Goal: Task Accomplishment & Management: Manage account settings

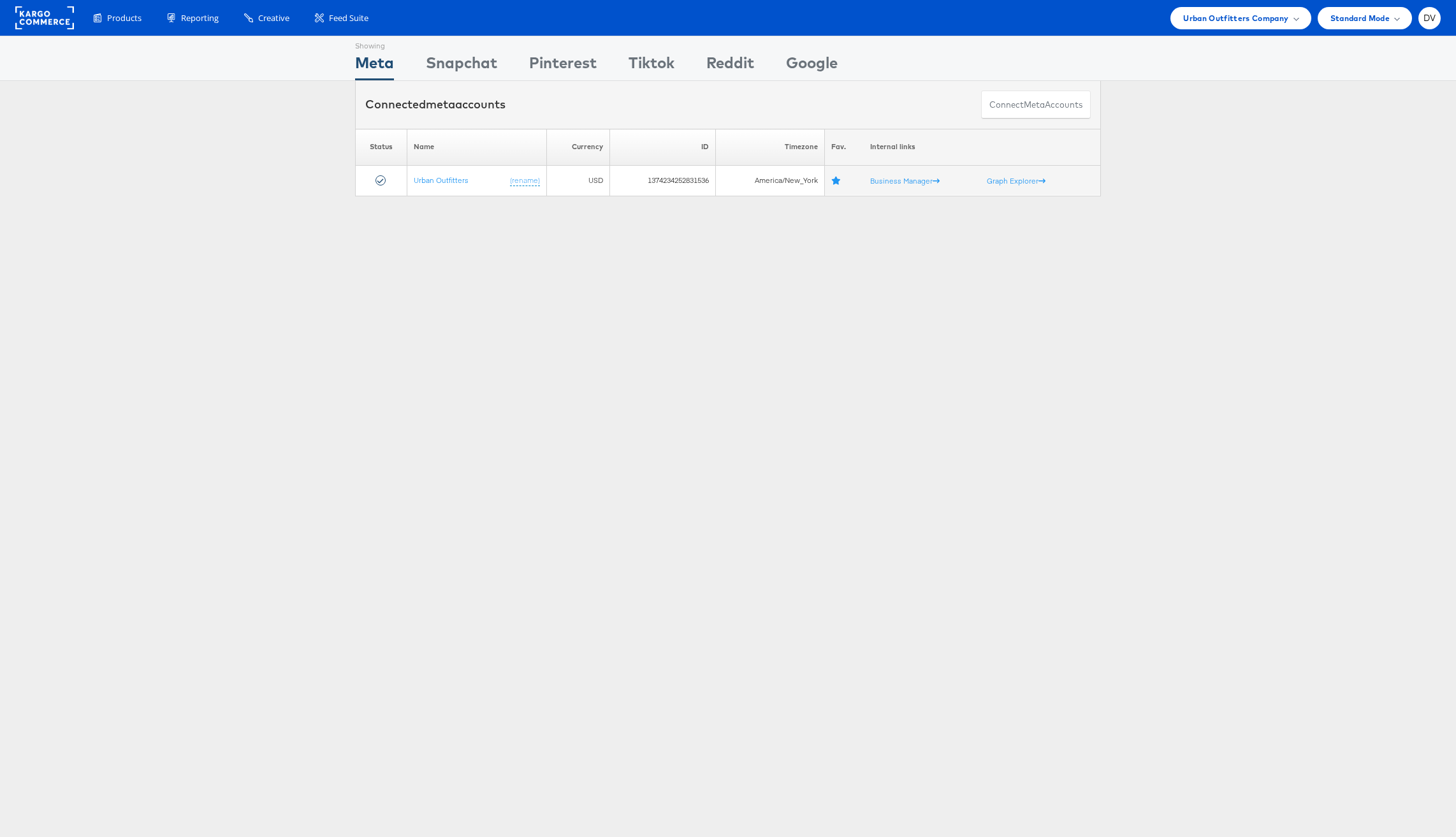
click at [52, 19] on rect at bounding box center [45, 17] width 59 height 23
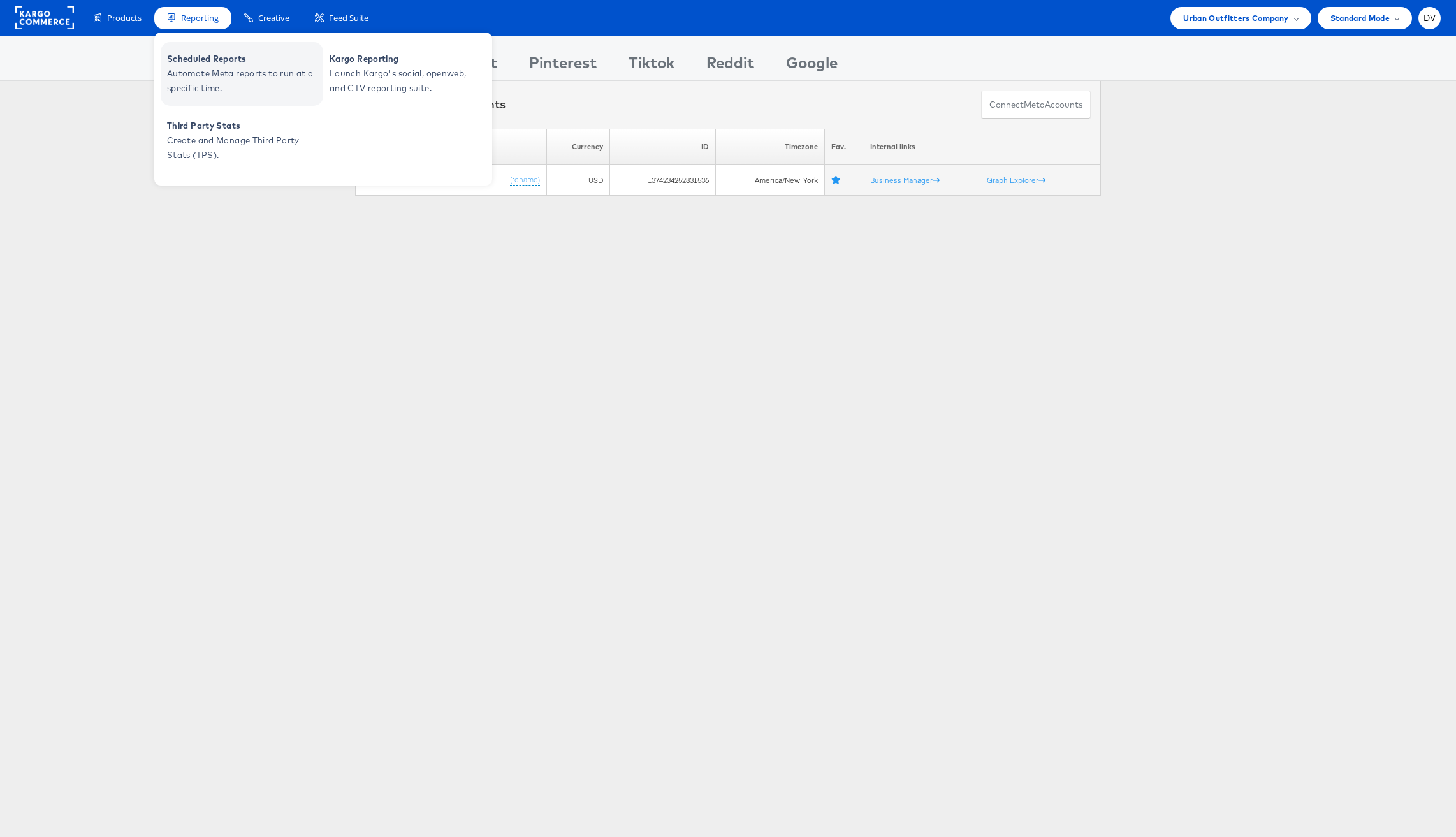
click at [230, 71] on span "Automate Meta reports to run at a specific time." at bounding box center [244, 80] width 153 height 29
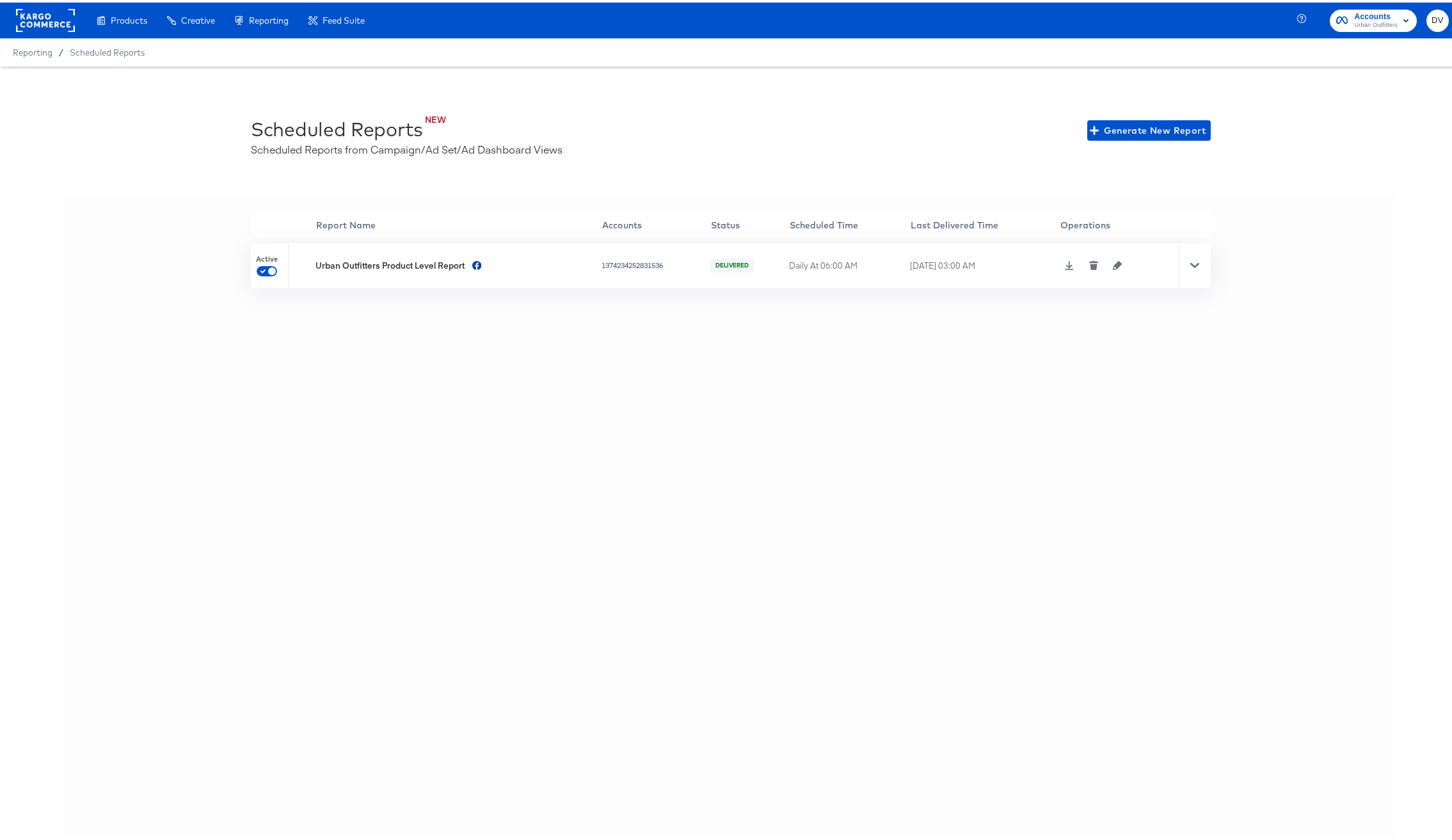
click at [1066, 265] on icon at bounding box center [1069, 263] width 9 height 9
click at [1114, 262] on icon "button" at bounding box center [1118, 263] width 9 height 9
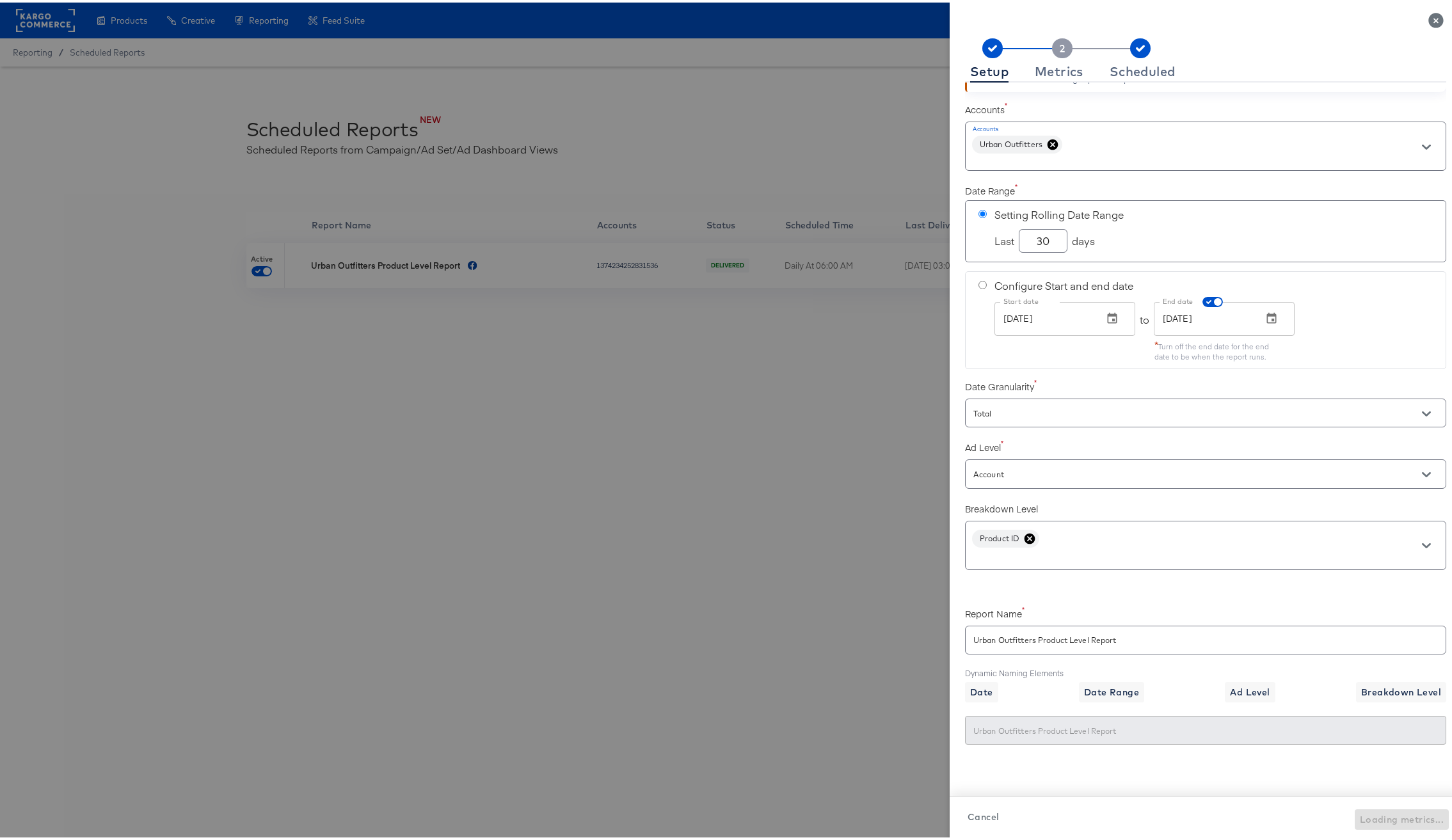
checkbox input "true"
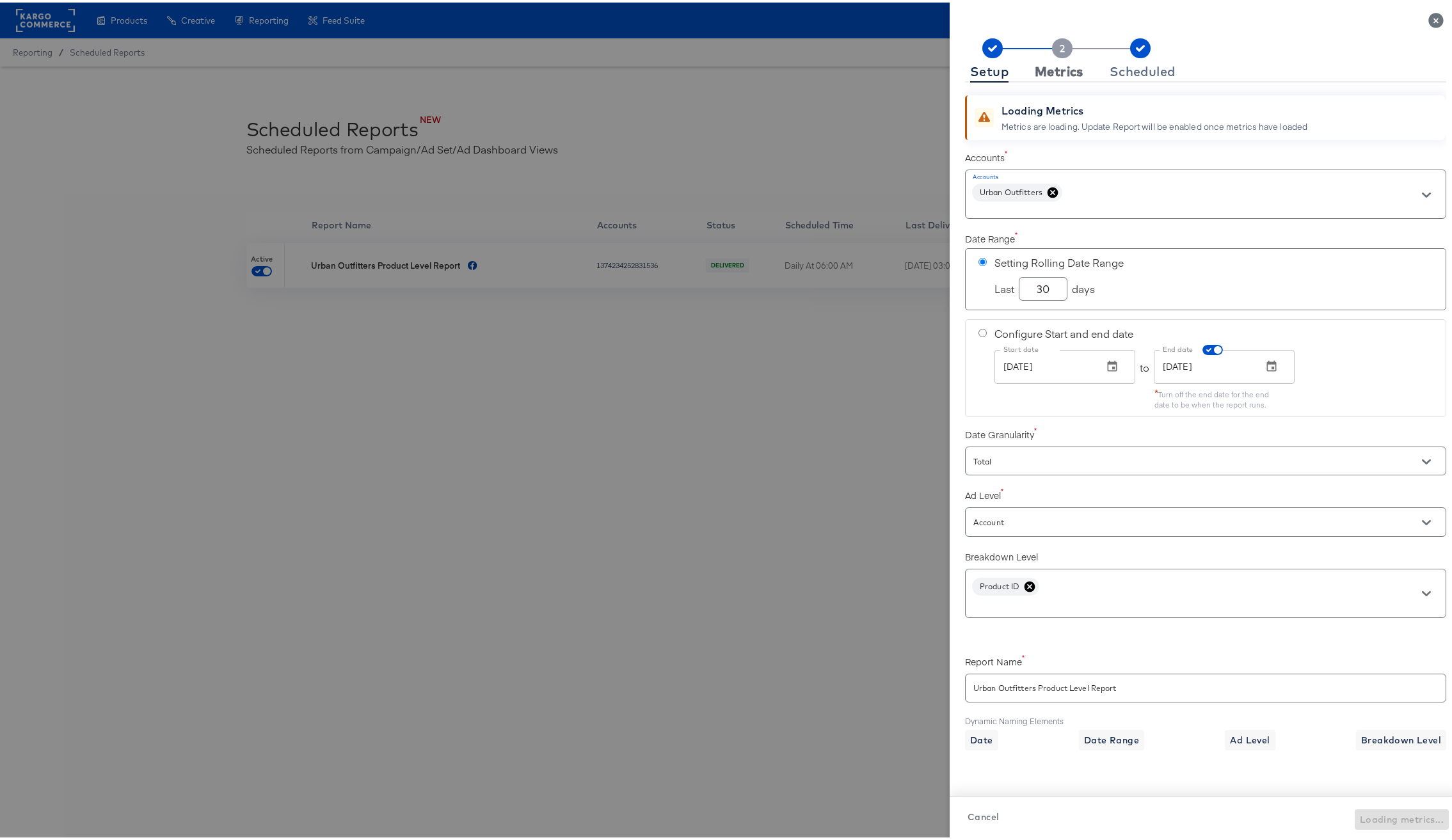
click at [1042, 72] on div "Metrics" at bounding box center [1059, 69] width 49 height 10
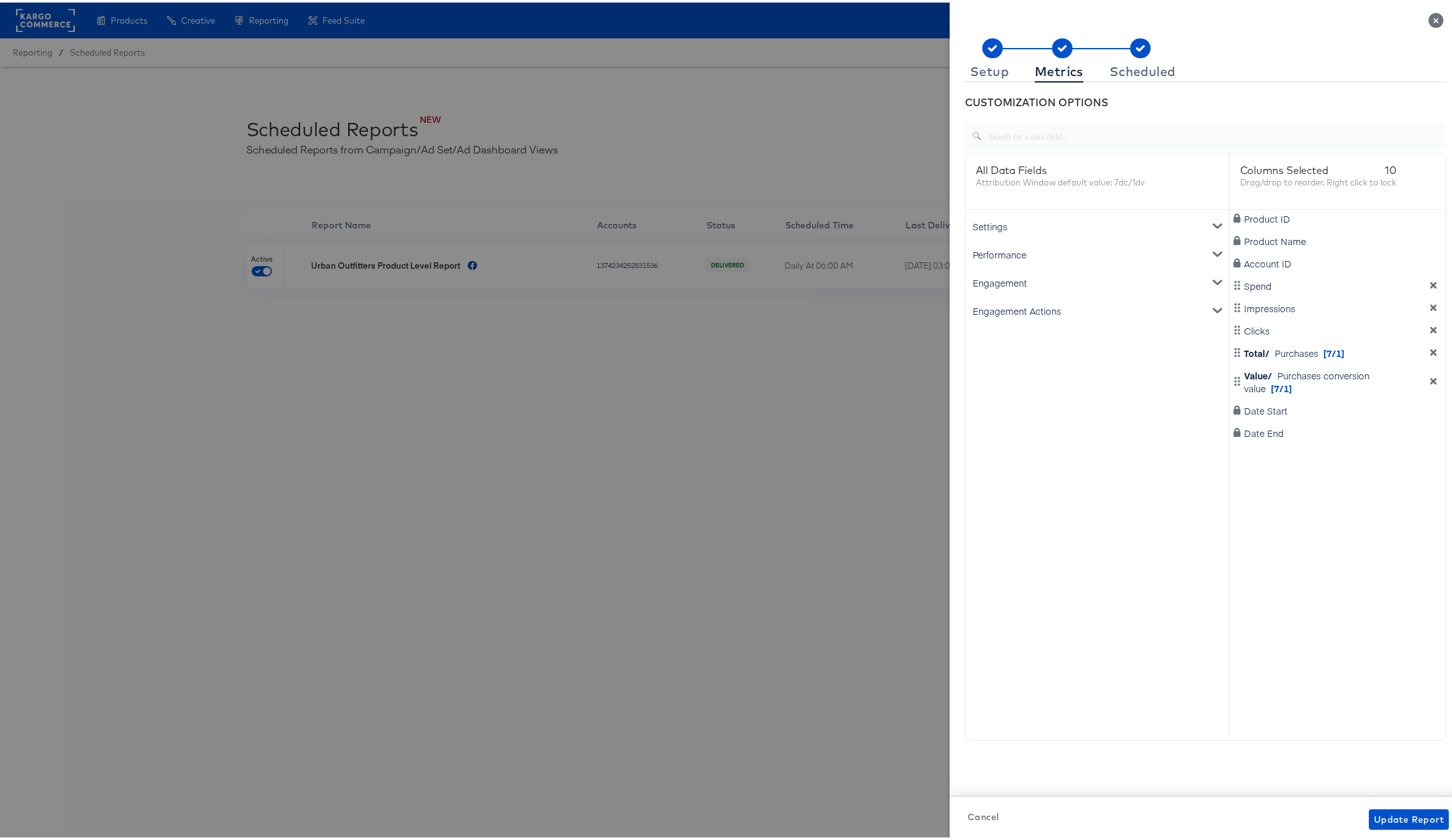
click at [1431, 348] on icon "dimension-list" at bounding box center [1434, 350] width 7 height 7
click at [1429, 353] on icon "dimension-list" at bounding box center [1434, 356] width 9 height 9
click at [1002, 282] on div "Engagement" at bounding box center [1097, 280] width 258 height 28
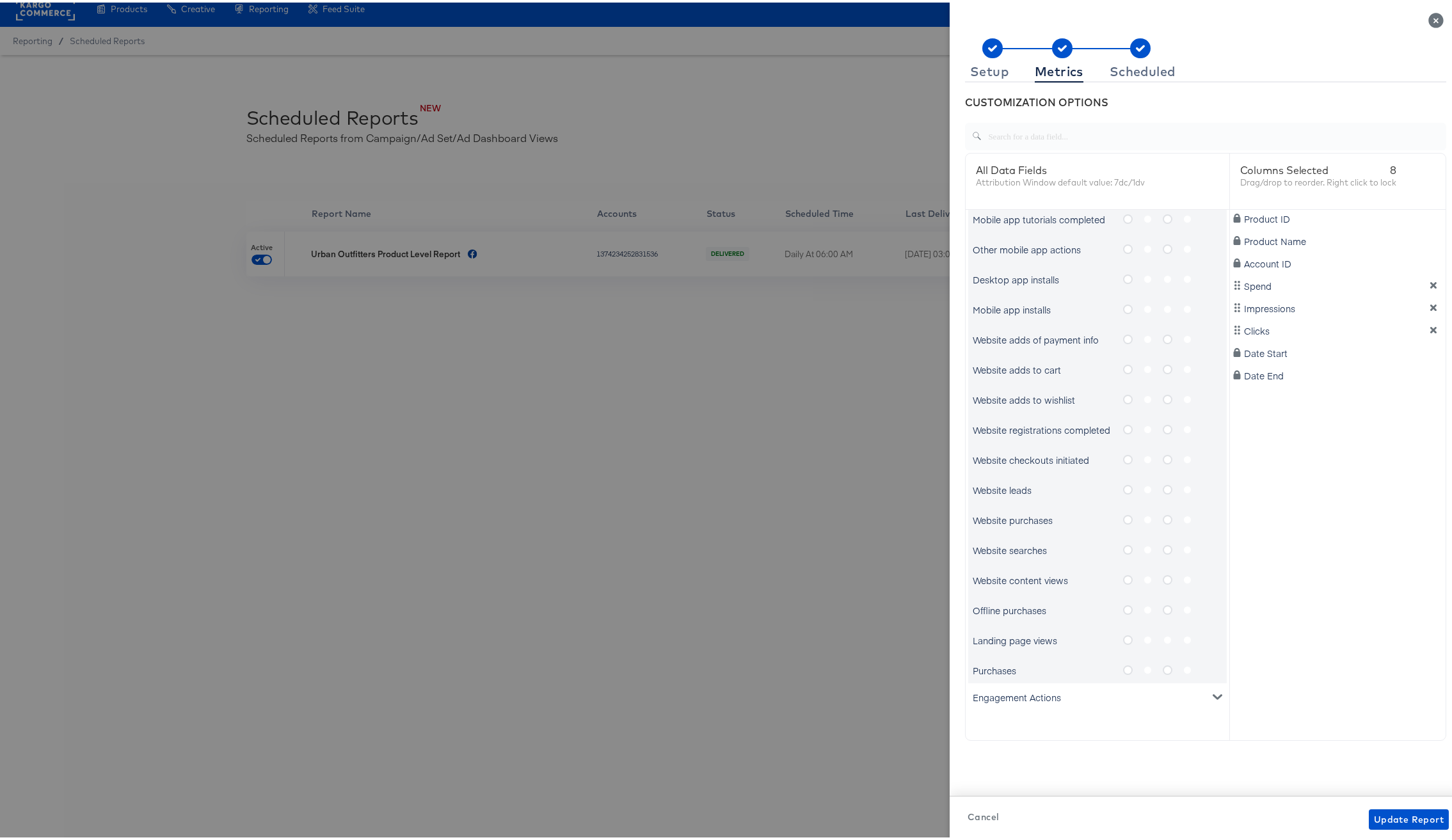
scroll to position [28, 0]
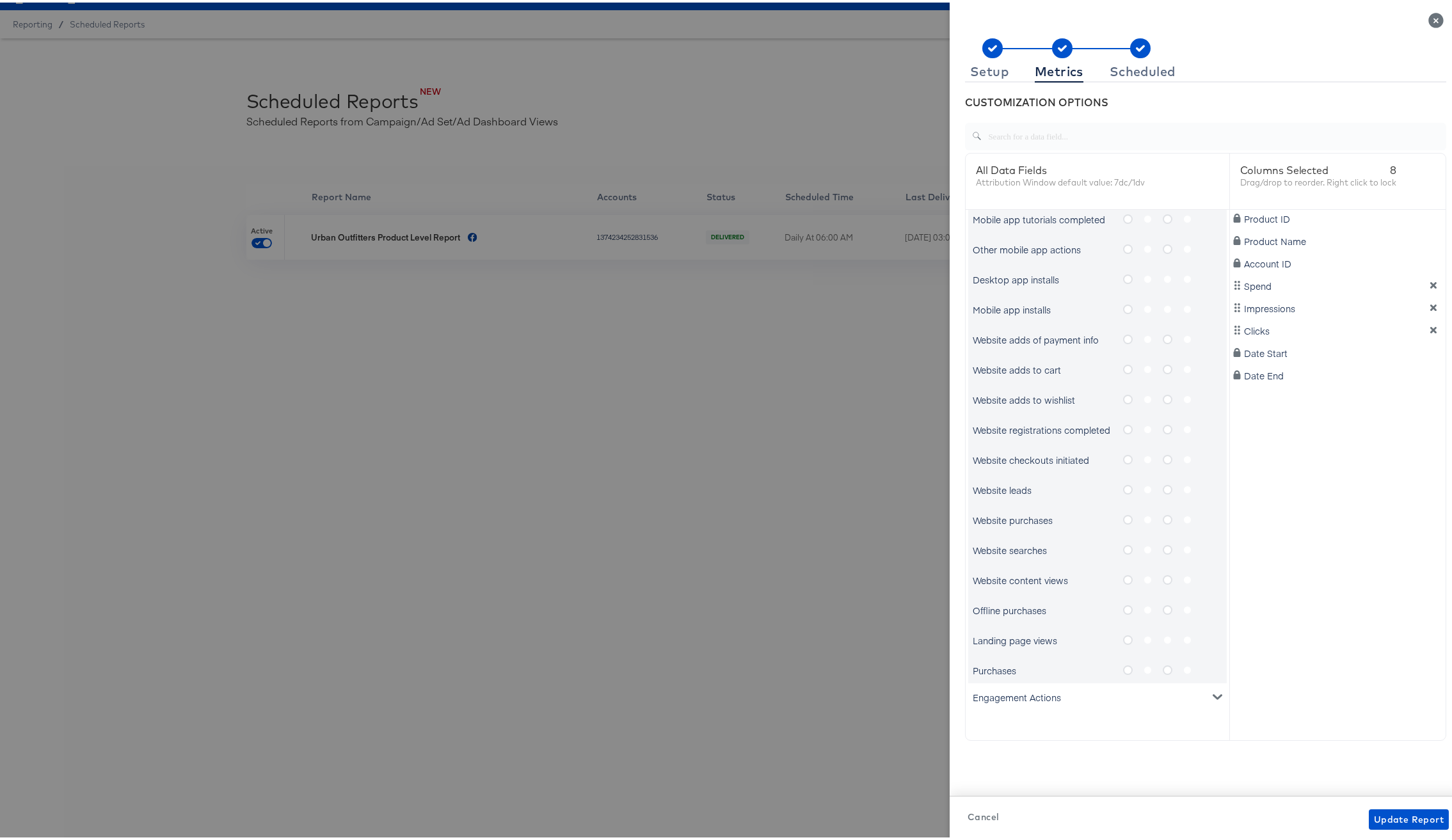
click at [1123, 517] on icon "metrics-list" at bounding box center [1128, 517] width 10 height 10
click at [0, 0] on input "metrics-list" at bounding box center [0, 0] width 0 height 0
click at [1123, 655] on icon "metrics-list" at bounding box center [1128, 655] width 10 height 10
click at [0, 0] on input "metrics-list" at bounding box center [0, 0] width 0 height 0
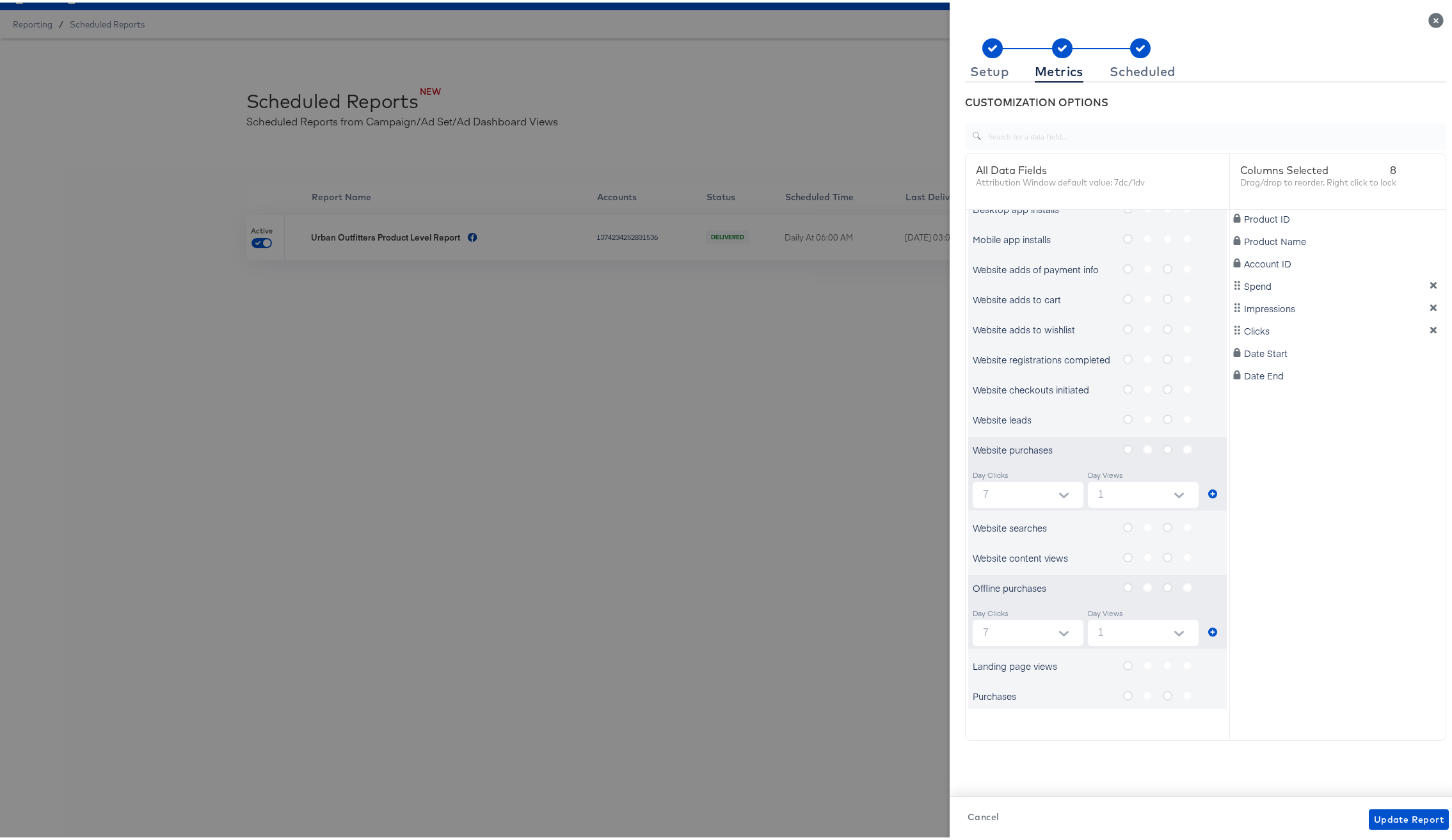
scroll to position [594, 0]
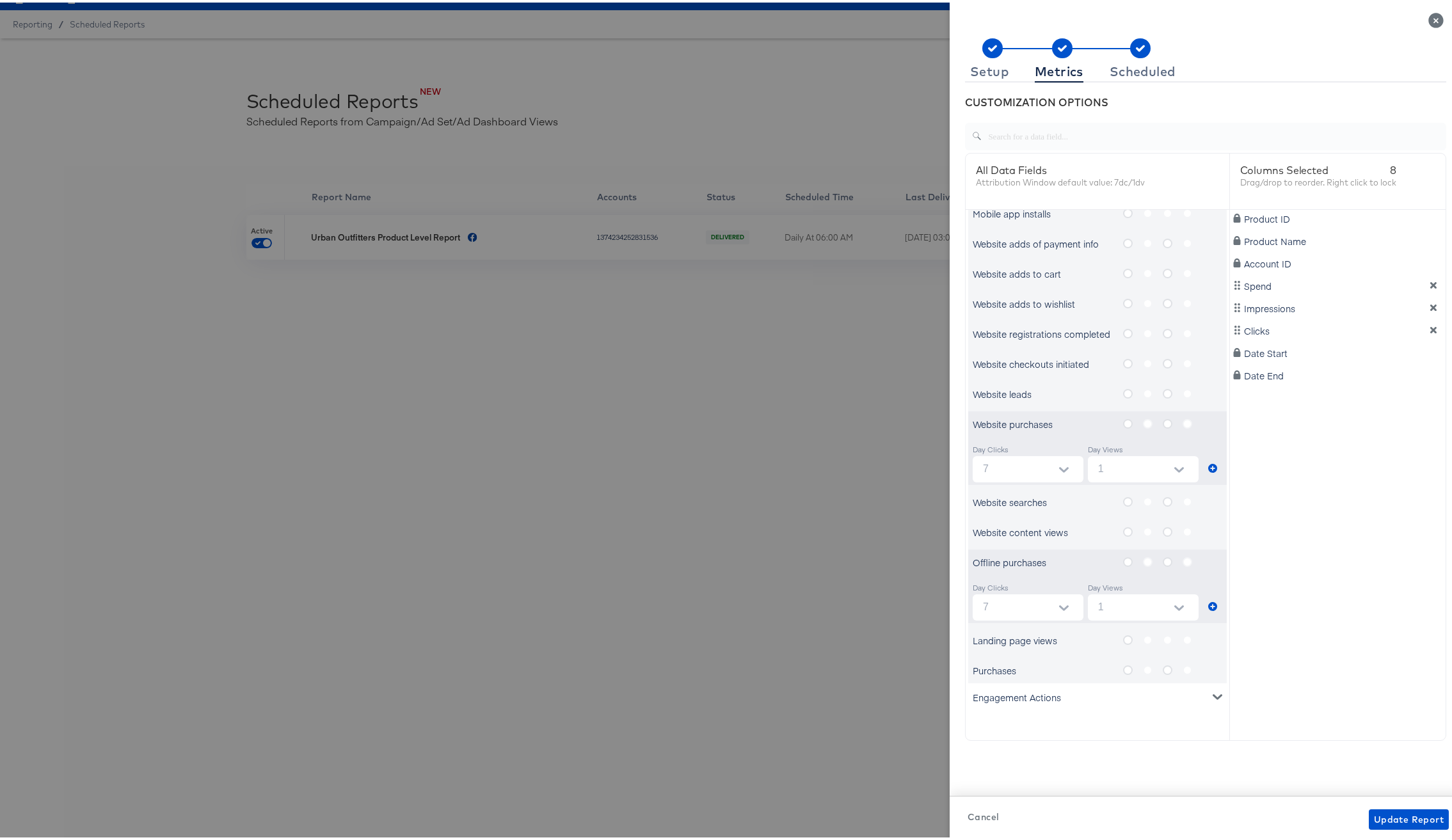
click at [1123, 667] on icon "metrics-list" at bounding box center [1128, 667] width 10 height 10
click at [0, 0] on input "metrics-list" at bounding box center [0, 0] width 0 height 0
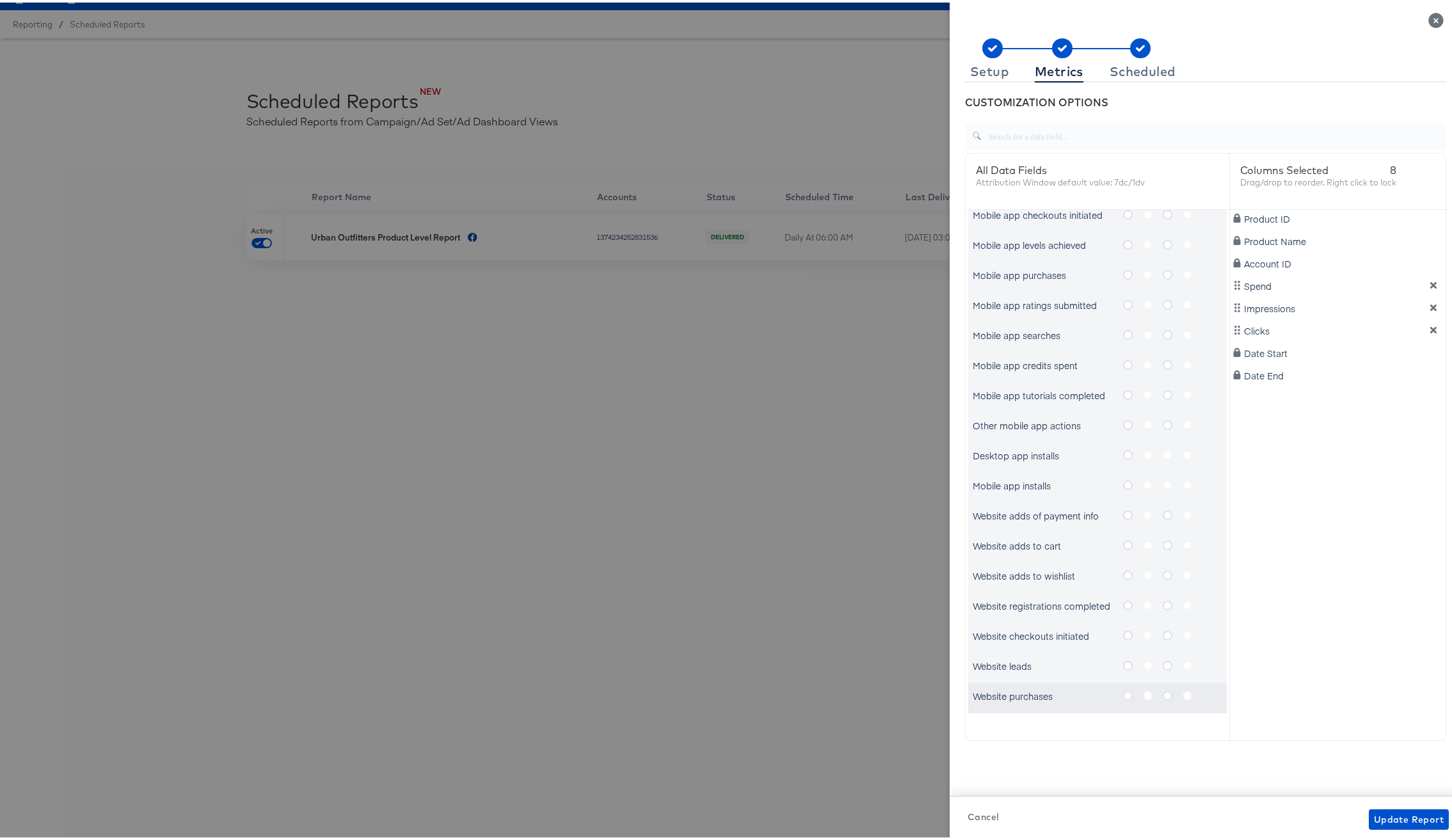
scroll to position [642, 0]
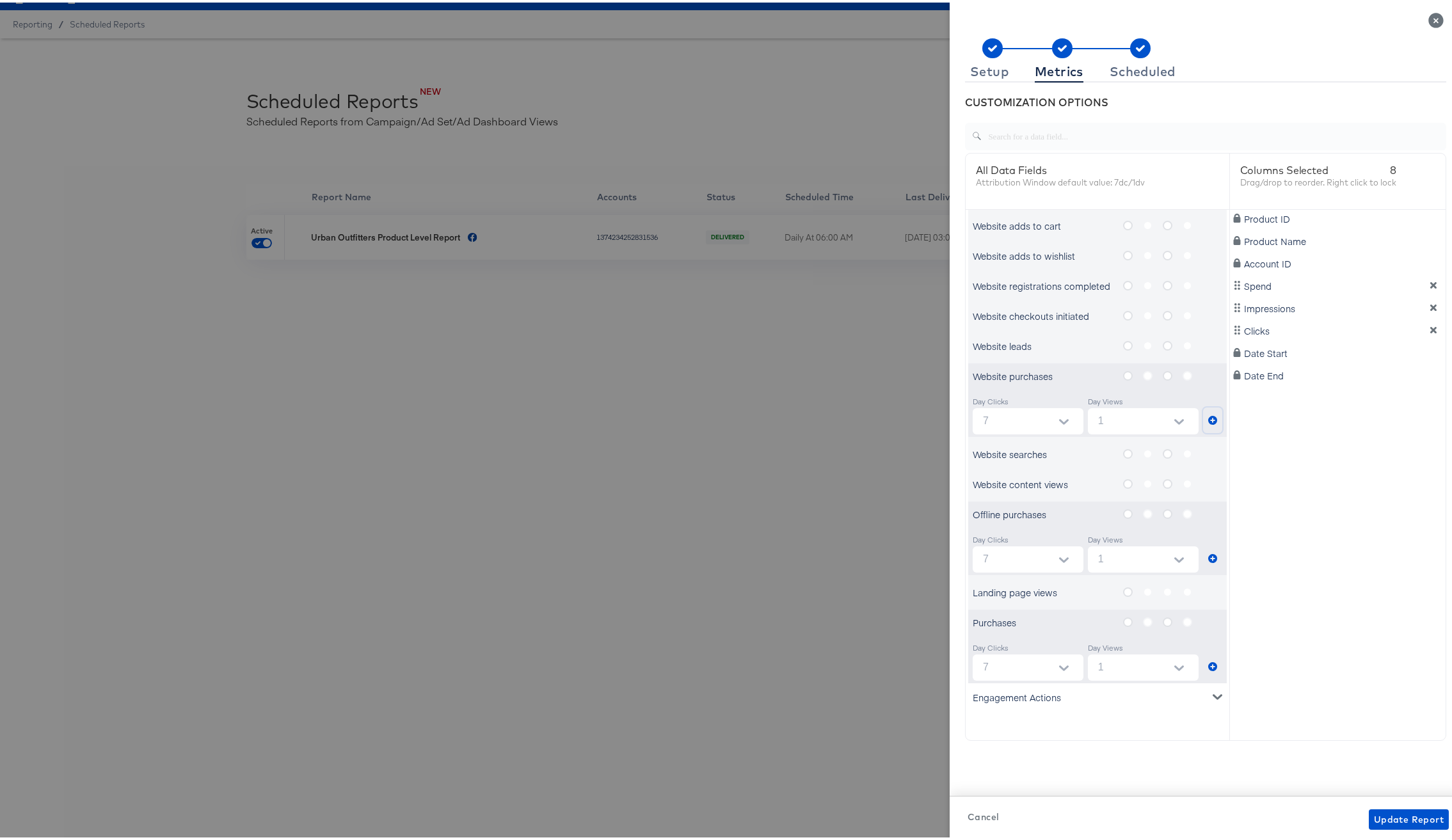
click at [1209, 416] on icon "metrics-list" at bounding box center [1213, 418] width 9 height 9
click at [1209, 558] on icon "metrics-list" at bounding box center [1213, 556] width 9 height 9
click at [1209, 661] on icon "metrics-list" at bounding box center [1213, 664] width 9 height 9
click at [1401, 819] on span "Update Report" at bounding box center [1408, 817] width 70 height 16
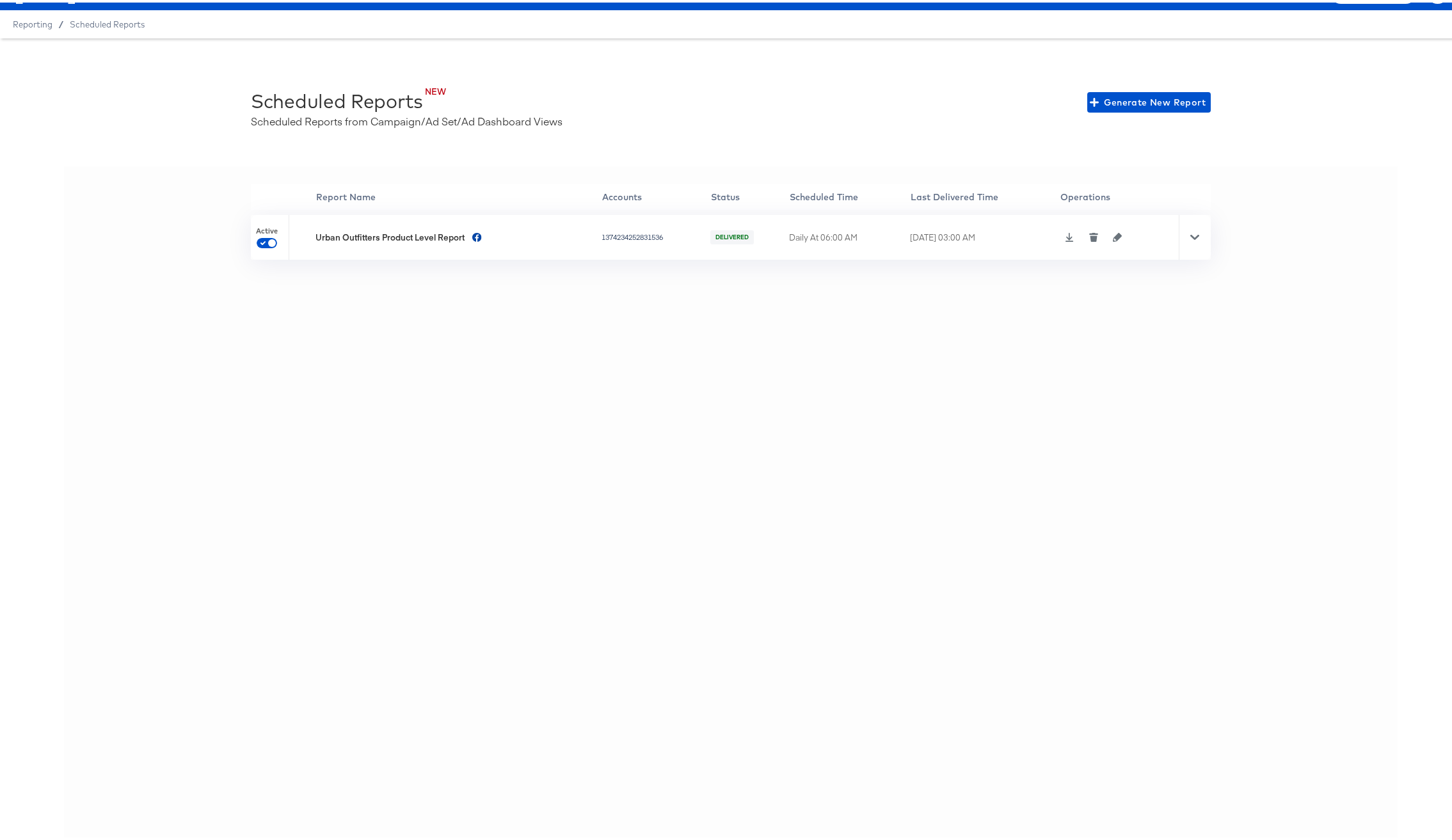
click at [1195, 235] on div at bounding box center [1194, 235] width 32 height 45
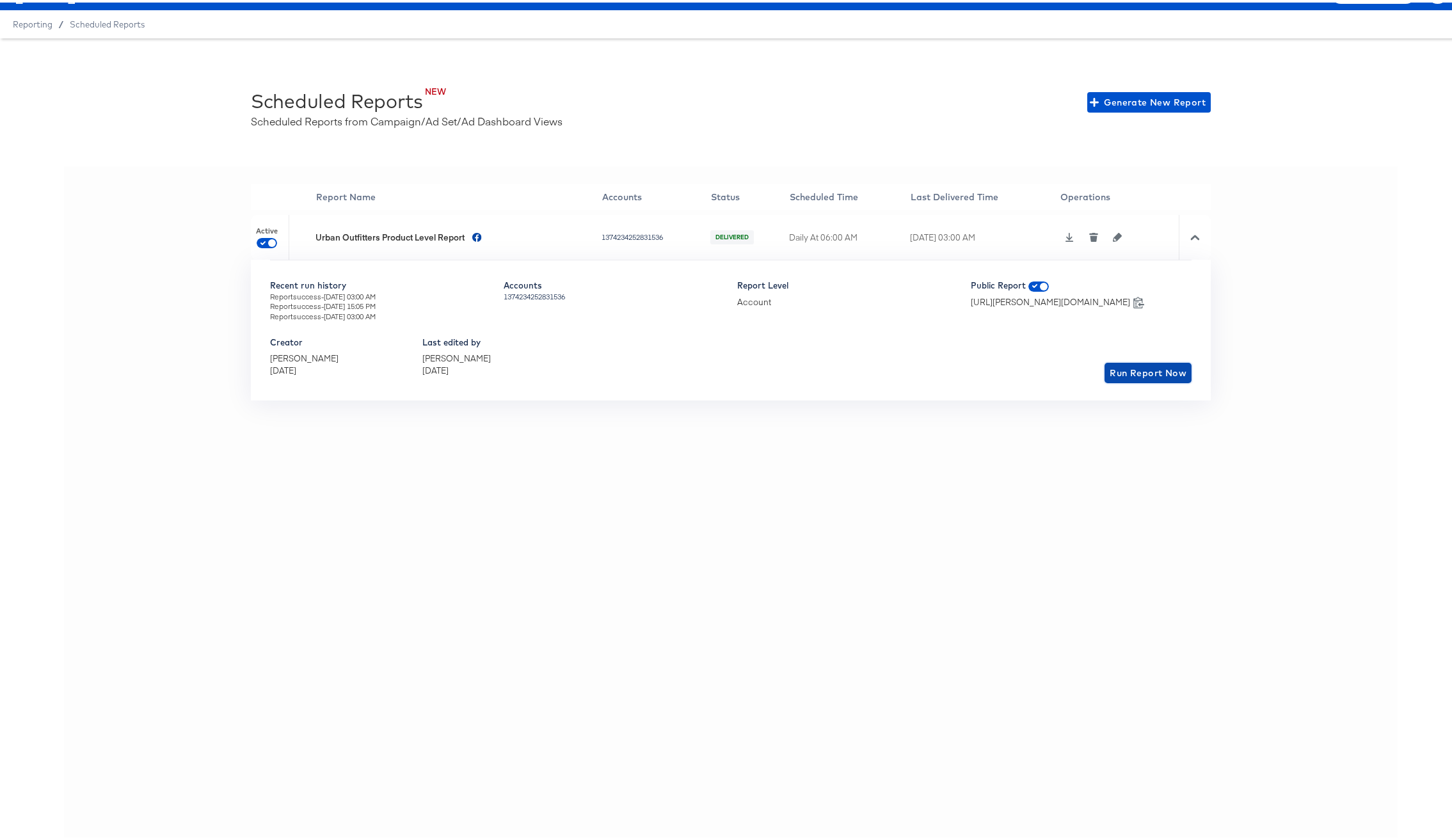
click at [1141, 371] on span "Run Report Now" at bounding box center [1148, 371] width 77 height 16
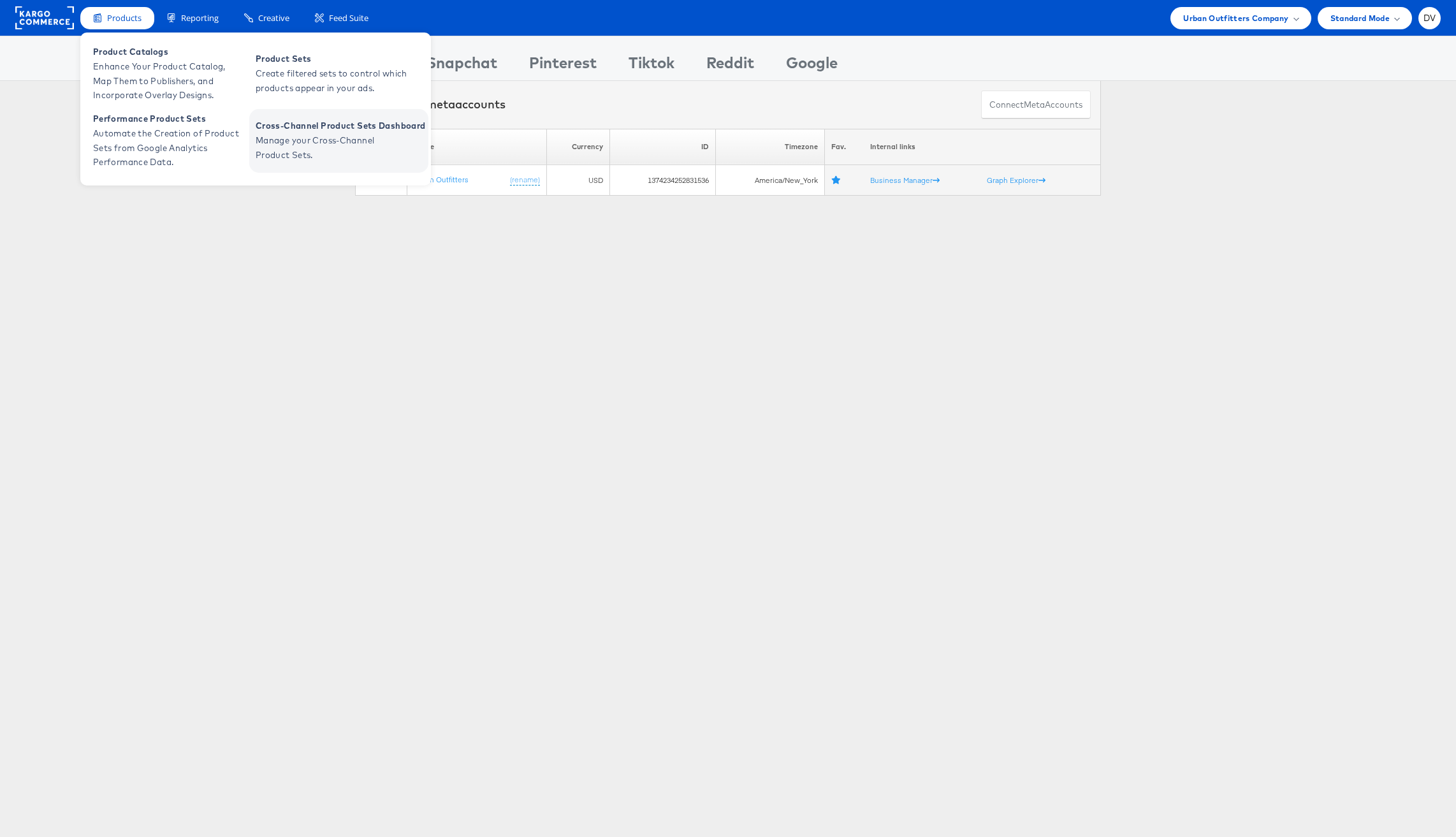
click at [328, 139] on span "Manage your Cross-Channel Product Sets." at bounding box center [332, 148] width 153 height 29
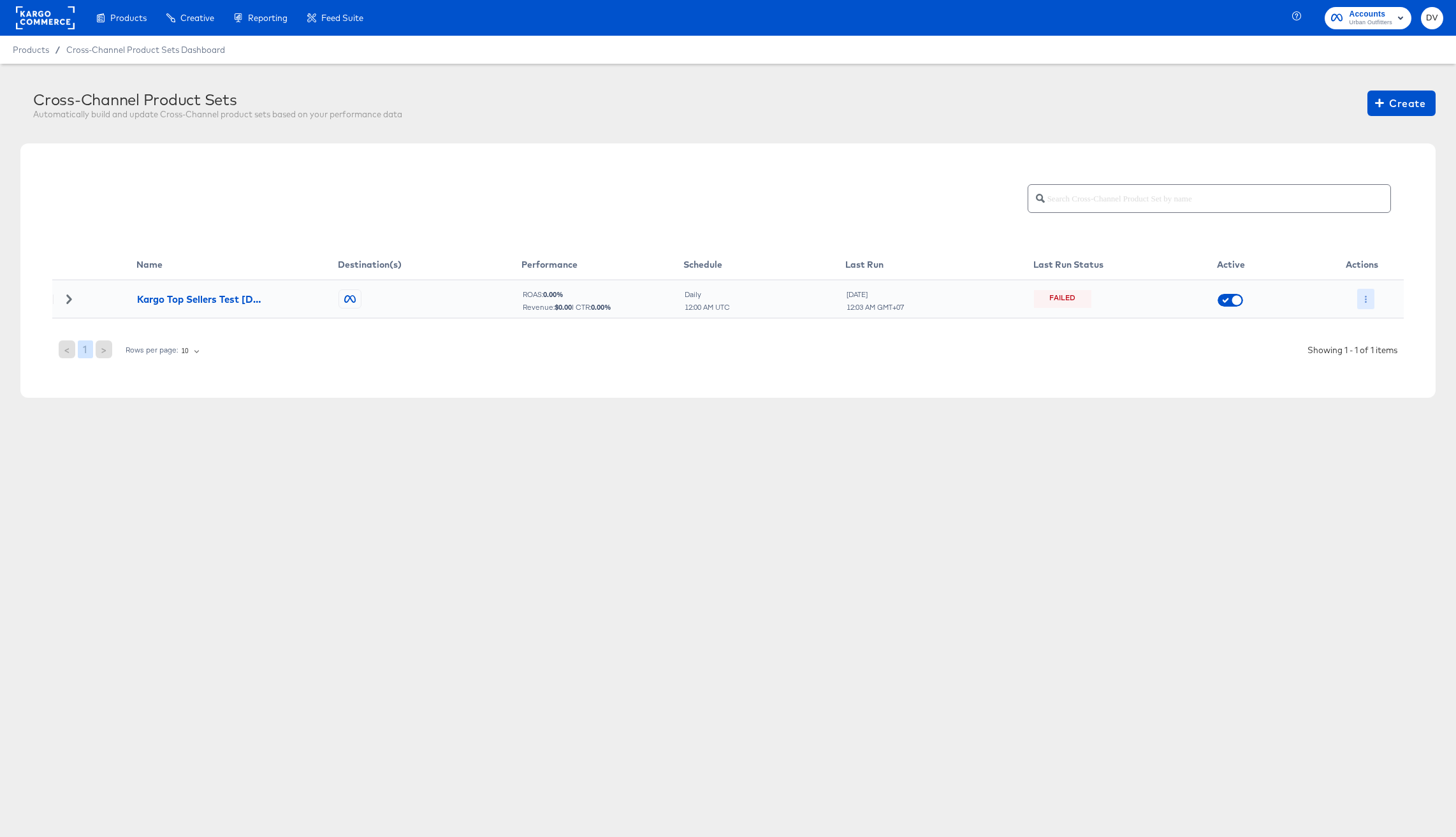
click at [1361, 303] on button "button" at bounding box center [1366, 299] width 17 height 20
click at [1378, 368] on li "Run Now" at bounding box center [1391, 367] width 68 height 21
click at [67, 295] on icon at bounding box center [69, 299] width 5 height 9
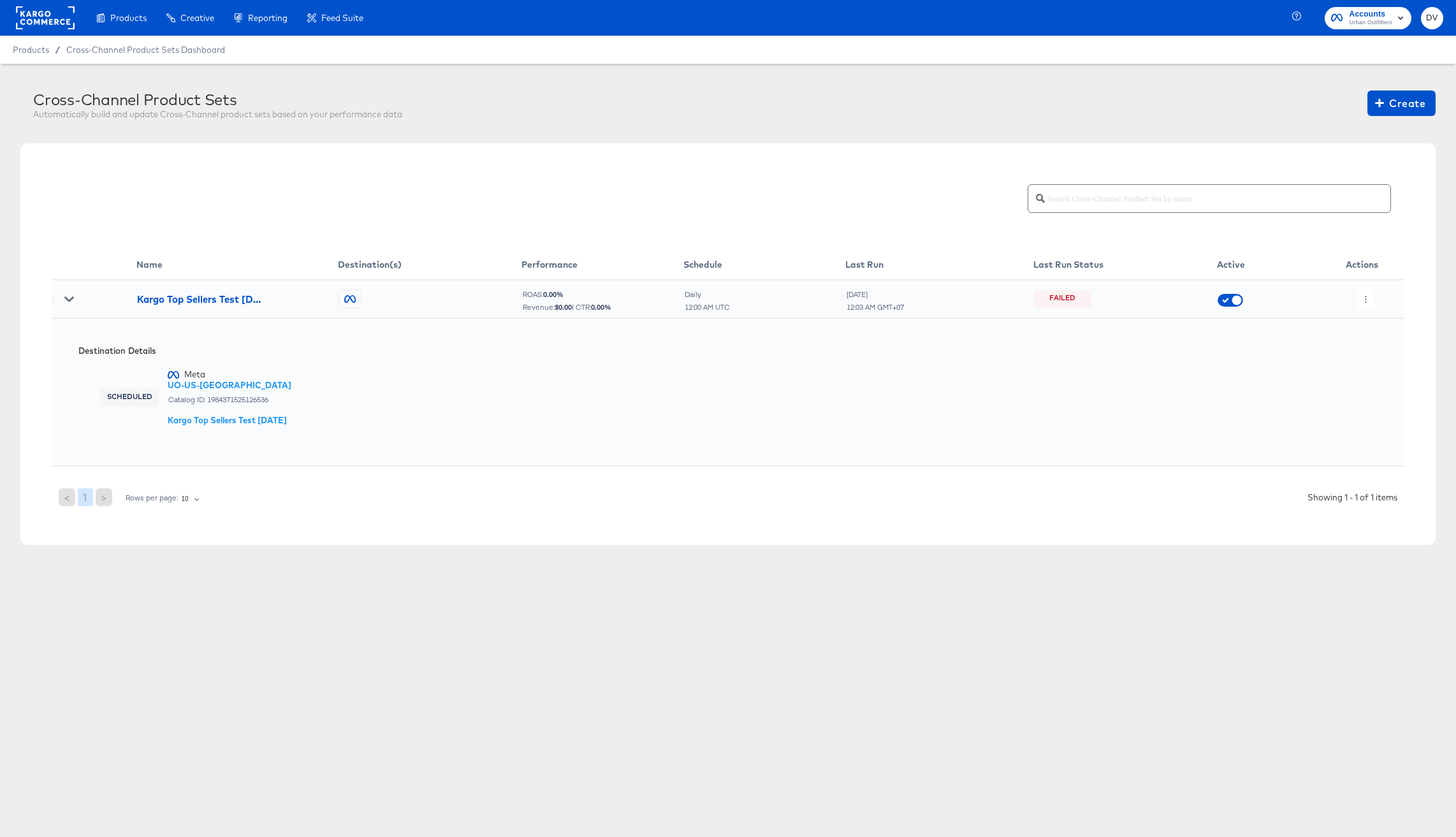
click at [70, 299] on icon at bounding box center [69, 299] width 9 height 5
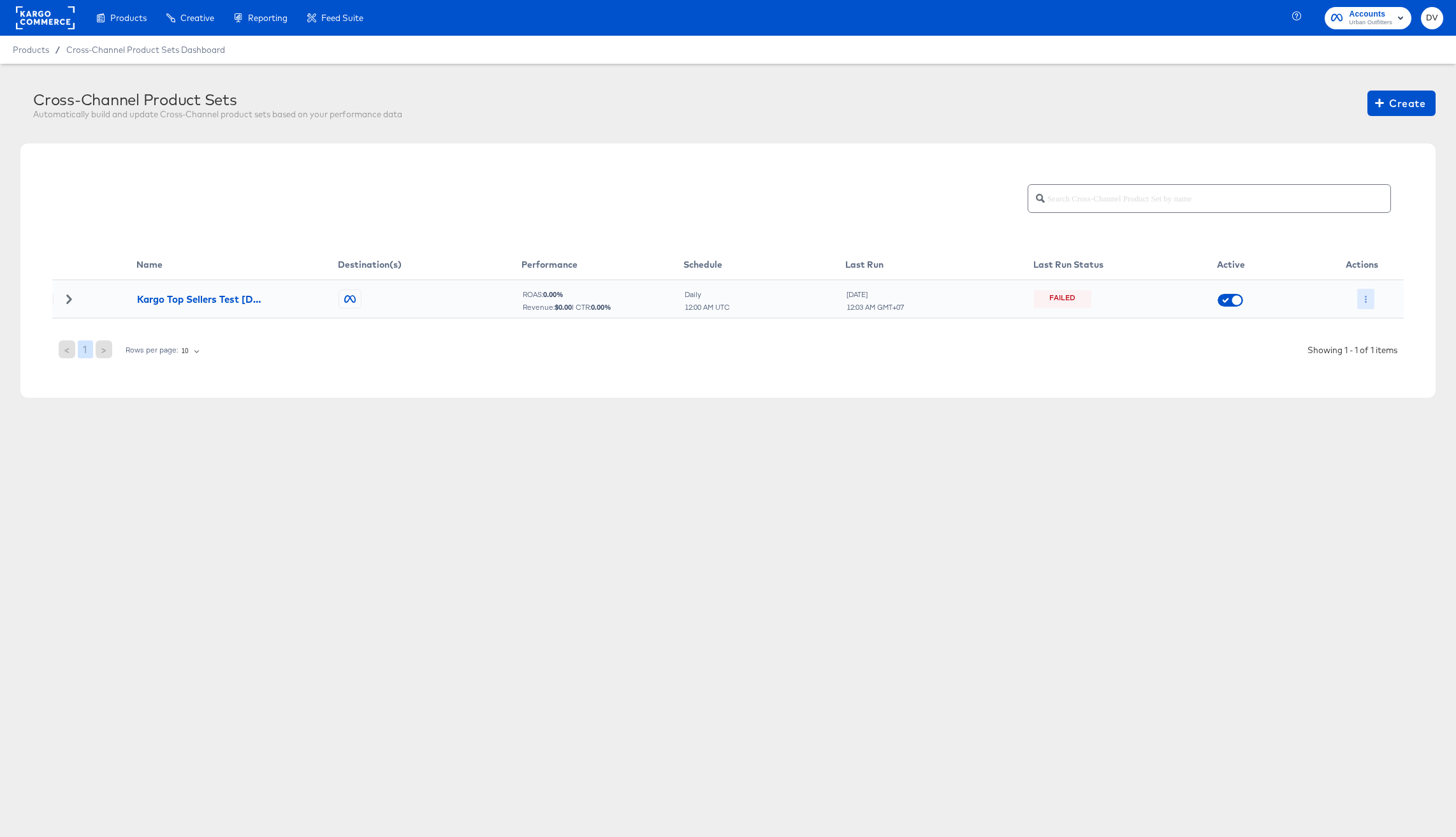
click at [1363, 295] on button "button" at bounding box center [1366, 299] width 17 height 20
click at [1380, 320] on li "Edit" at bounding box center [1391, 325] width 68 height 21
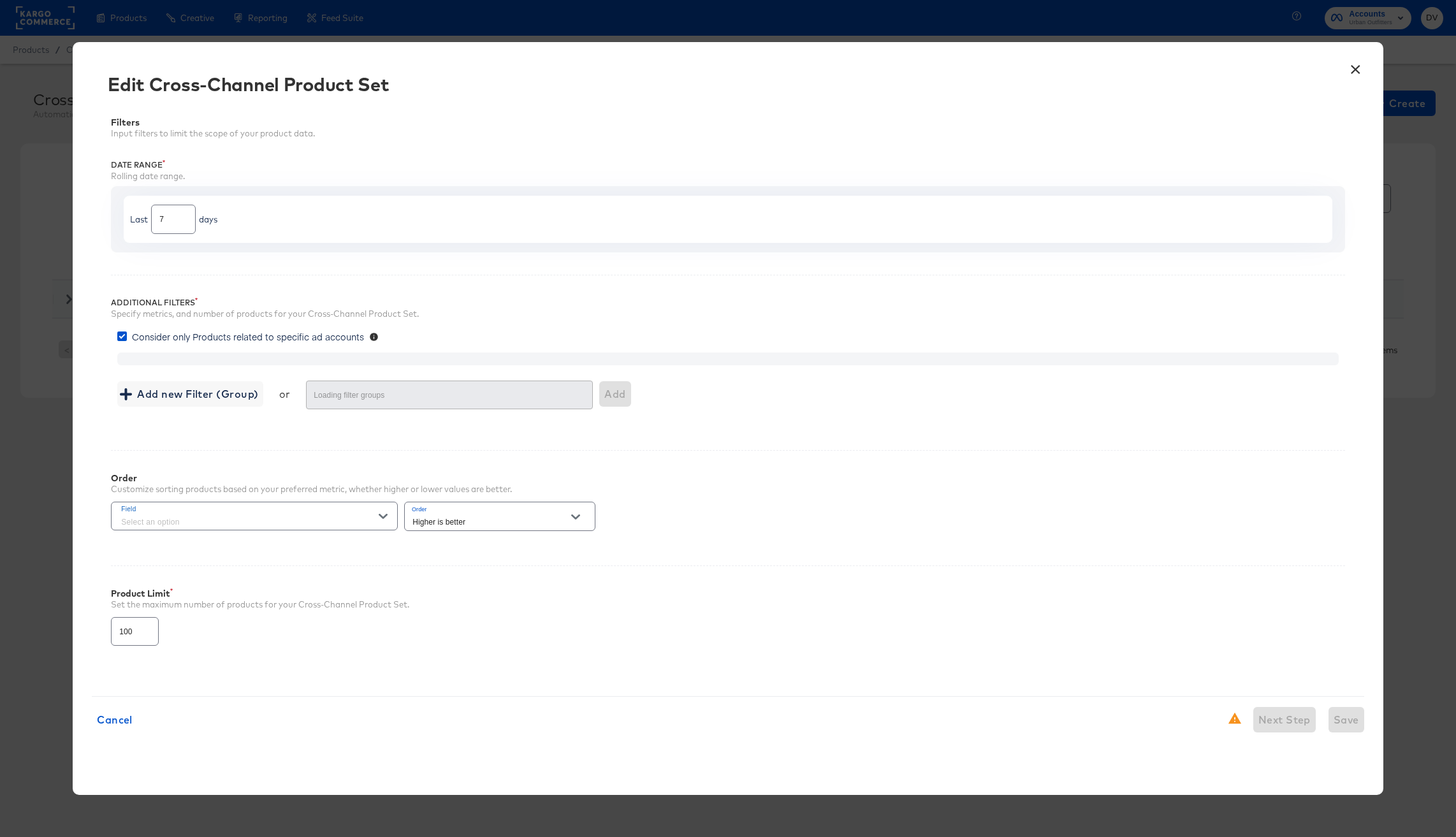
type input "30"
type input "9999"
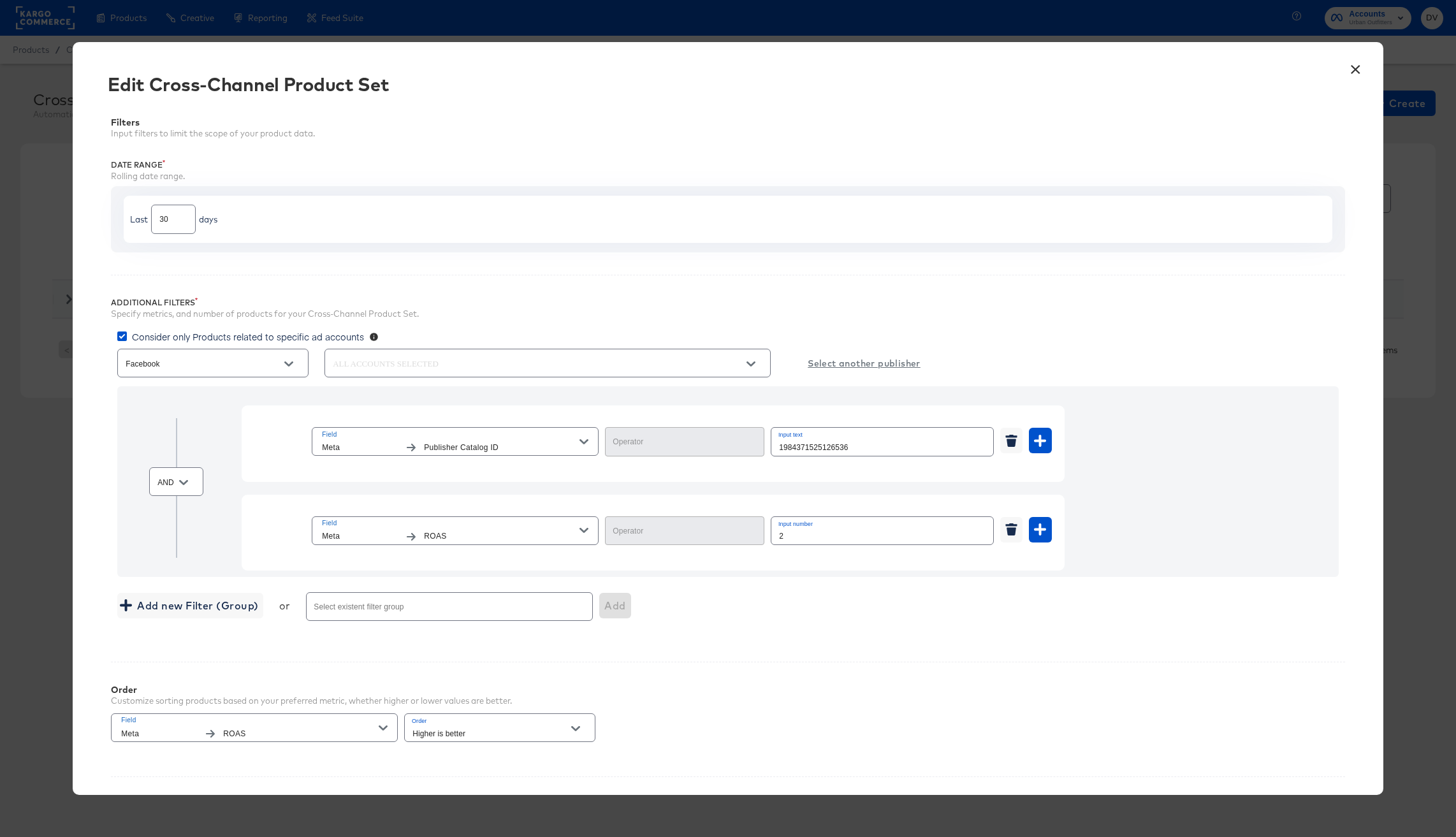
type input "Equal"
type input "Greater Than or Equal"
click at [774, 540] on input "2" at bounding box center [882, 531] width 222 height 27
type input "0.1"
click at [787, 608] on div "Add new Filter (Group) or Select existent filter group Add" at bounding box center [728, 606] width 1221 height 34
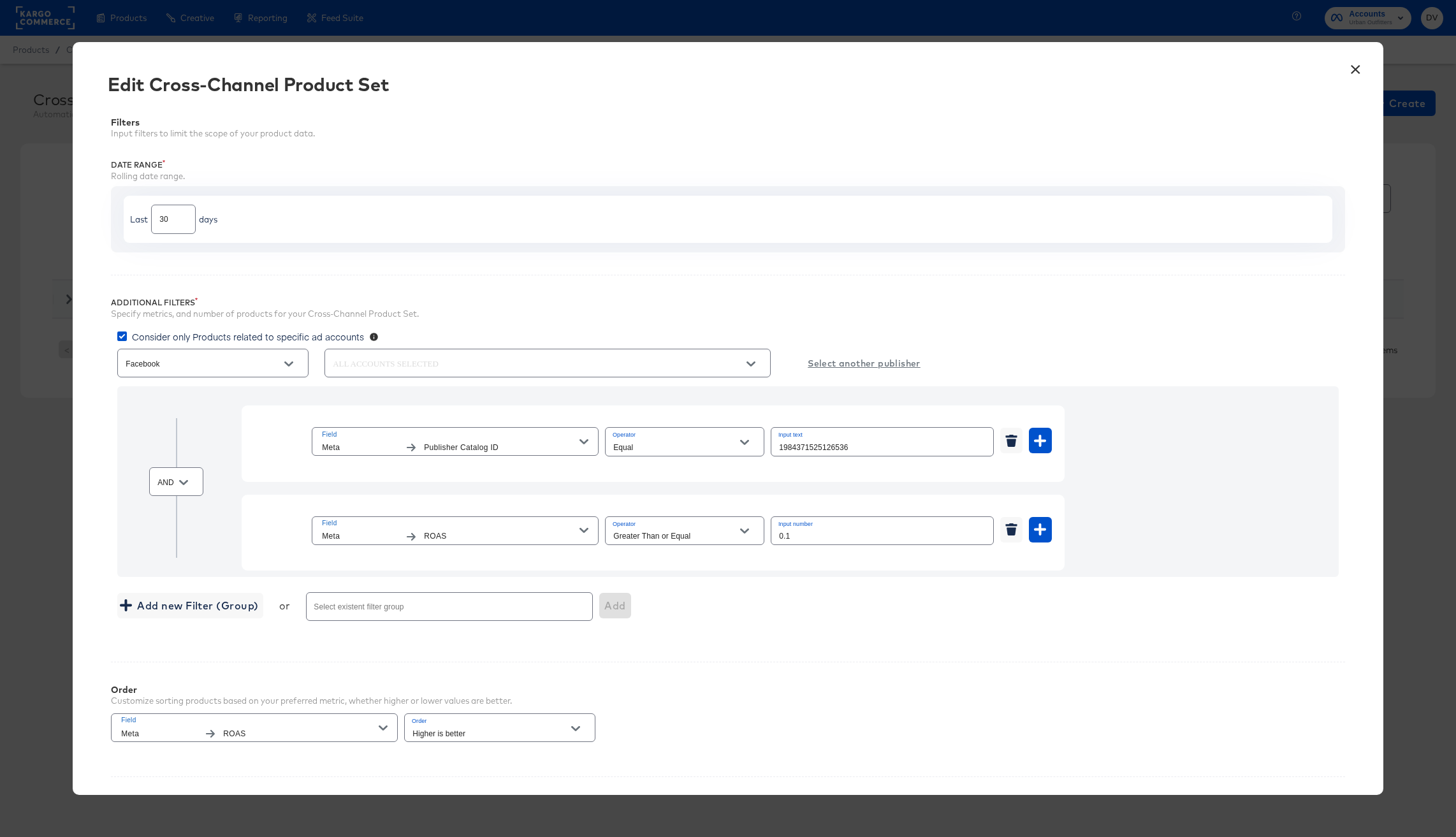
scroll to position [180, 0]
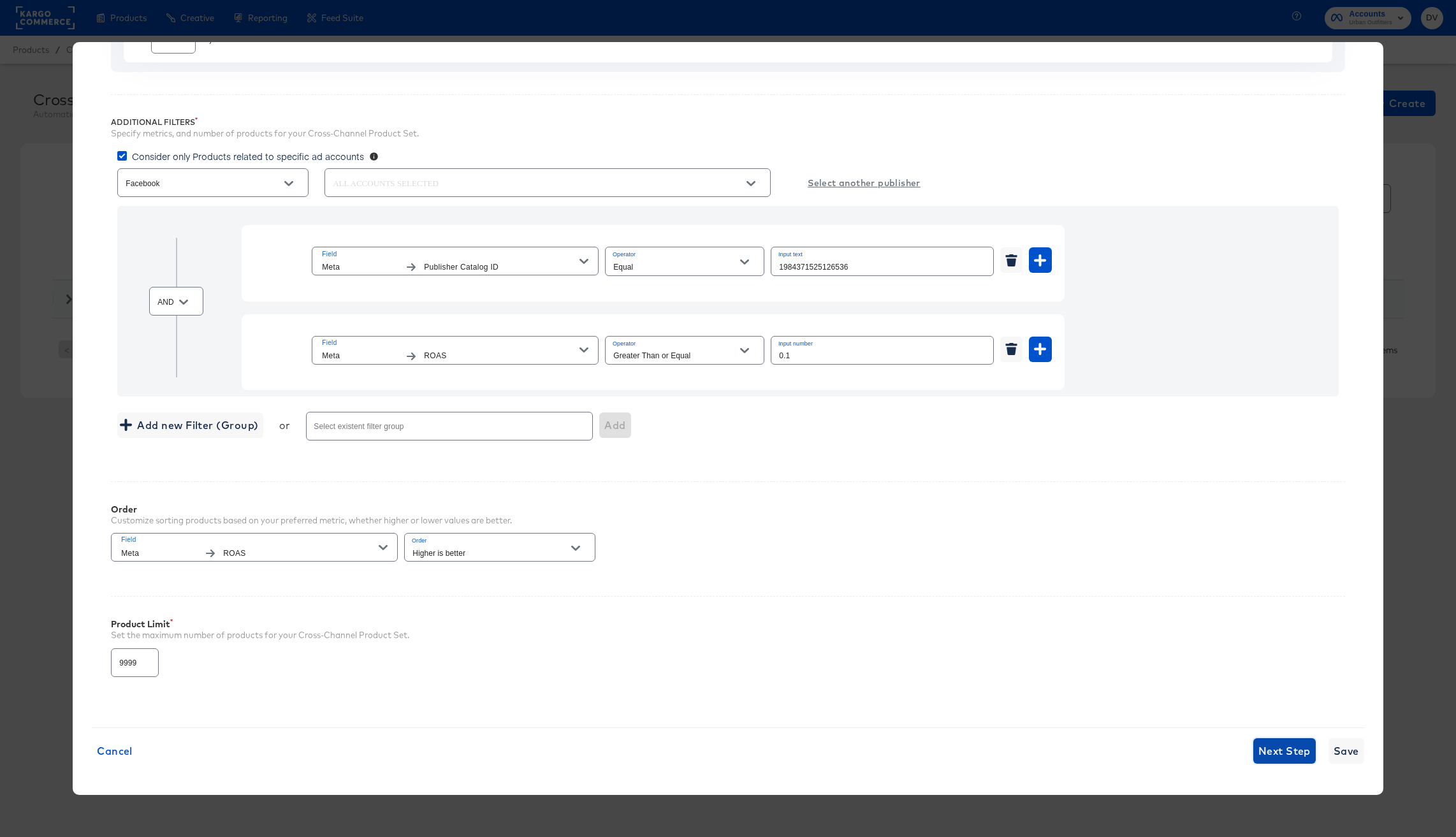
click at [1258, 758] on span "Next Step" at bounding box center [1284, 751] width 52 height 18
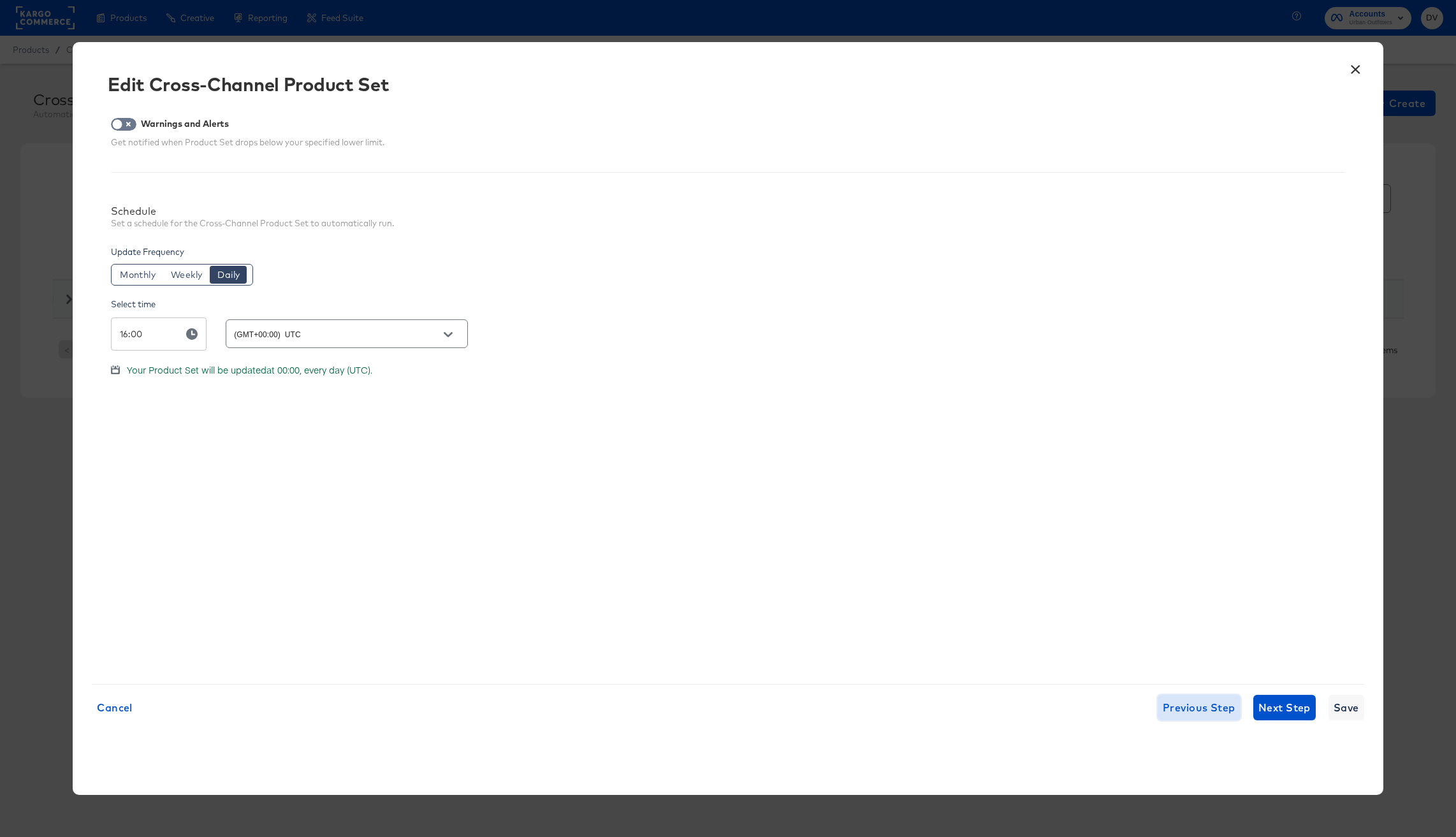
click at [1197, 705] on span "Previous Step" at bounding box center [1199, 707] width 73 height 18
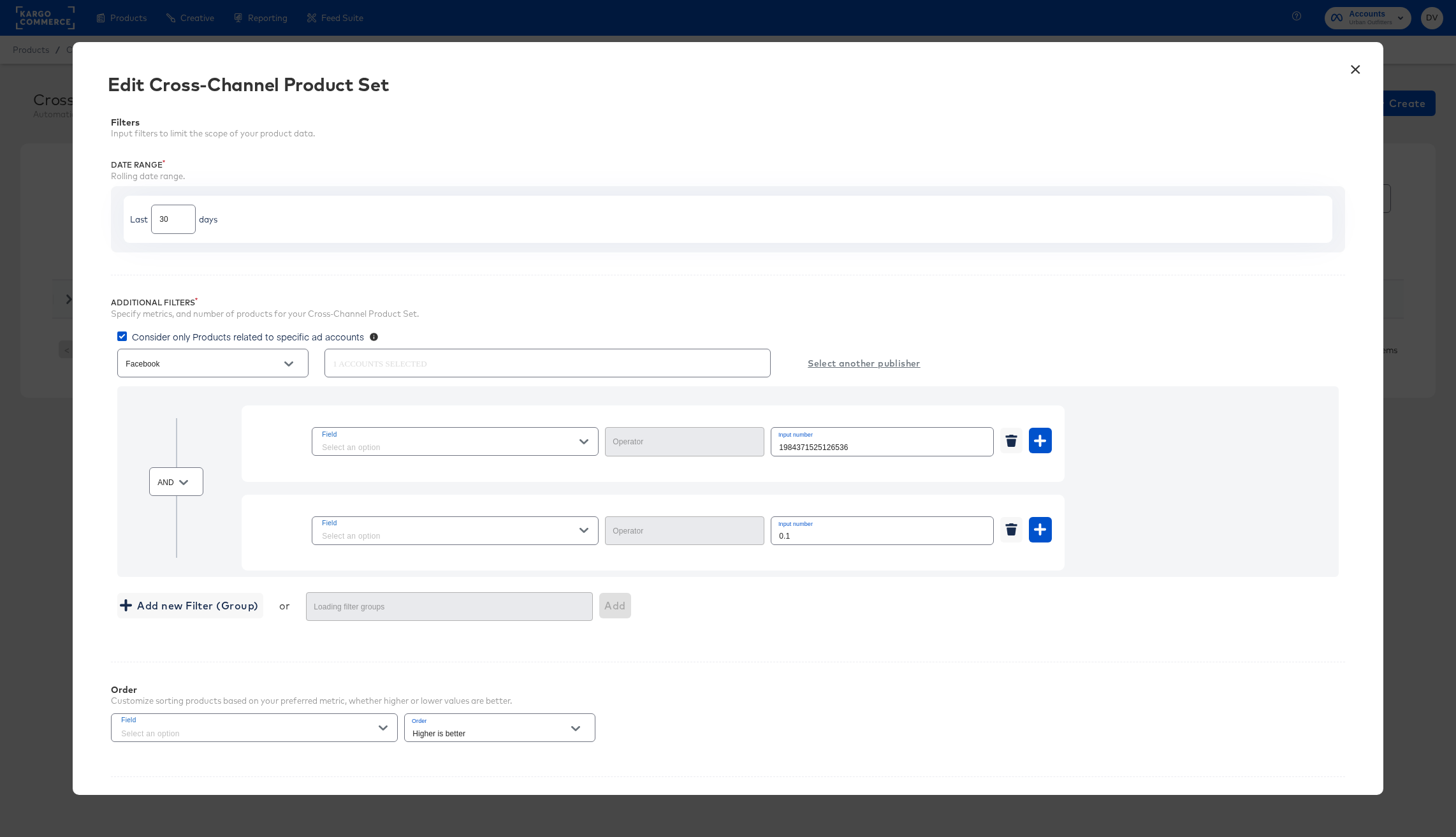
type input "Equal"
type input "Greater Than or Equal"
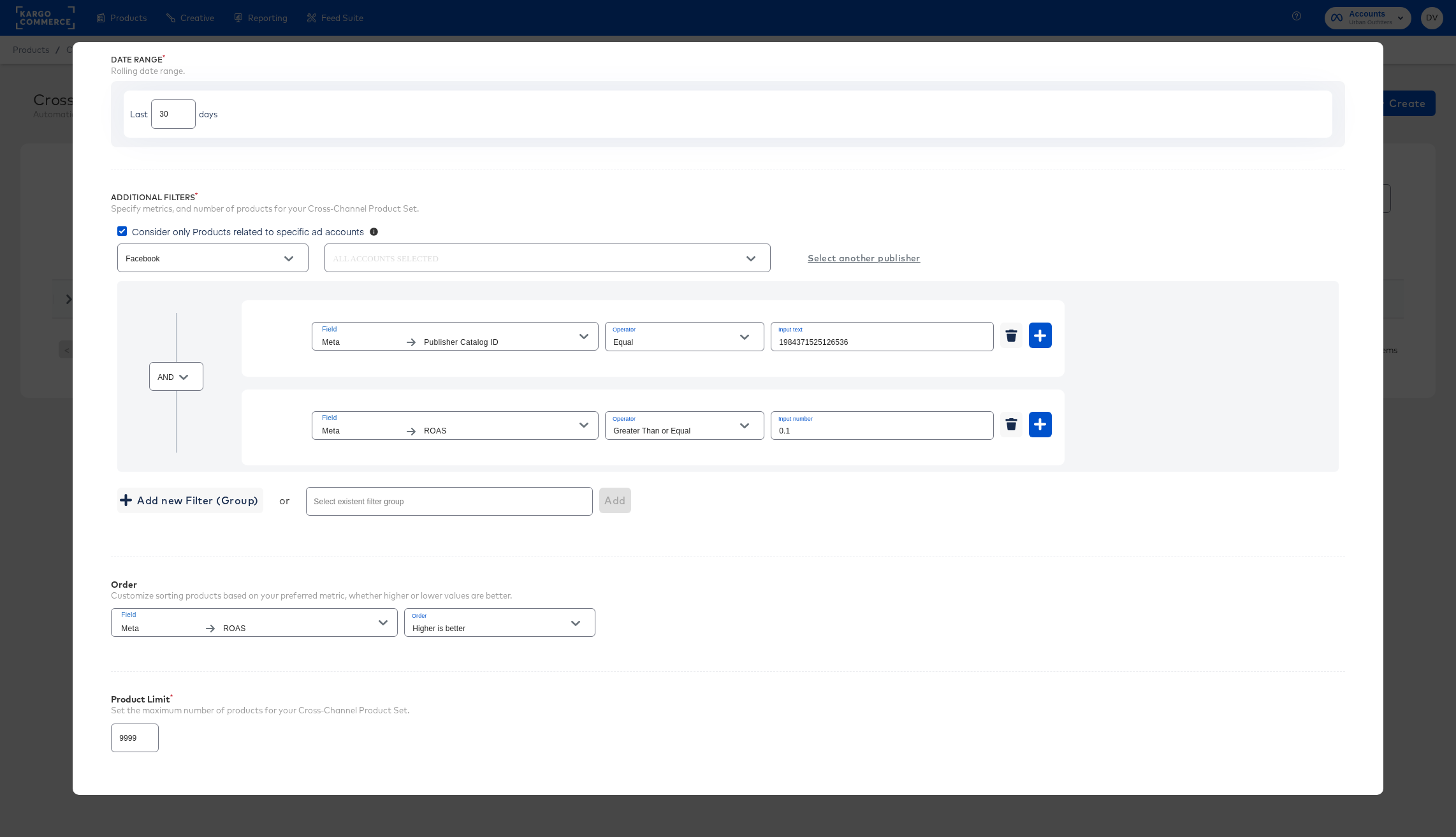
scroll to position [94, 0]
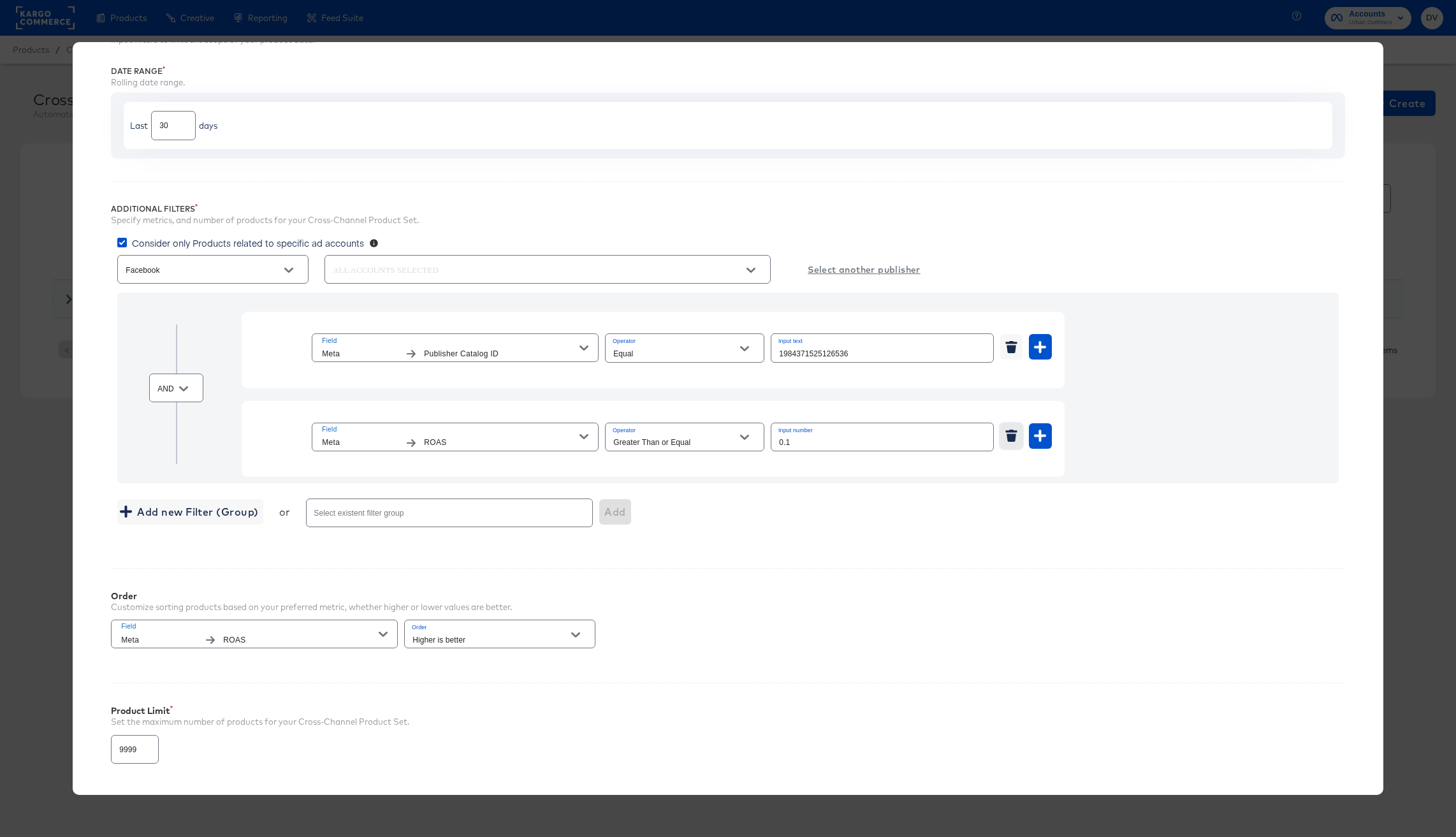
click at [1014, 433] on icon "button" at bounding box center [1011, 435] width 12 height 12
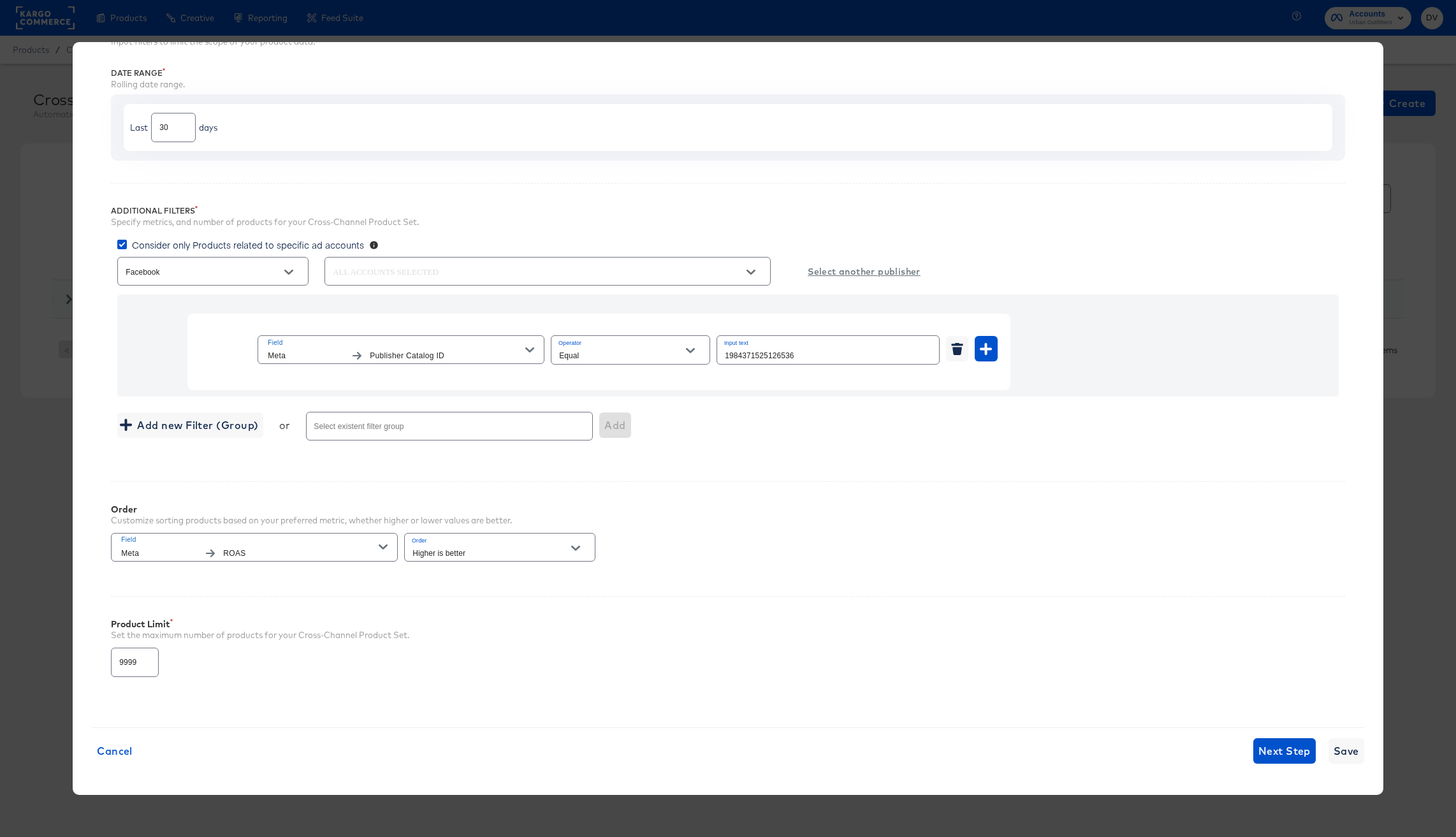
scroll to position [92, 0]
click at [768, 354] on input "1984371525126536" at bounding box center [828, 350] width 222 height 27
click at [754, 274] on icon "Open" at bounding box center [751, 272] width 9 height 9
click at [752, 273] on icon "Close" at bounding box center [751, 272] width 9 height 9
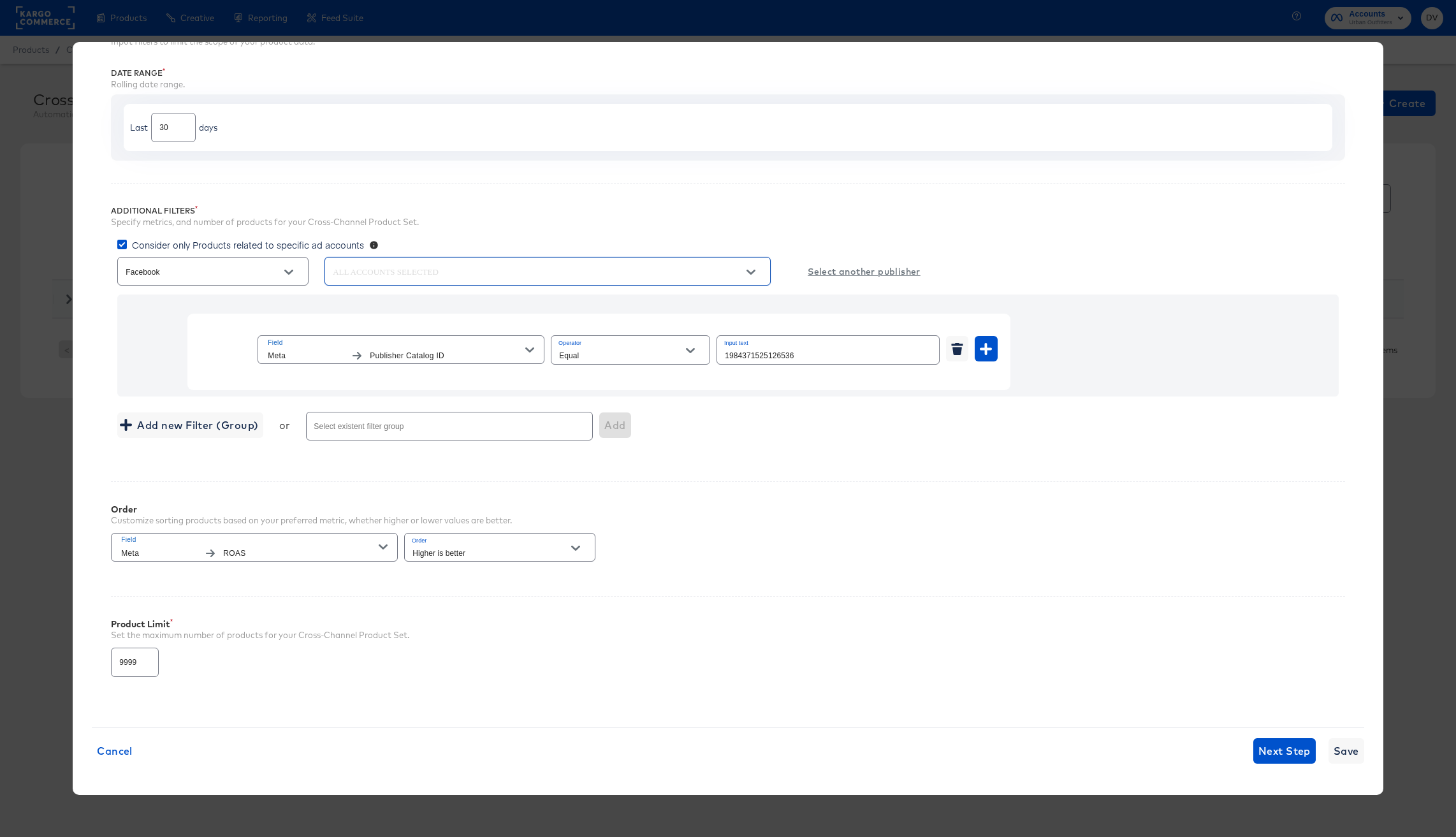
click at [753, 356] on input "1984371525126536" at bounding box center [828, 350] width 222 height 27
click at [774, 355] on input "1984371525126536" at bounding box center [828, 350] width 222 height 27
click at [780, 417] on div "Add new Filter (Group) or Select existent filter group Add" at bounding box center [728, 426] width 1221 height 34
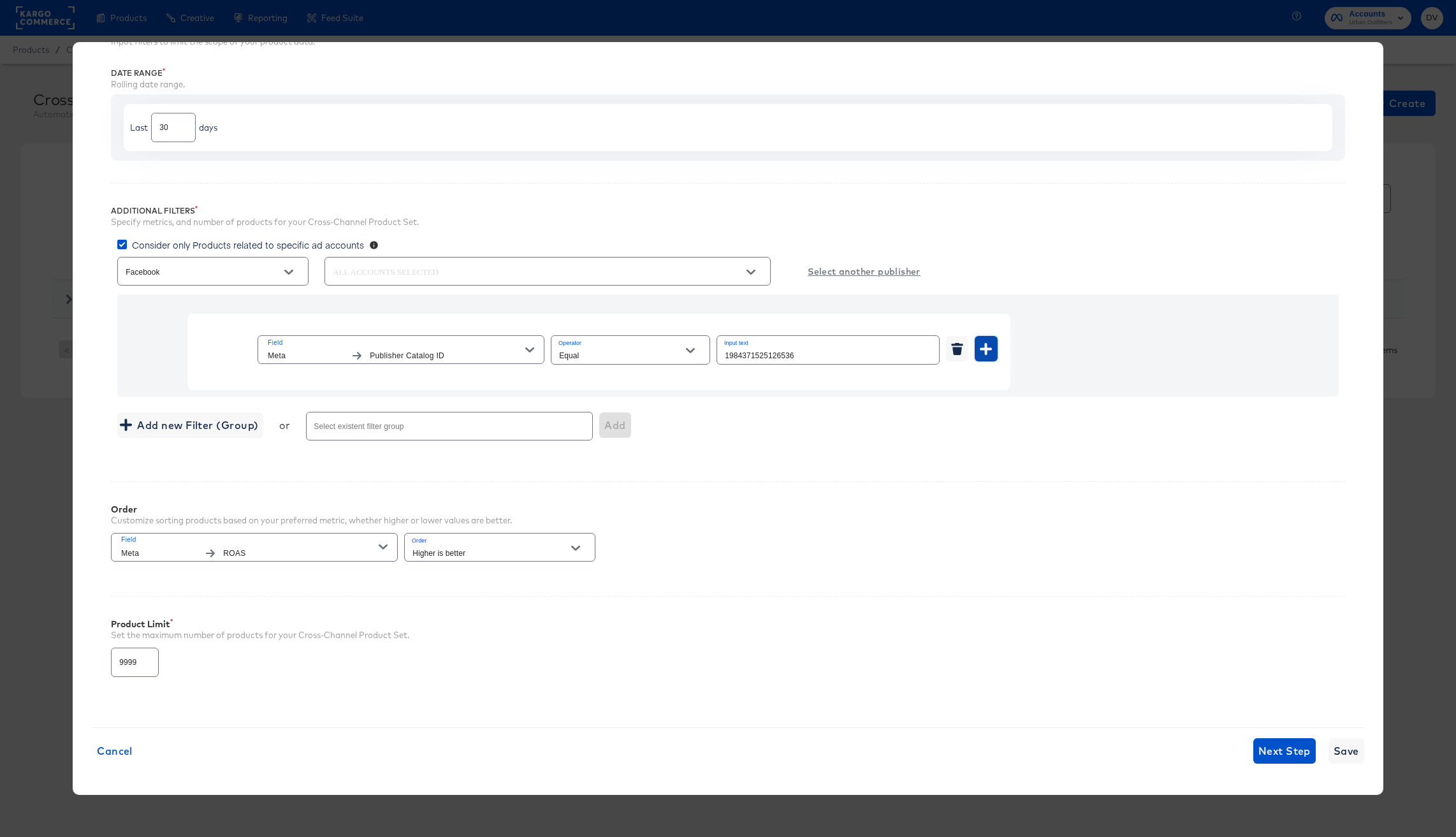
click at [988, 352] on icon "button" at bounding box center [986, 349] width 12 height 12
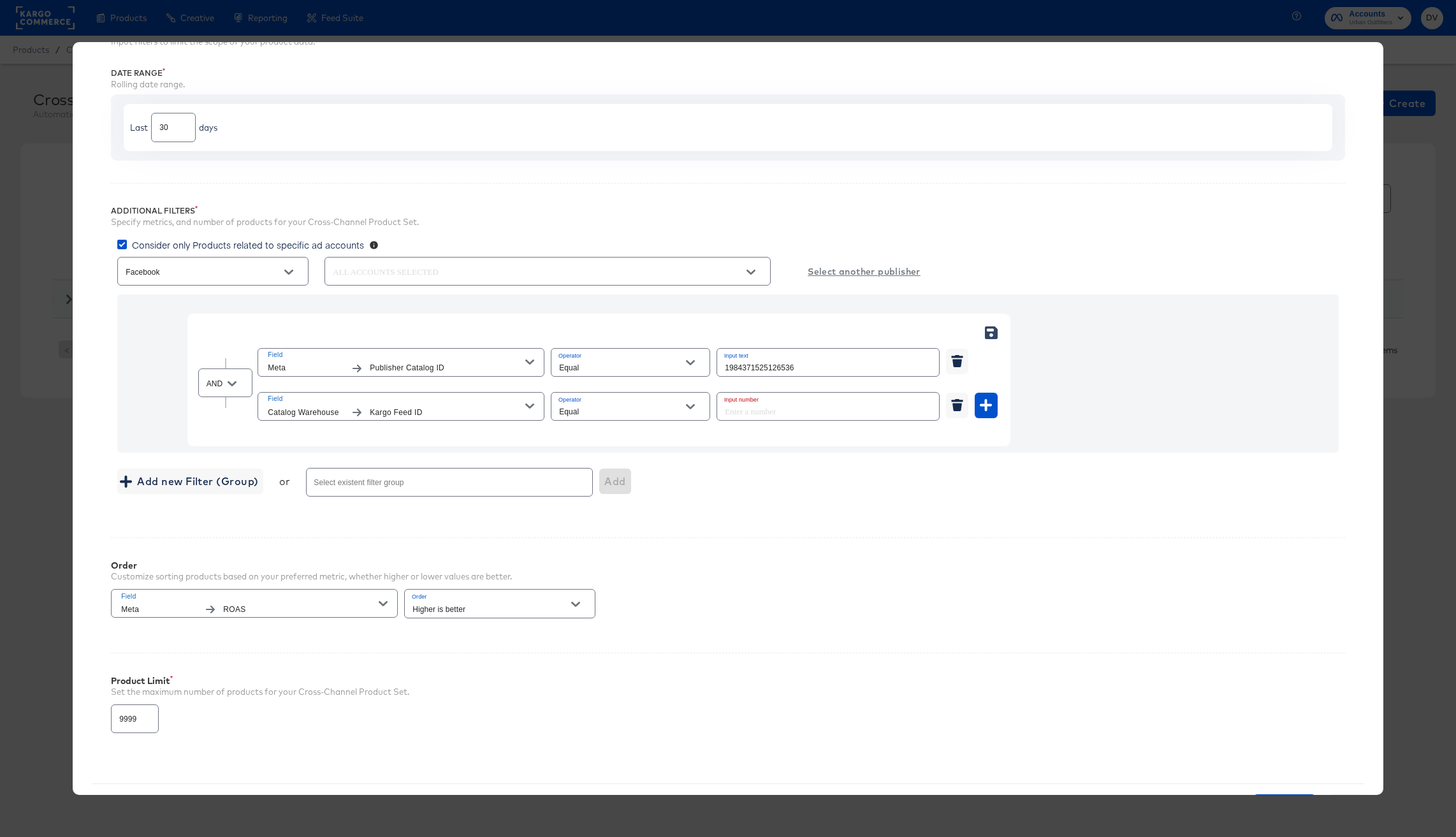
click at [316, 414] on span "Catalog Warehouse" at bounding box center [306, 413] width 76 height 14
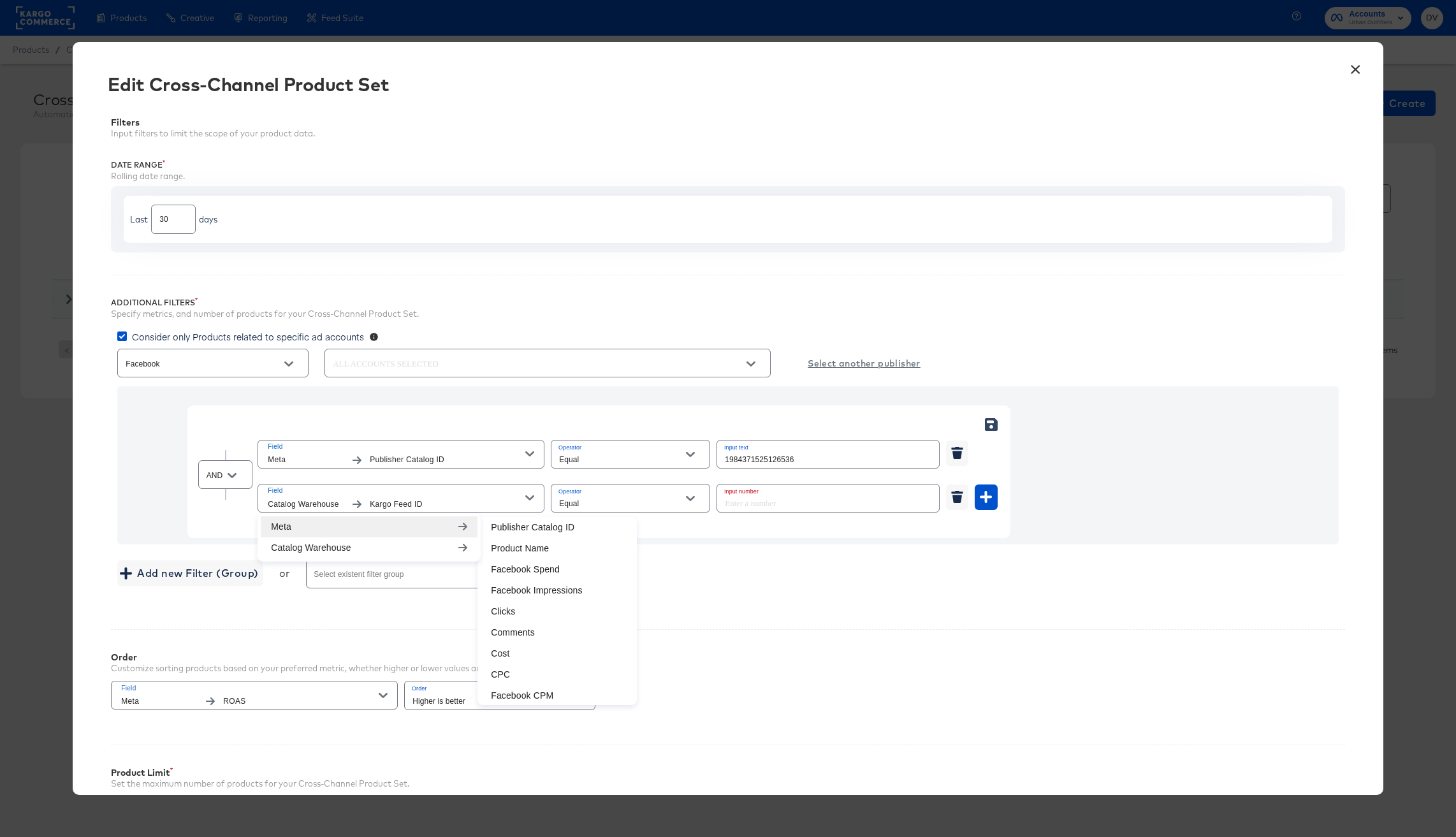
scroll to position [0, 0]
click at [460, 525] on icon at bounding box center [463, 527] width 9 height 8
click at [540, 596] on li "Product Name" at bounding box center [557, 593] width 153 height 21
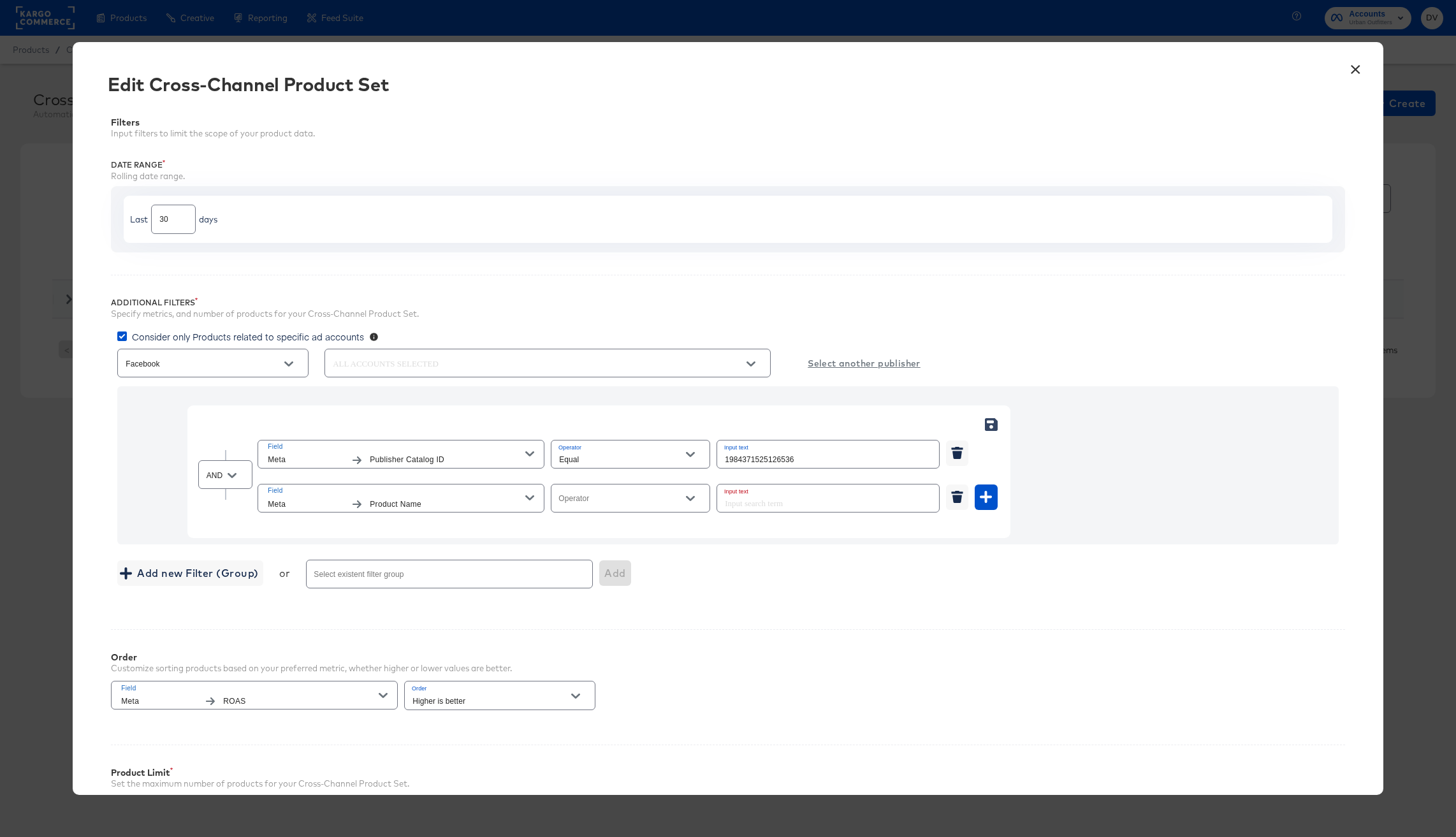
click at [634, 503] on input "Operator" at bounding box center [621, 503] width 128 height 15
click at [630, 545] on li "Not Equal" at bounding box center [630, 550] width 158 height 20
type input "Not Equal"
click at [737, 499] on input "text" at bounding box center [828, 498] width 222 height 27
type input "?"
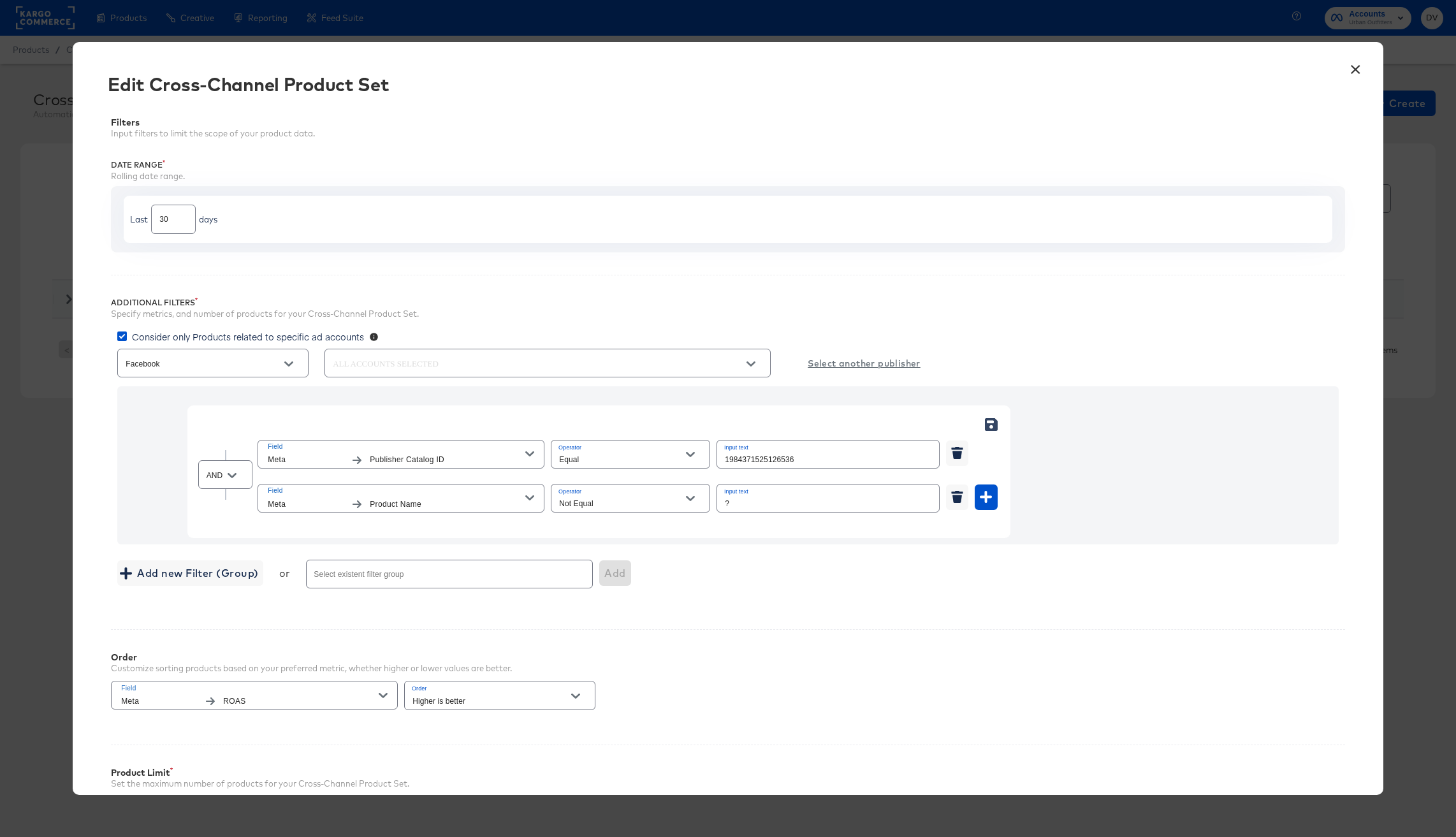
click at [706, 553] on div "AND Field Meta Publisher Catalog ID Operator Equal Input text 1984371525126536 …" at bounding box center [728, 488] width 1234 height 218
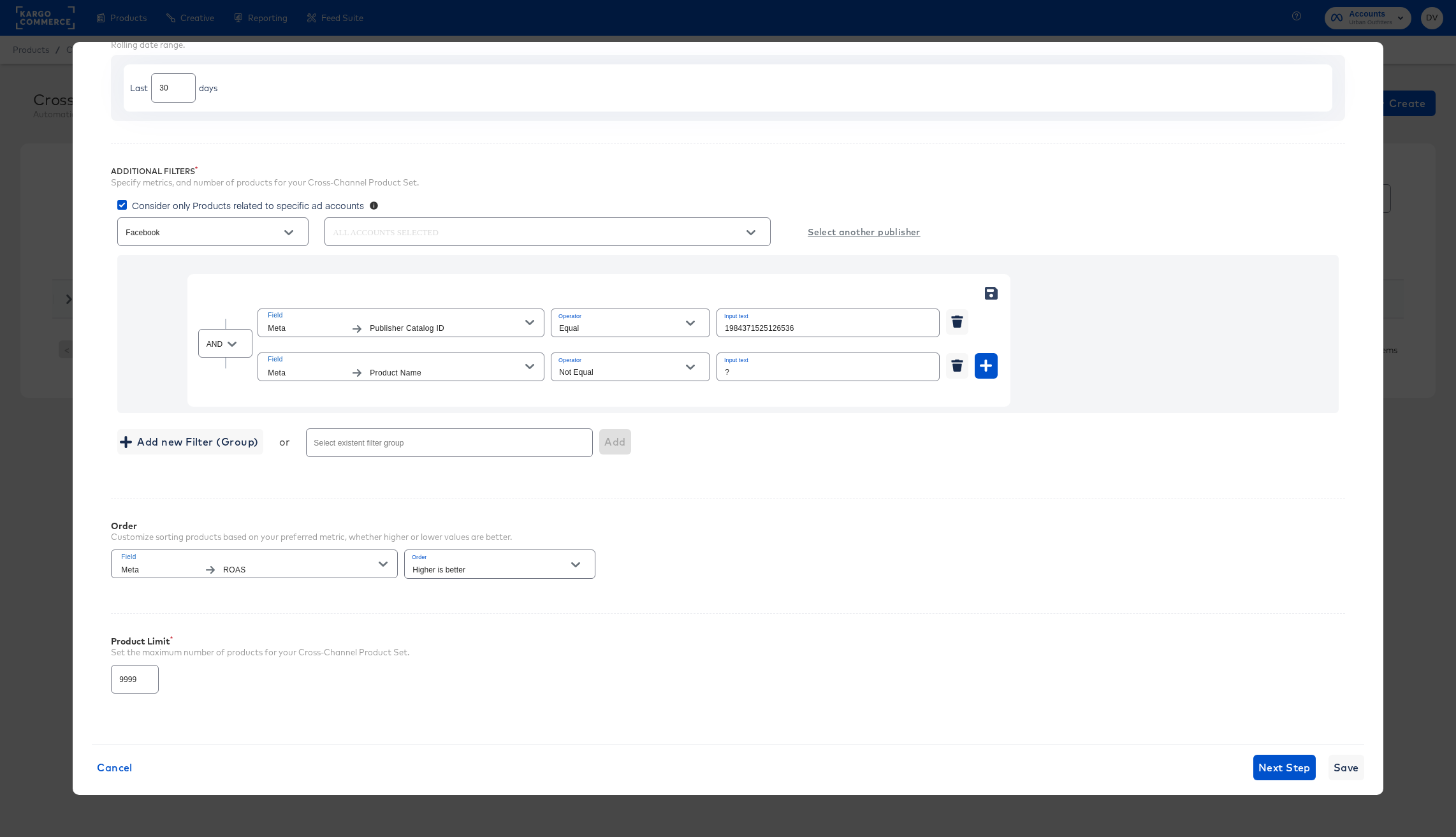
scroll to position [148, 0]
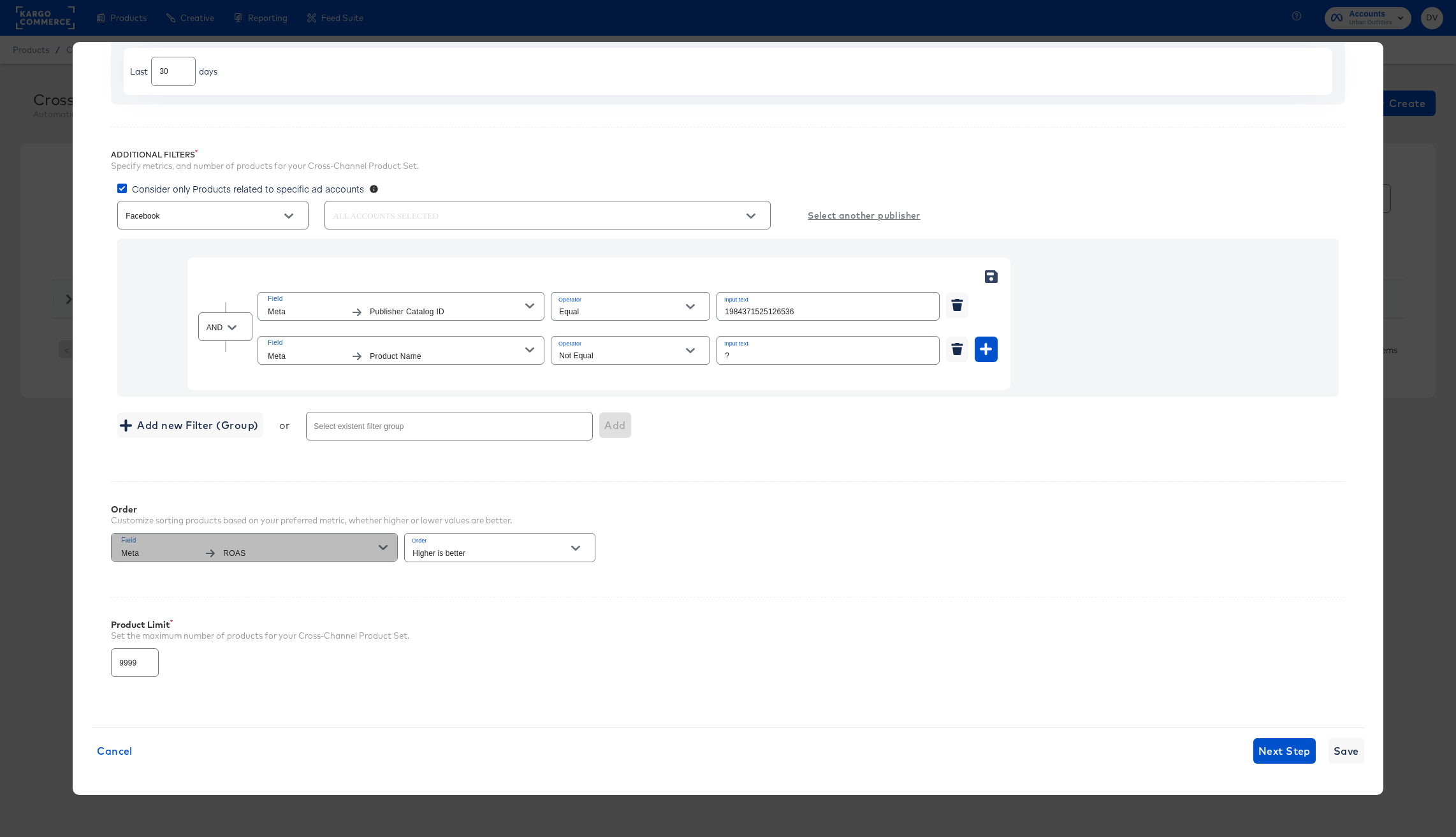
click at [290, 548] on span "ROAS" at bounding box center [301, 553] width 156 height 14
click at [785, 574] on div "Filters Input filters to limit the scope of your product data. Date Range Rolli…" at bounding box center [728, 329] width 1273 height 758
click at [1264, 759] on span "Next Step" at bounding box center [1284, 751] width 52 height 18
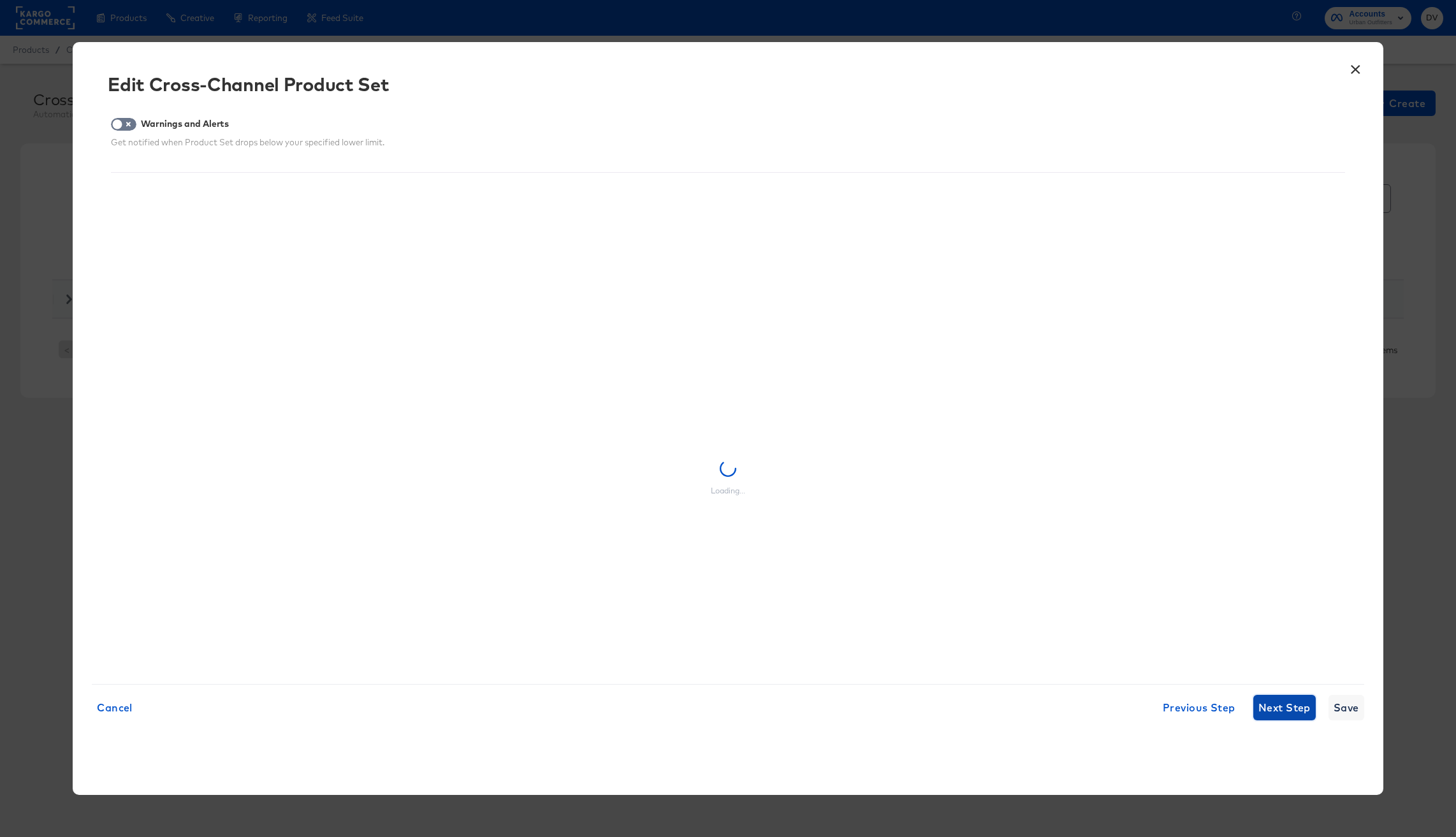
scroll to position [0, 0]
click at [1271, 714] on span "Next Step" at bounding box center [1284, 707] width 52 height 18
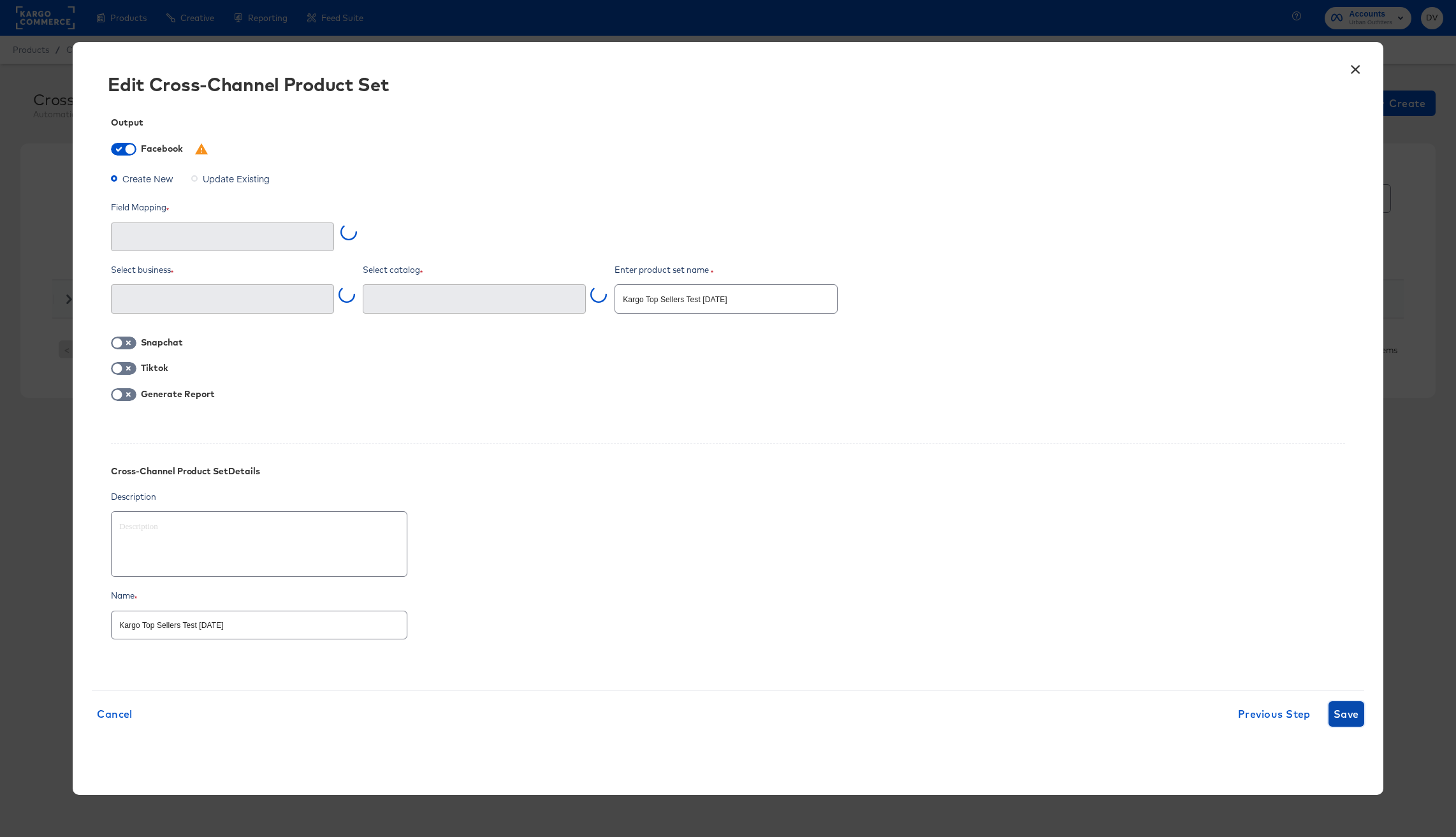
type input "Product item ID"
type input "Kargo Commerce - Formerly StitcherAds (638625946236073)"
click at [316, 239] on icon "Open" at bounding box center [314, 237] width 9 height 9
click at [247, 282] on li "Product item ID" at bounding box center [222, 289] width 222 height 20
drag, startPoint x: 730, startPoint y: 301, endPoint x: 702, endPoint y: 302, distance: 28.0
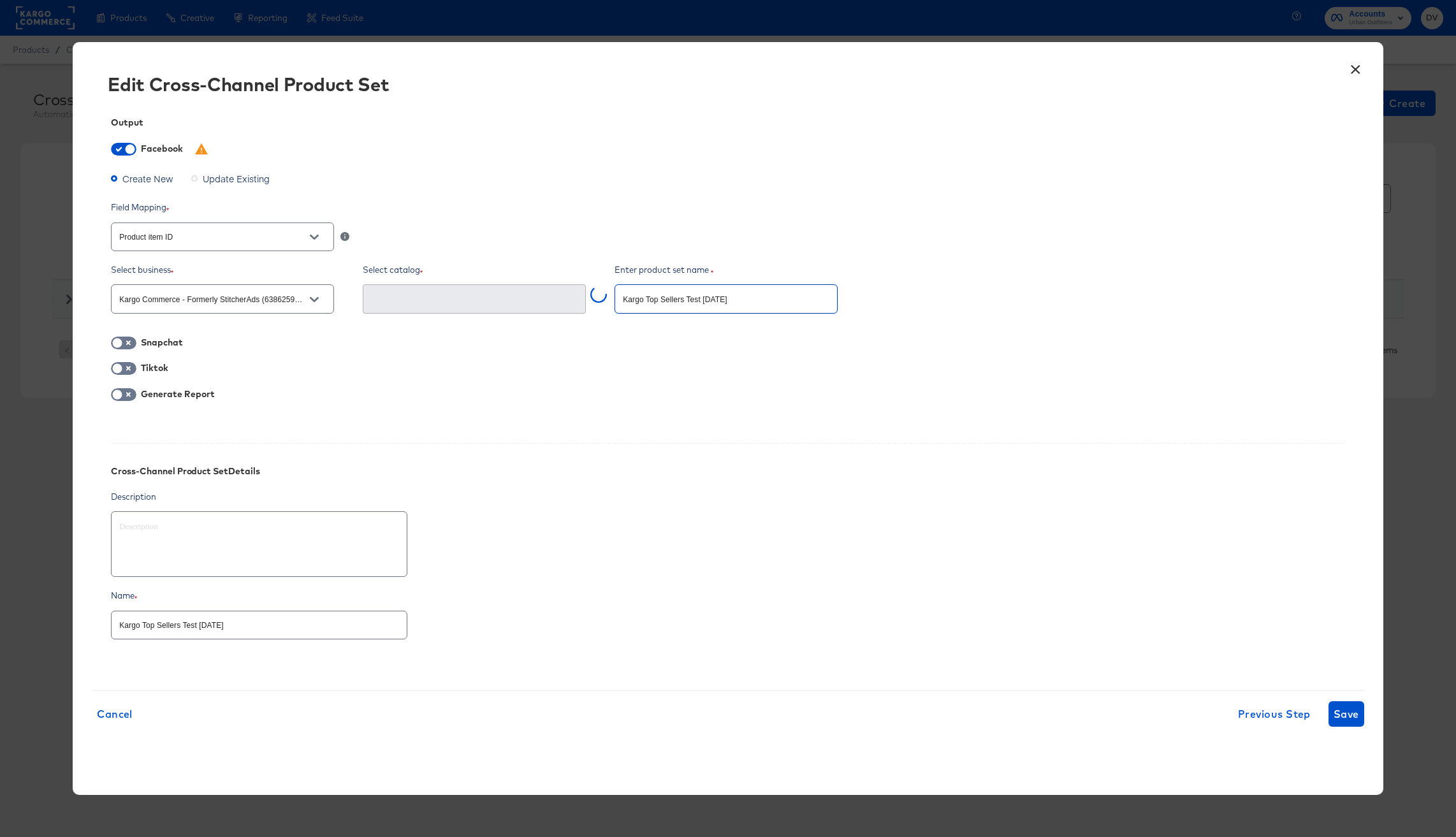
click at [702, 302] on input "Kargo Top Sellers Test [DATE]" at bounding box center [726, 293] width 222 height 27
type input "Kargo Top Sellers Test ="
type textarea "x"
type input "Kargo Top Sellers Test"
type textarea "x"
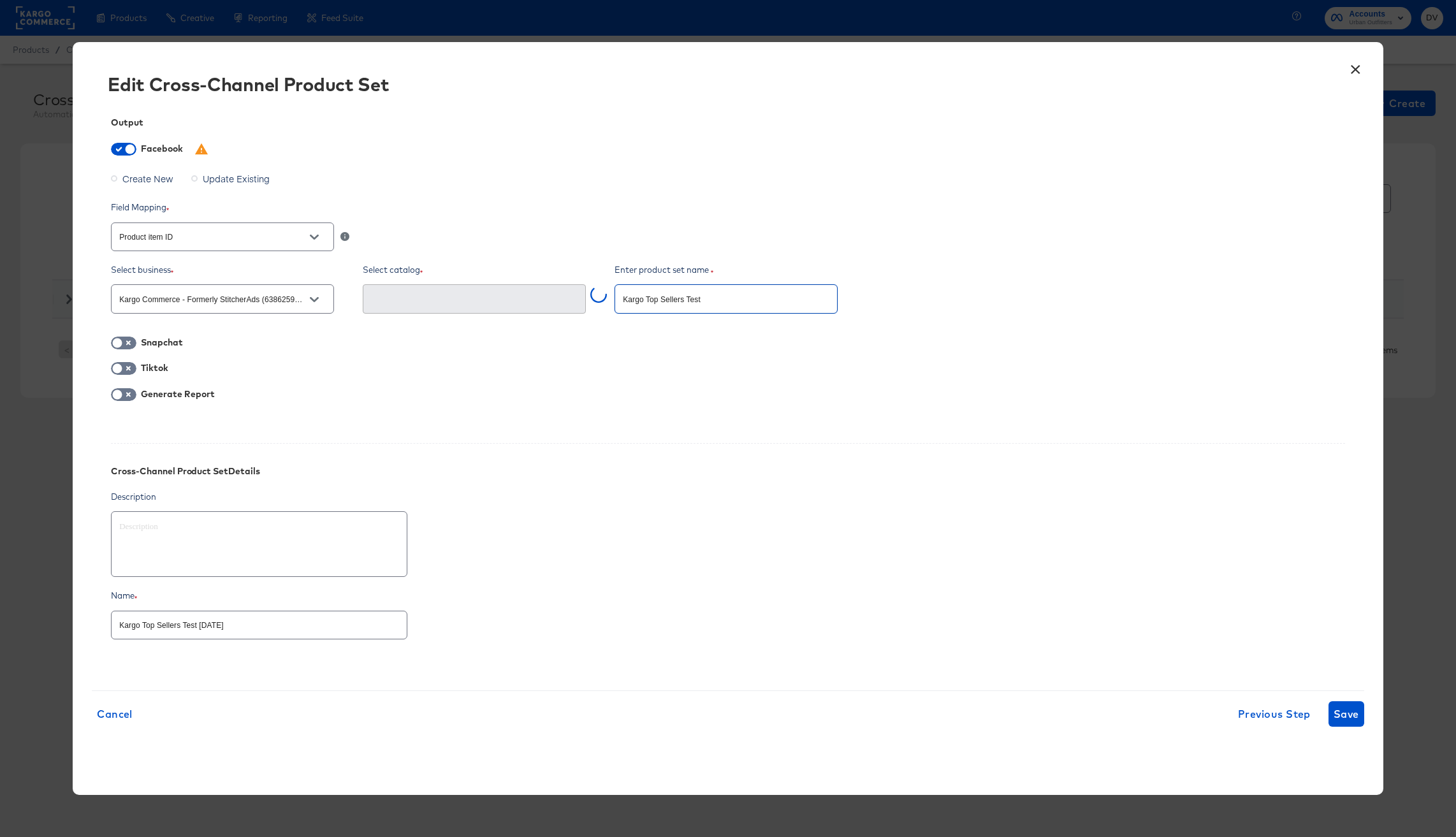
type input "Kargo Top Sellers Test"
type textarea "x"
type input "Kargo Top Sellers Test"
click at [610, 389] on div "Generate Report" at bounding box center [728, 395] width 1234 height 16
type textarea "x"
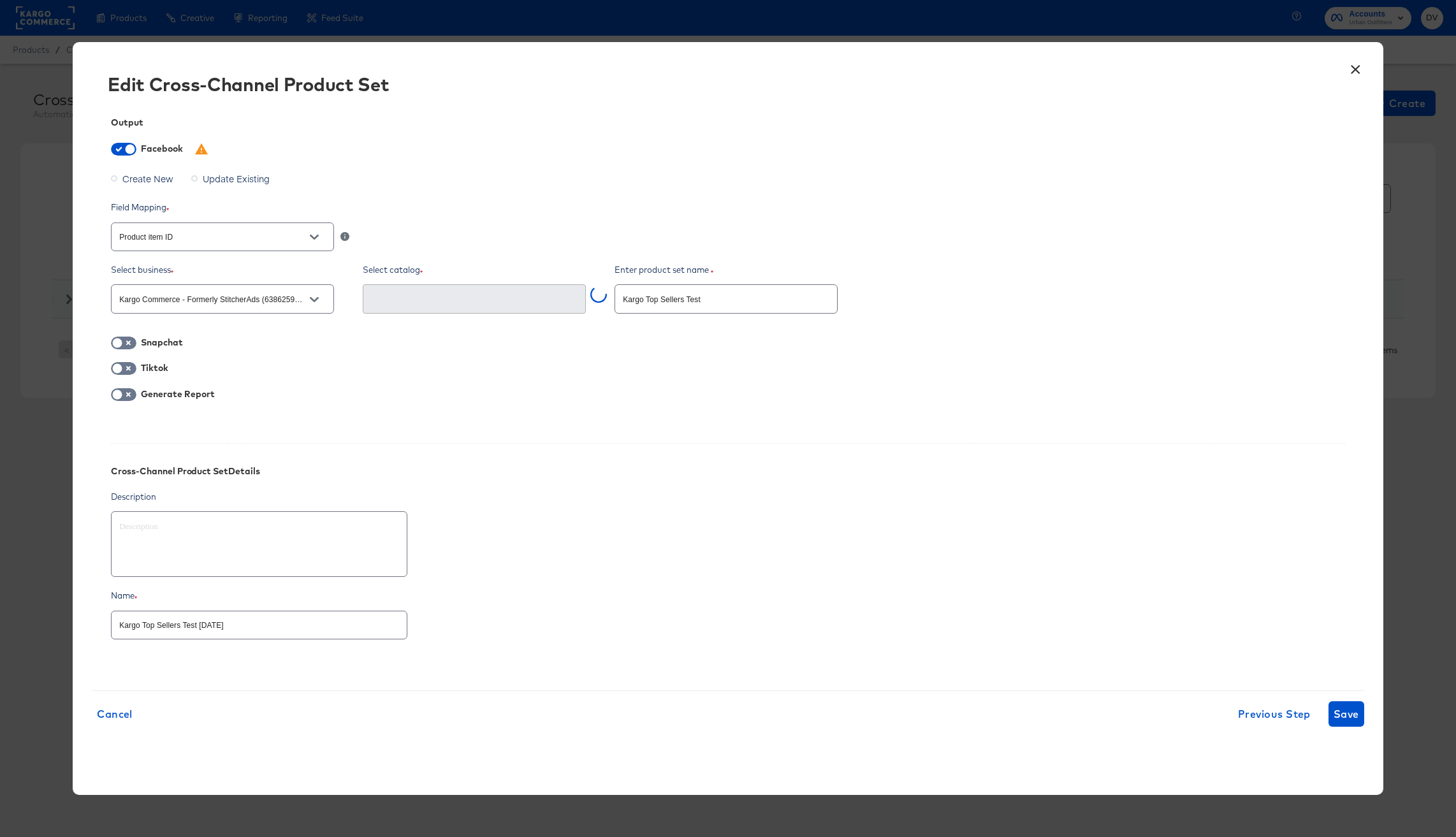
type input "UO-US-North America (1984371525126536)"
click at [1334, 716] on span "Save" at bounding box center [1346, 714] width 25 height 18
type textarea "x"
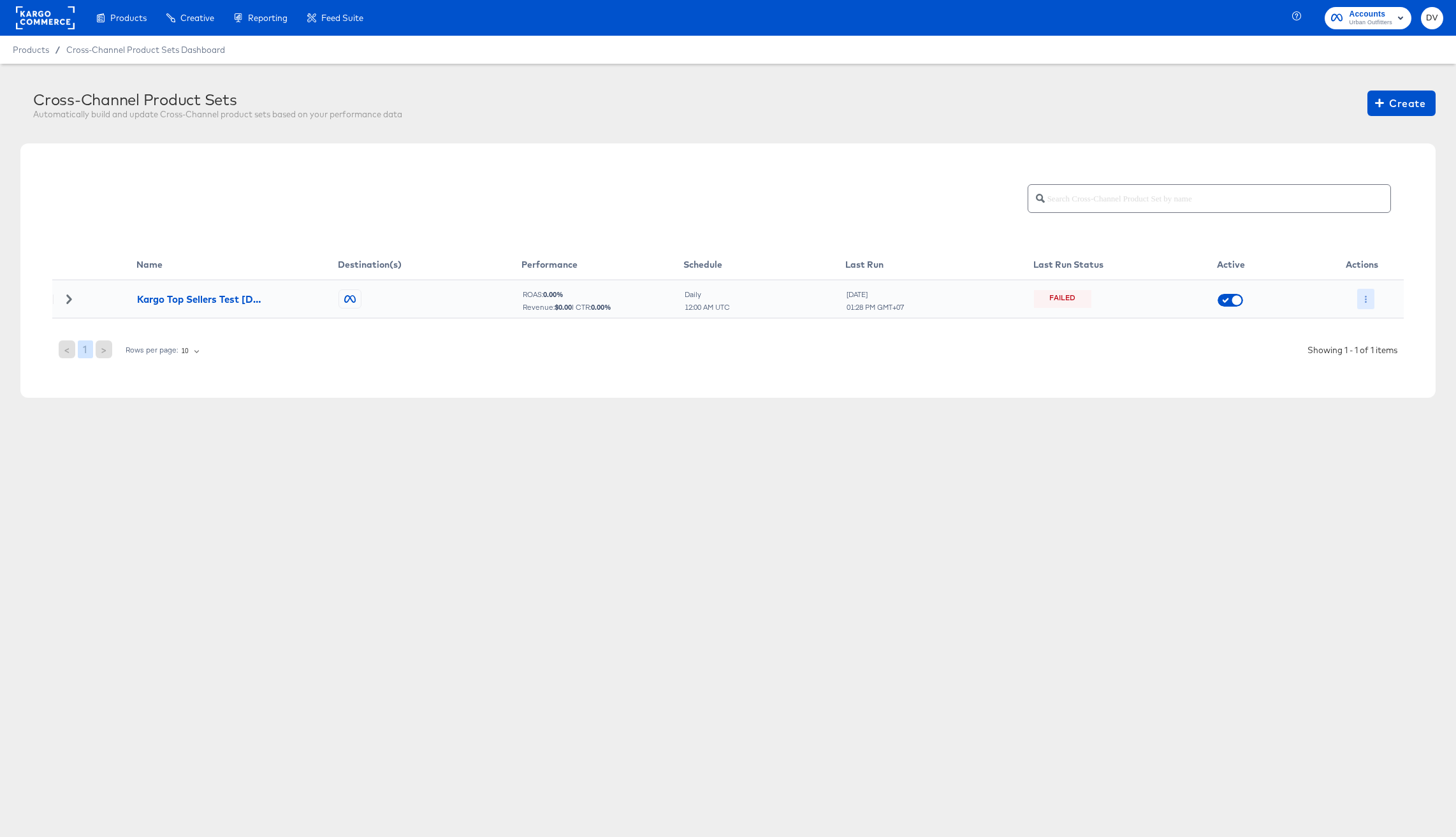
click at [1367, 296] on icon "button" at bounding box center [1366, 299] width 7 height 7
click at [1386, 361] on li "Run Now" at bounding box center [1391, 367] width 68 height 21
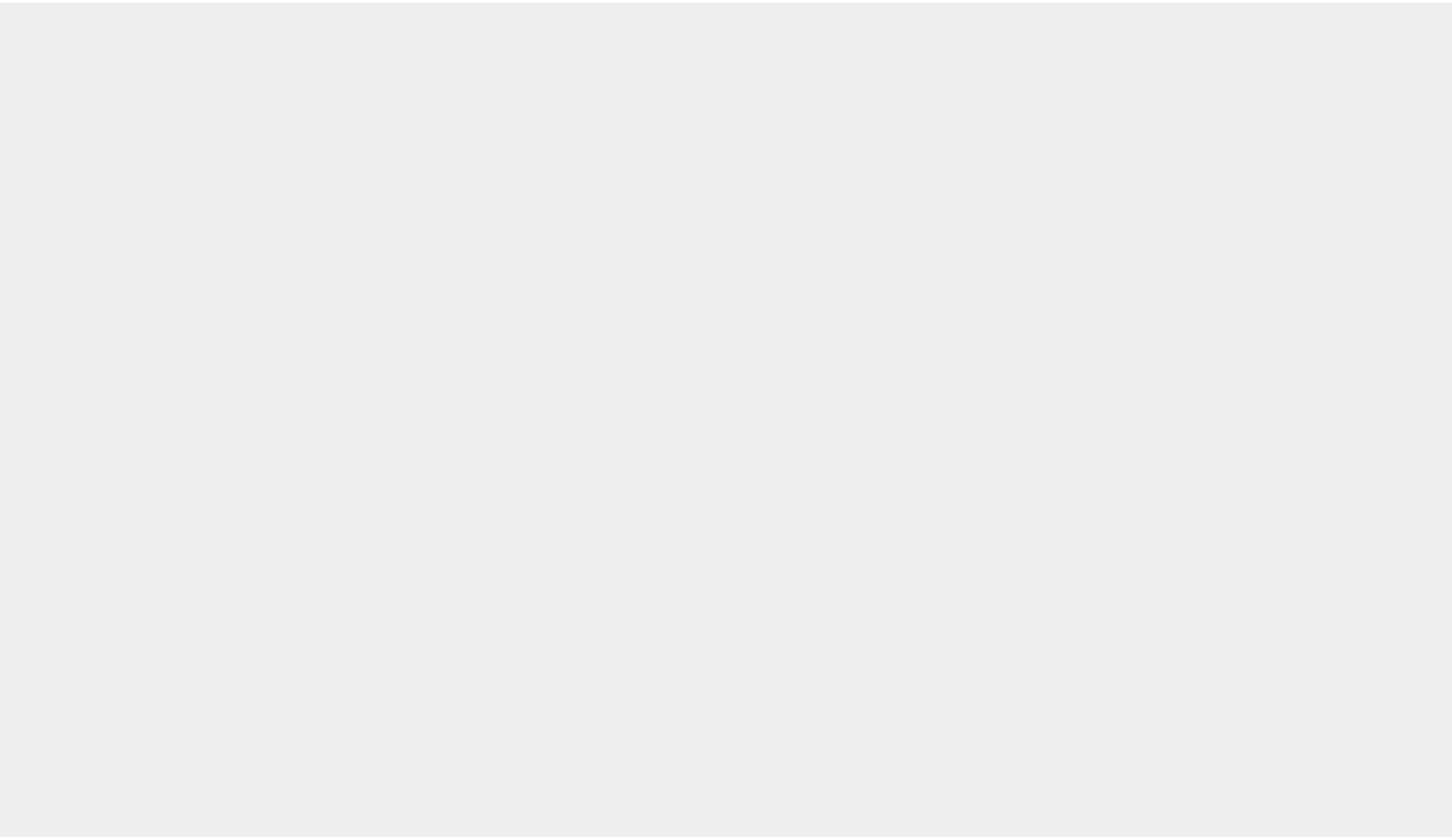
scroll to position [28, 0]
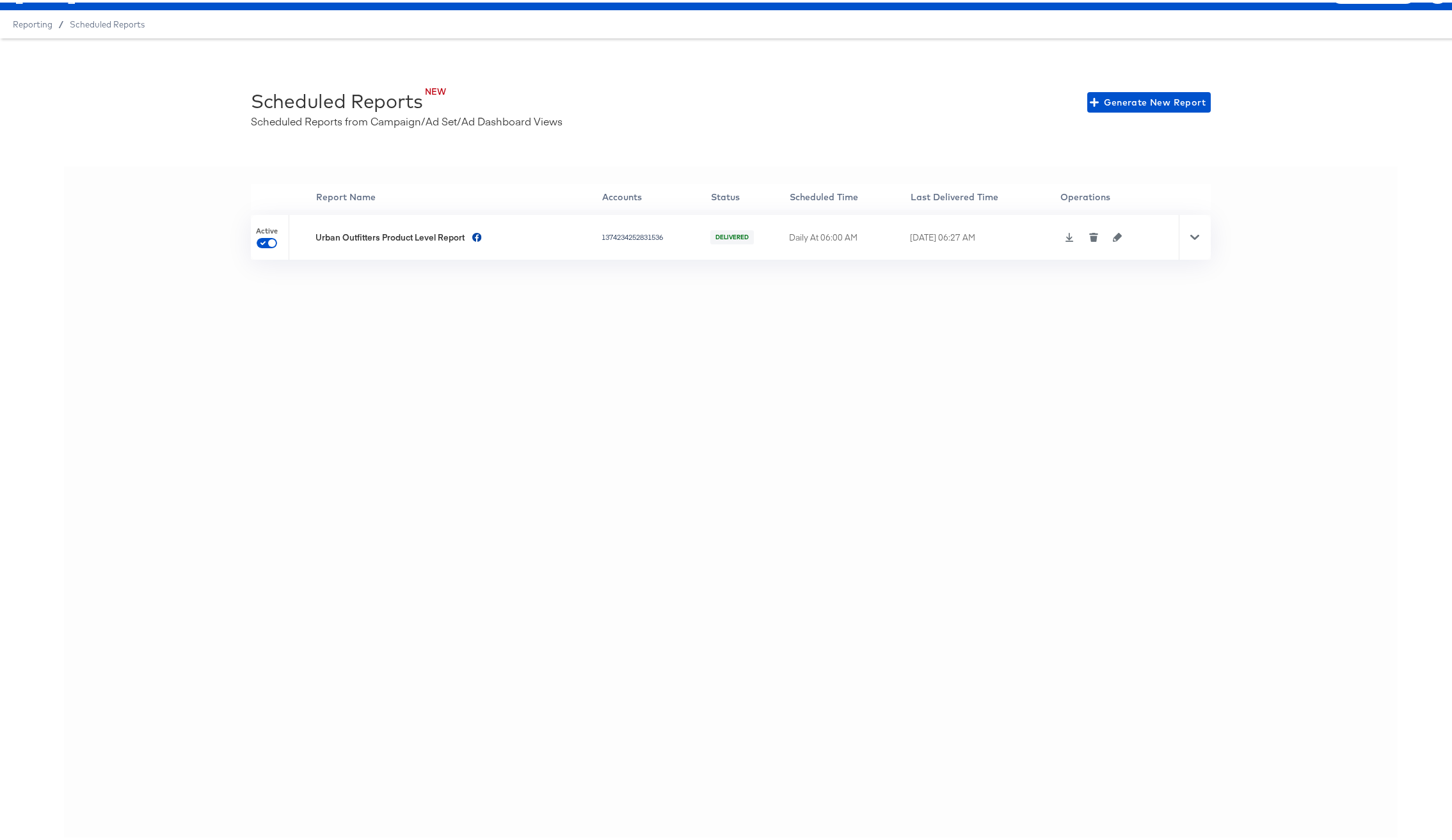
click at [1066, 230] on icon at bounding box center [1069, 235] width 9 height 9
click at [1194, 234] on icon at bounding box center [1195, 235] width 9 height 9
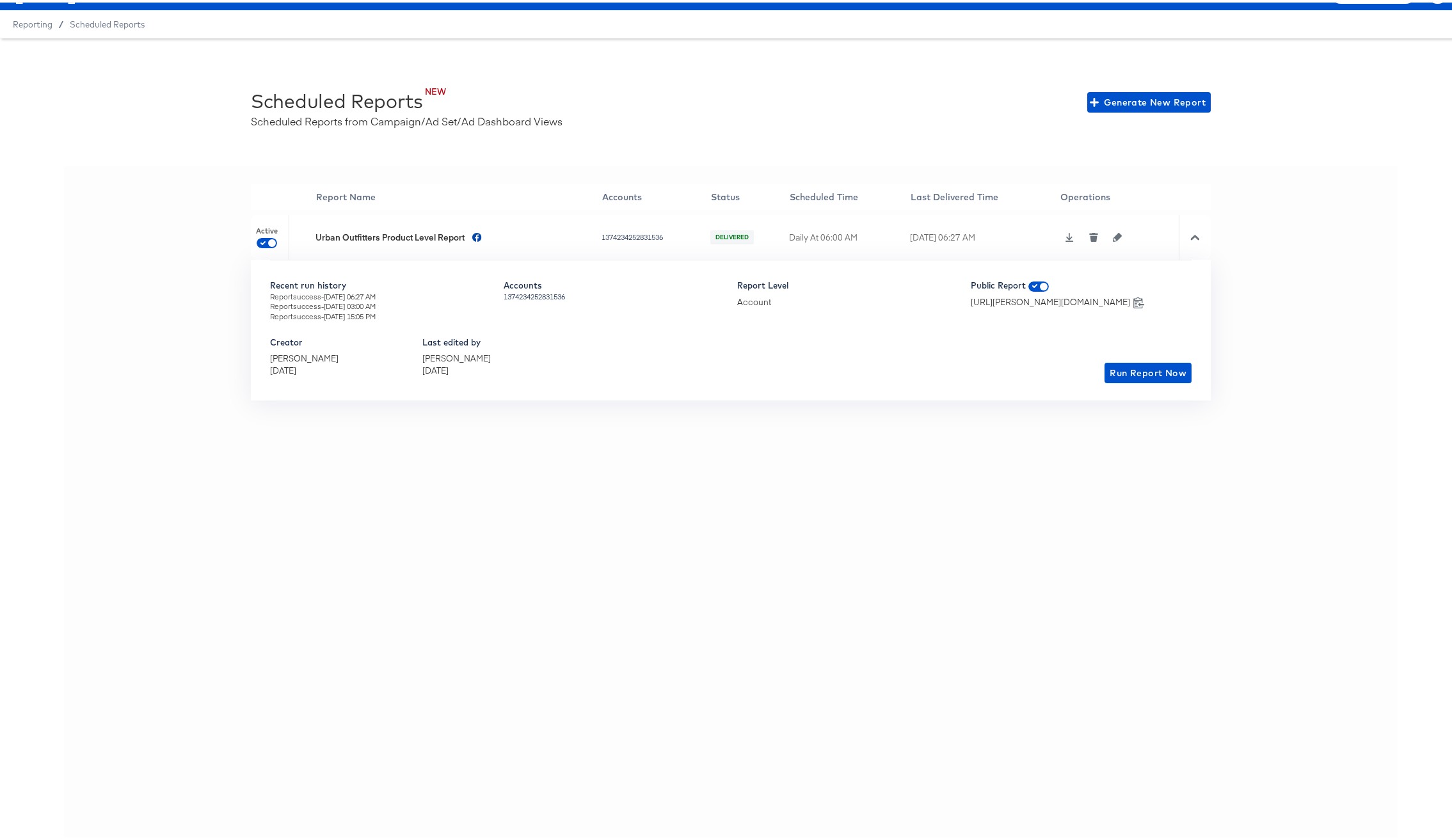
click at [1114, 235] on icon "button" at bounding box center [1118, 235] width 9 height 9
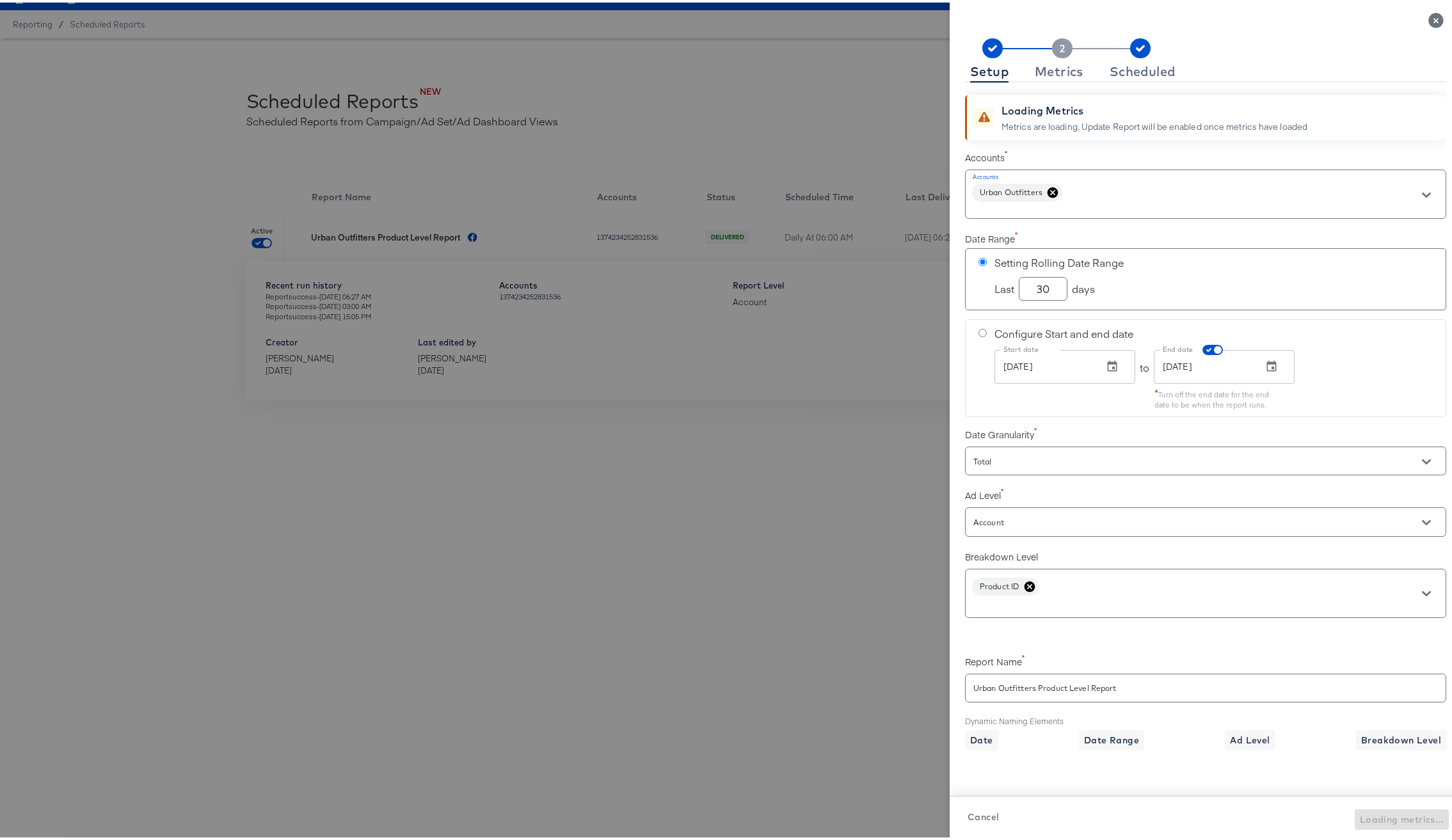
checkbox input "true"
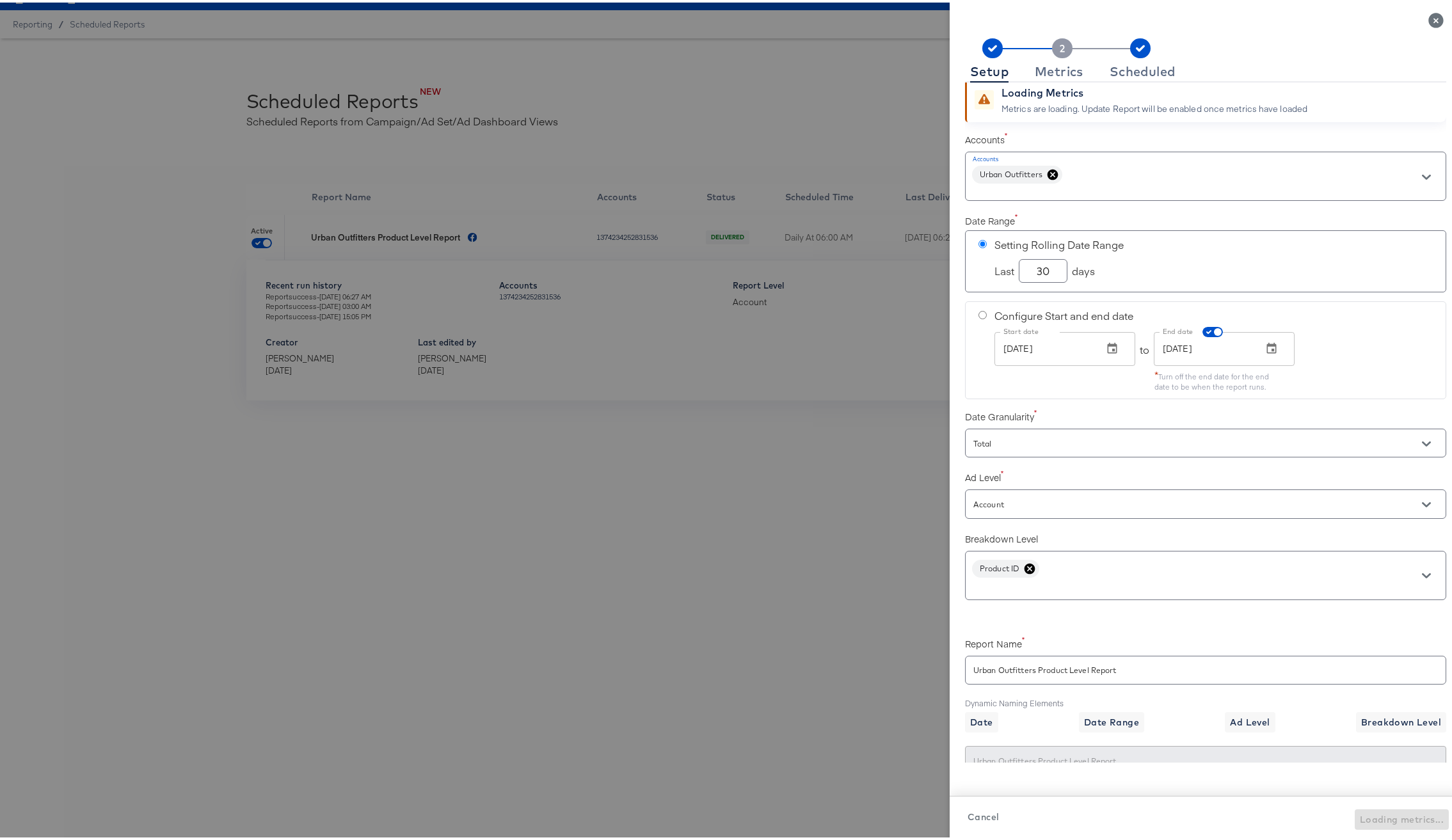
scroll to position [0, 0]
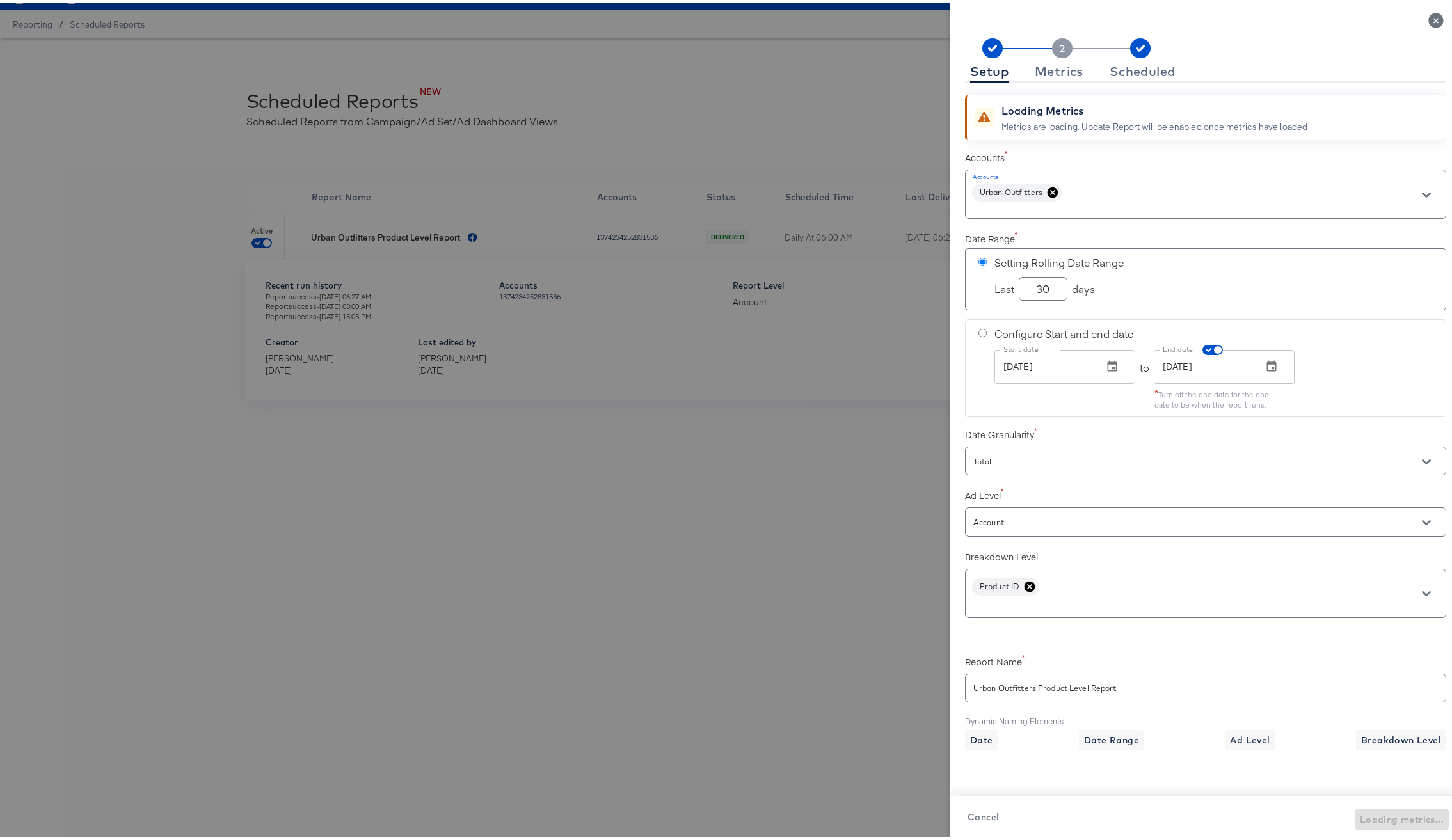
click at [968, 813] on span "Cancel" at bounding box center [984, 815] width 31 height 16
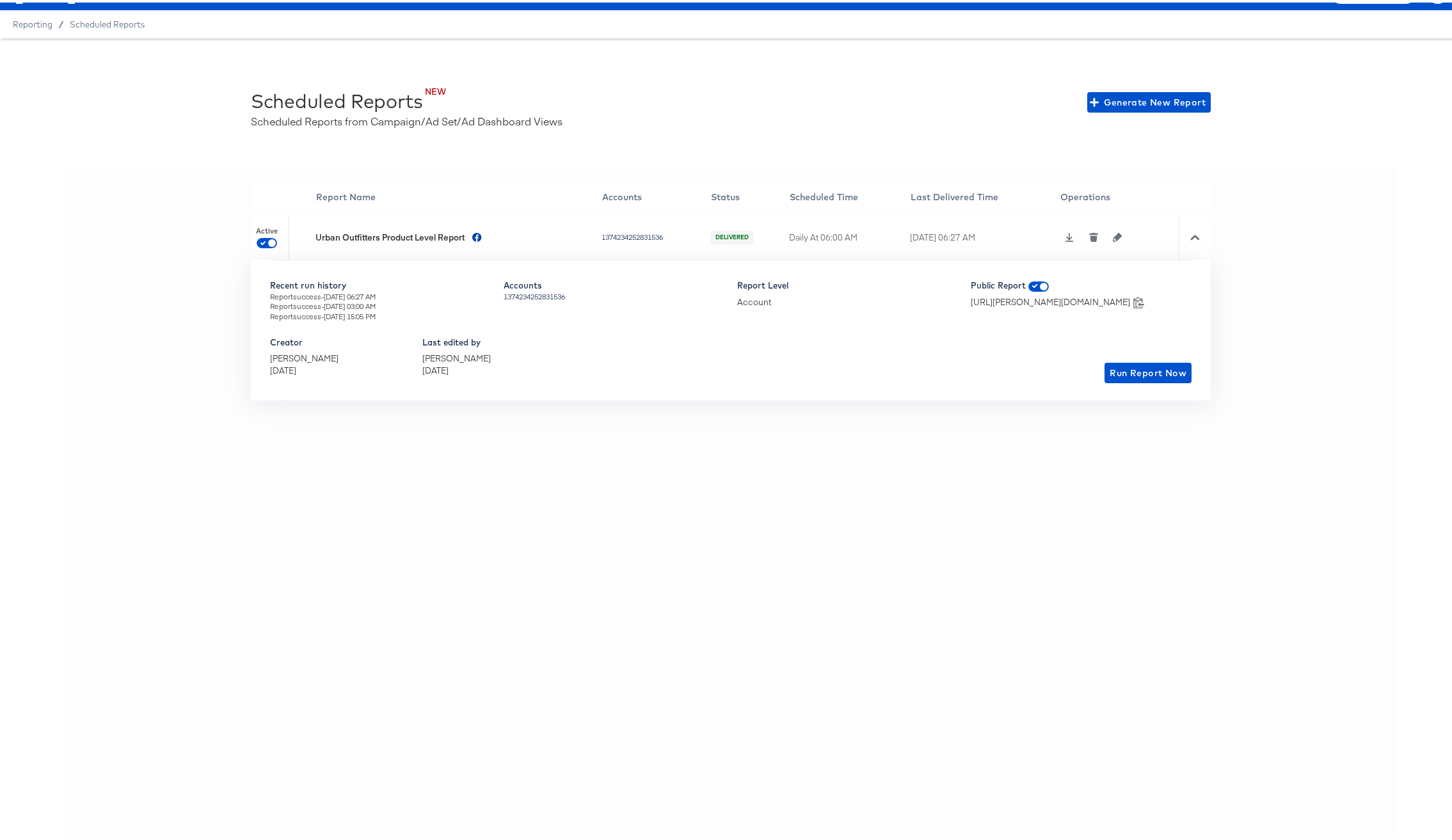
click at [1190, 233] on icon at bounding box center [1195, 235] width 9 height 5
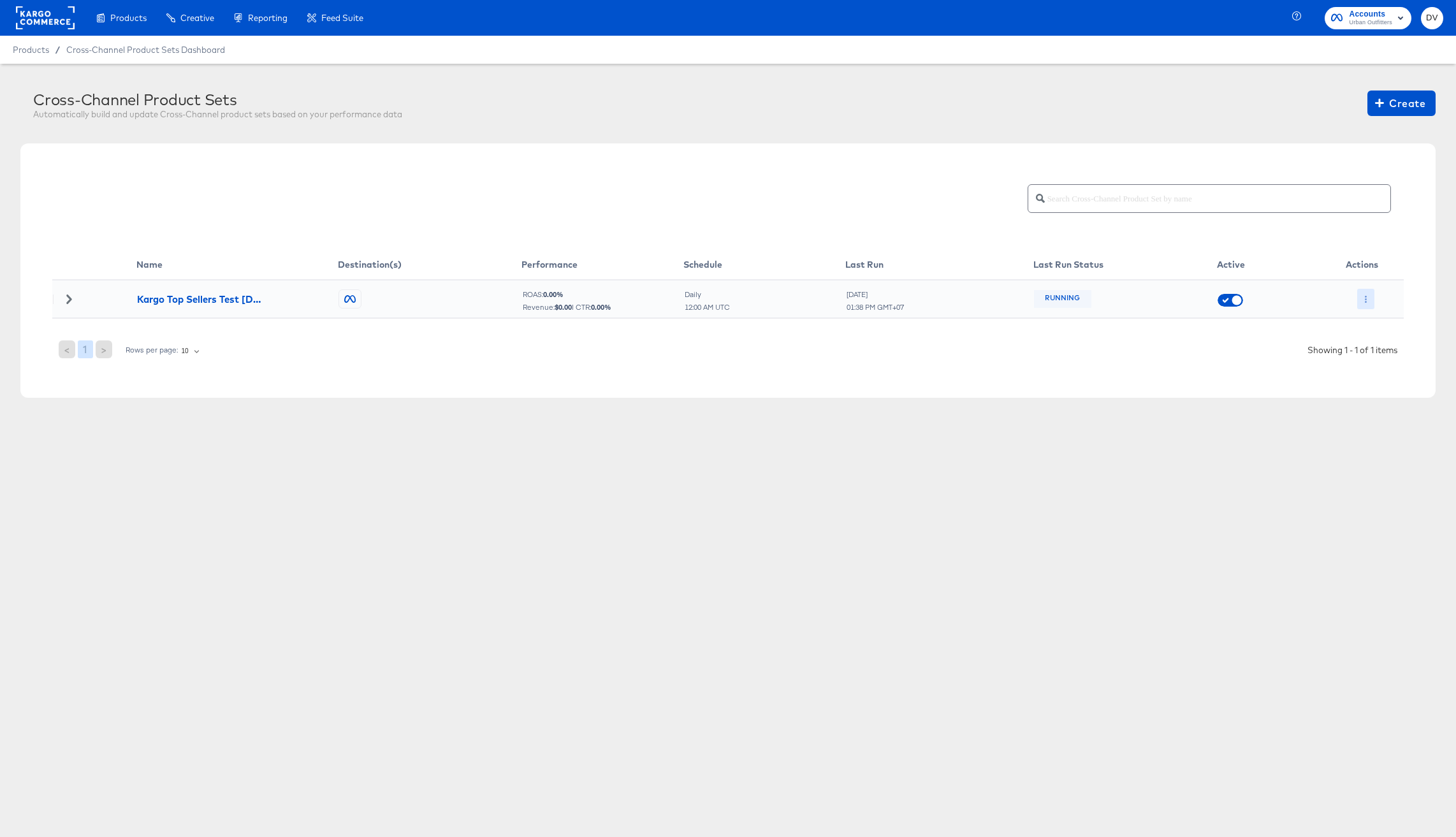
click at [1366, 304] on button "button" at bounding box center [1366, 299] width 17 height 20
click at [1367, 301] on div at bounding box center [728, 418] width 1456 height 837
click at [67, 298] on icon at bounding box center [69, 299] width 9 height 9
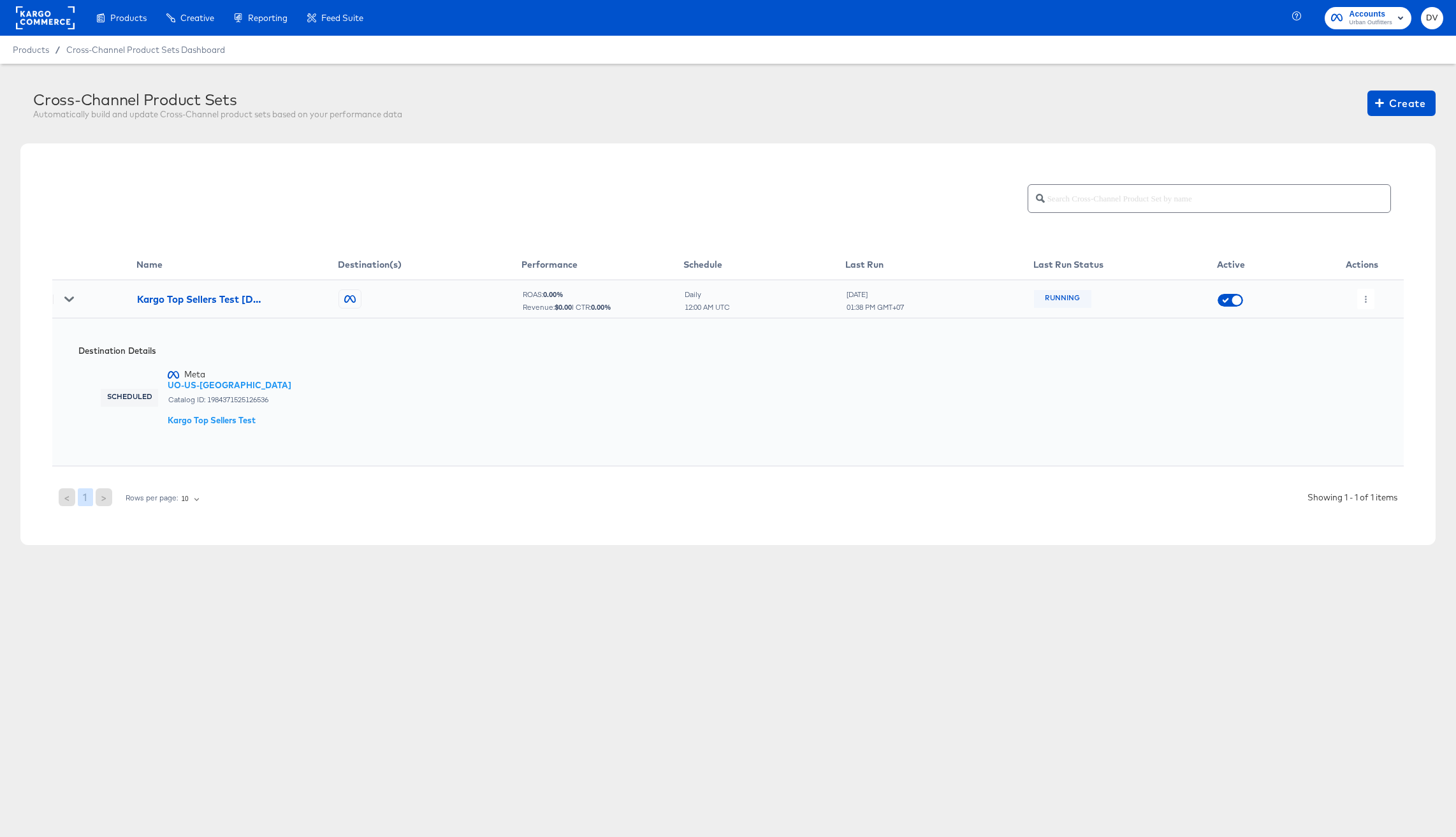
click at [67, 298] on icon at bounding box center [69, 299] width 9 height 5
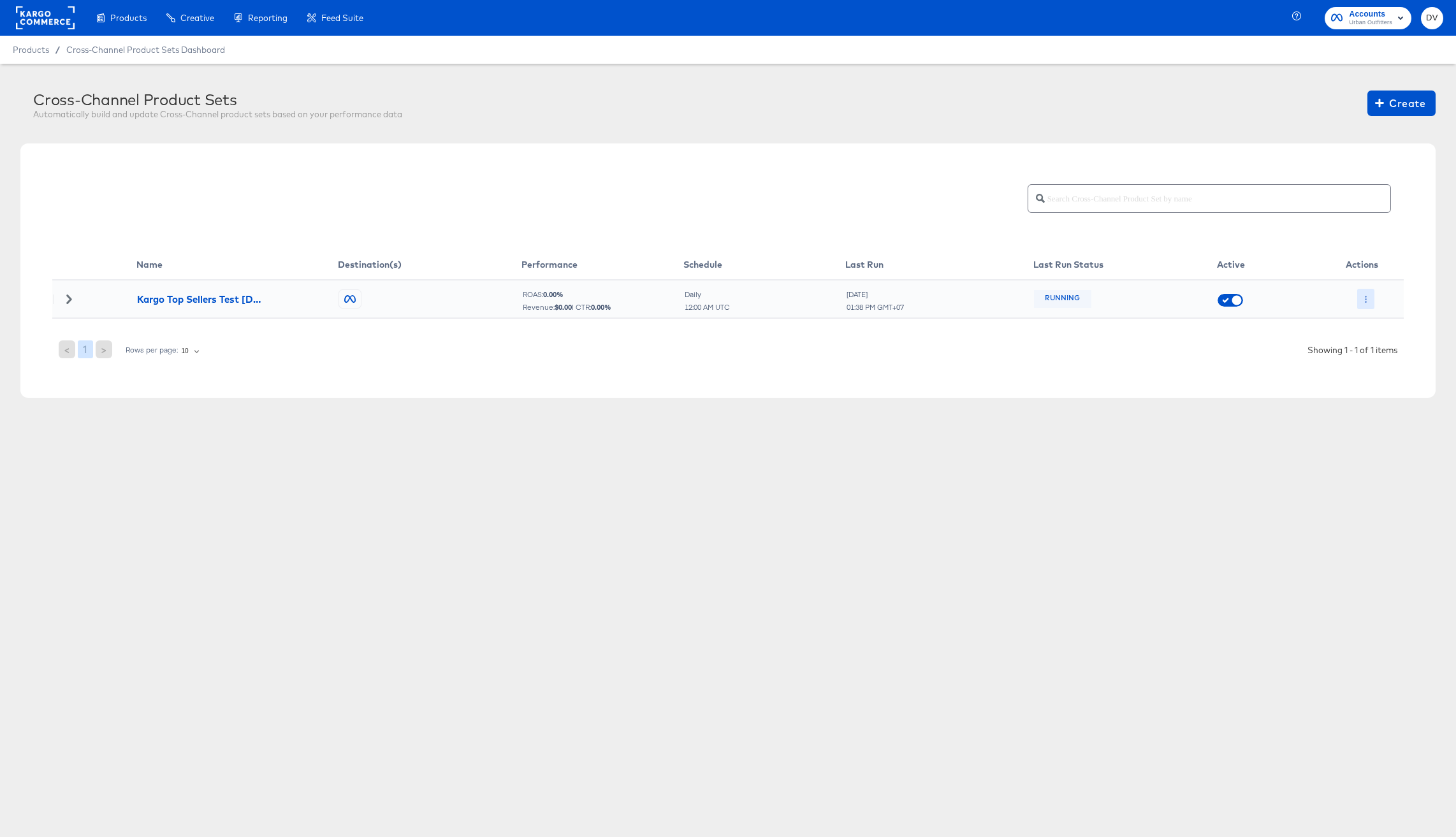
click at [1363, 295] on button "button" at bounding box center [1366, 299] width 17 height 20
click at [1363, 295] on div at bounding box center [728, 418] width 1456 height 837
click at [1363, 295] on button "button" at bounding box center [1366, 299] width 17 height 20
click at [1363, 295] on div at bounding box center [728, 418] width 1456 height 837
click at [72, 302] on icon at bounding box center [69, 299] width 9 height 9
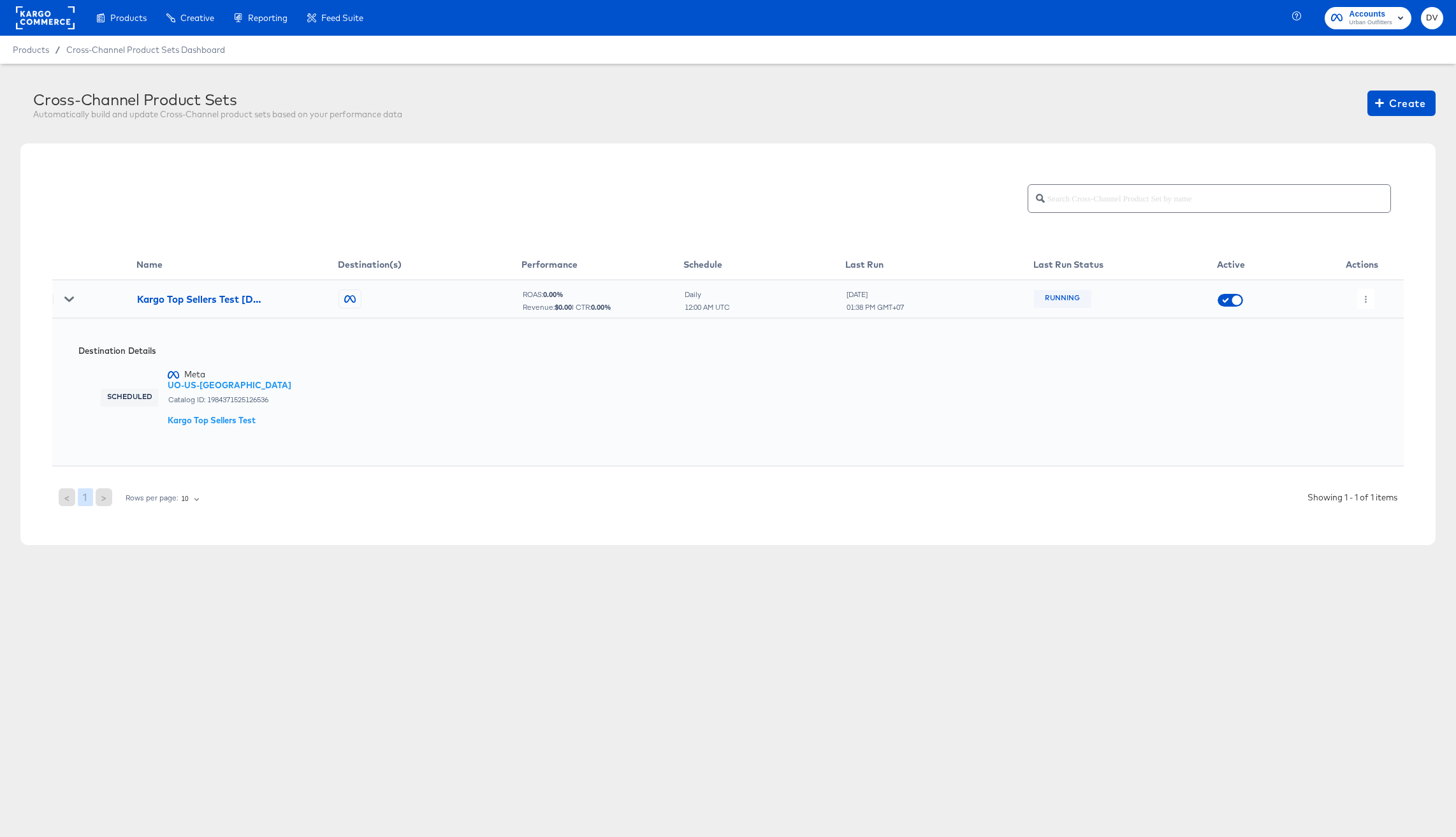
click at [70, 300] on icon at bounding box center [69, 299] width 9 height 5
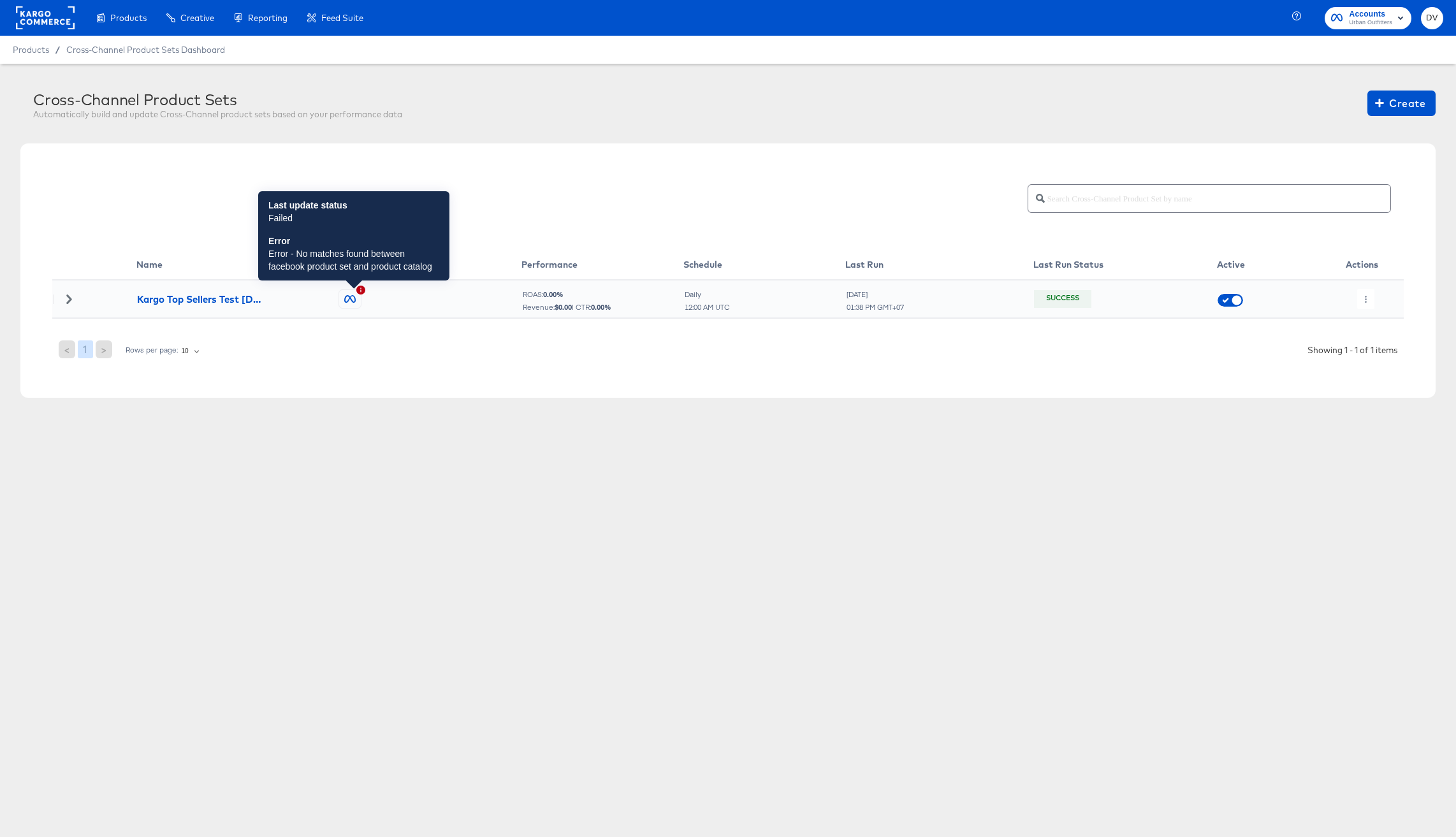
click at [352, 297] on icon at bounding box center [350, 299] width 12 height 8
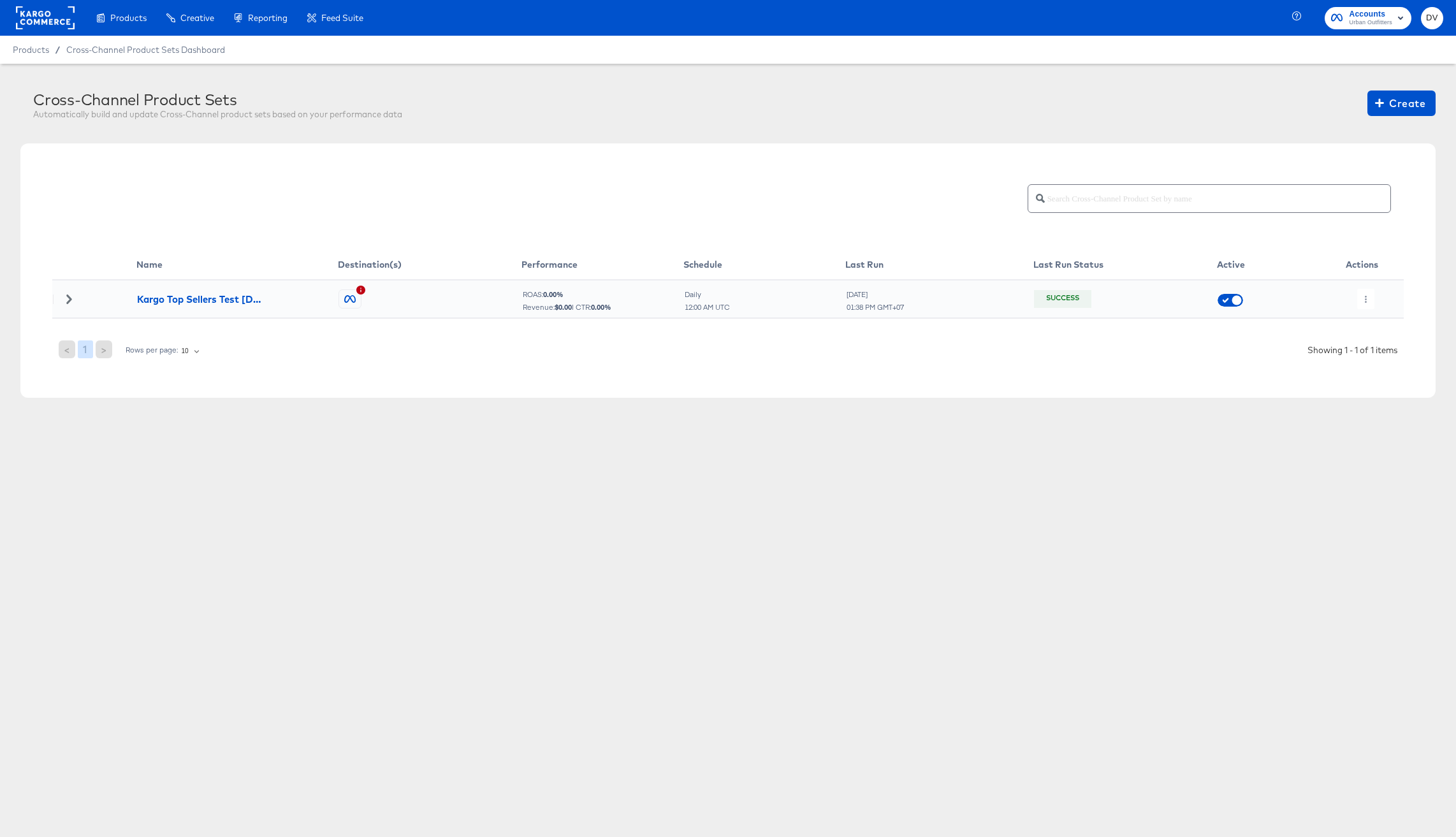
click at [69, 298] on icon at bounding box center [69, 299] width 5 height 9
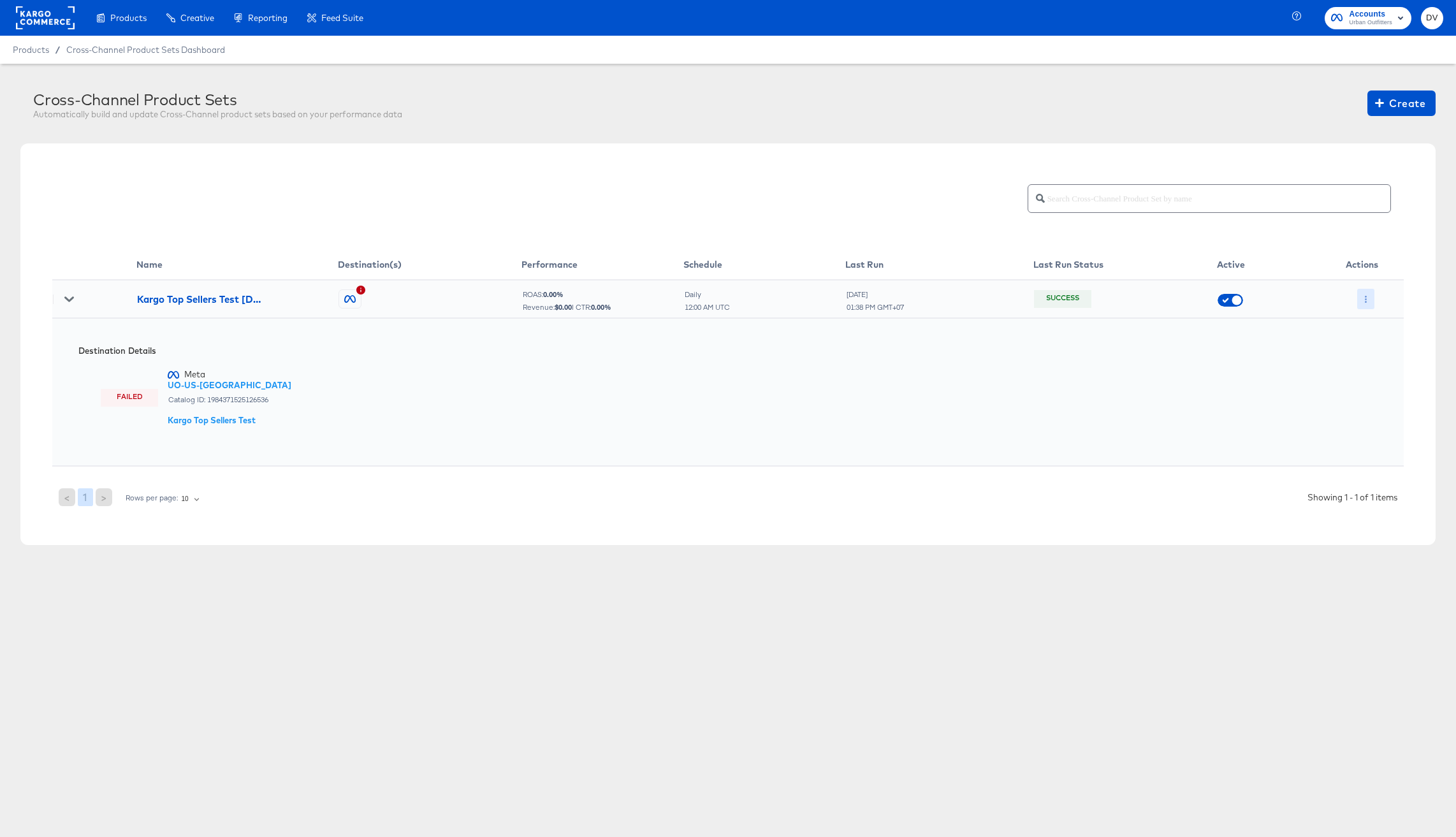
click at [1366, 298] on icon "button" at bounding box center [1366, 299] width 7 height 7
click at [1381, 324] on li "Edit" at bounding box center [1391, 325] width 68 height 21
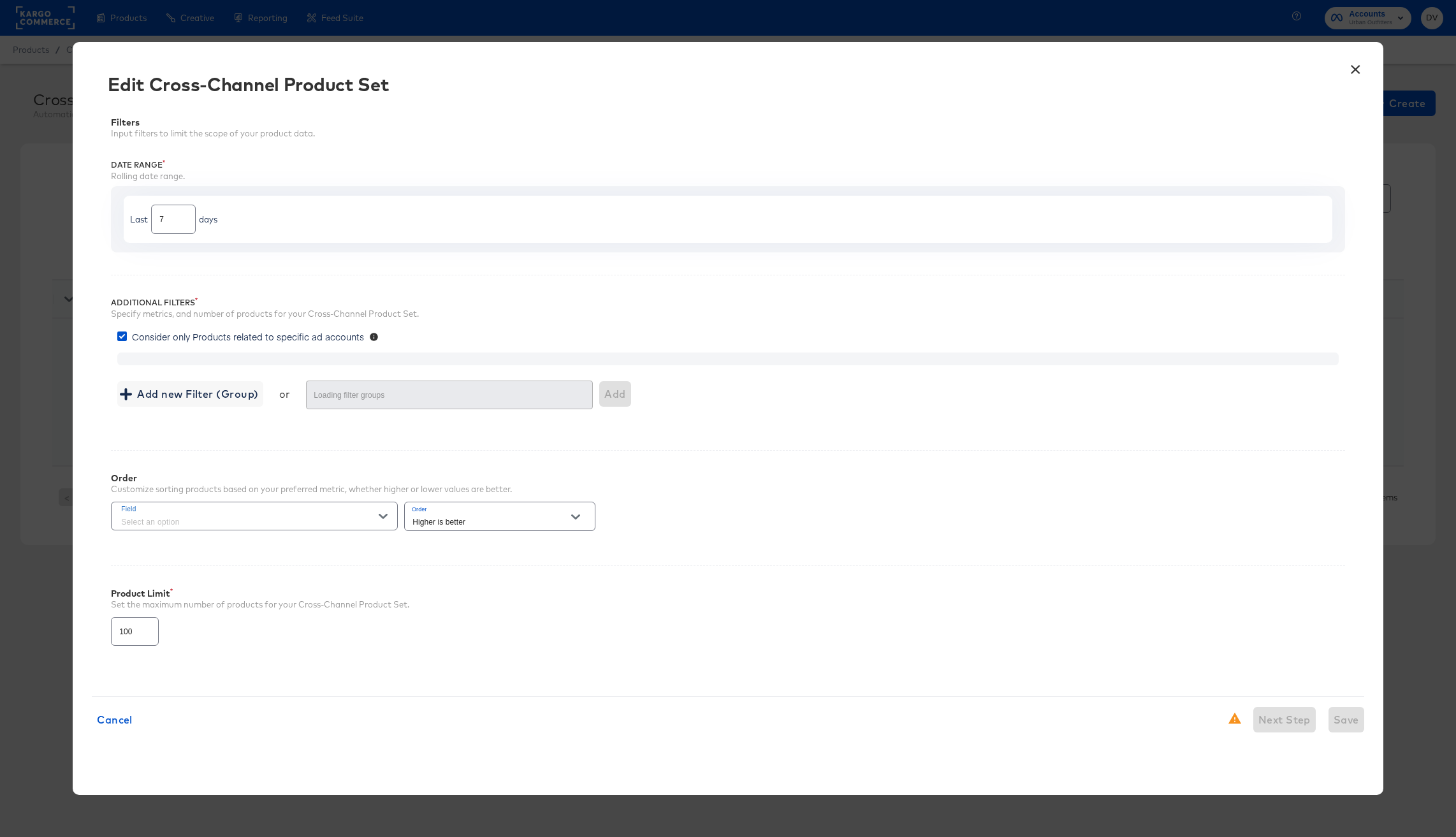
type input "30"
type input "9999"
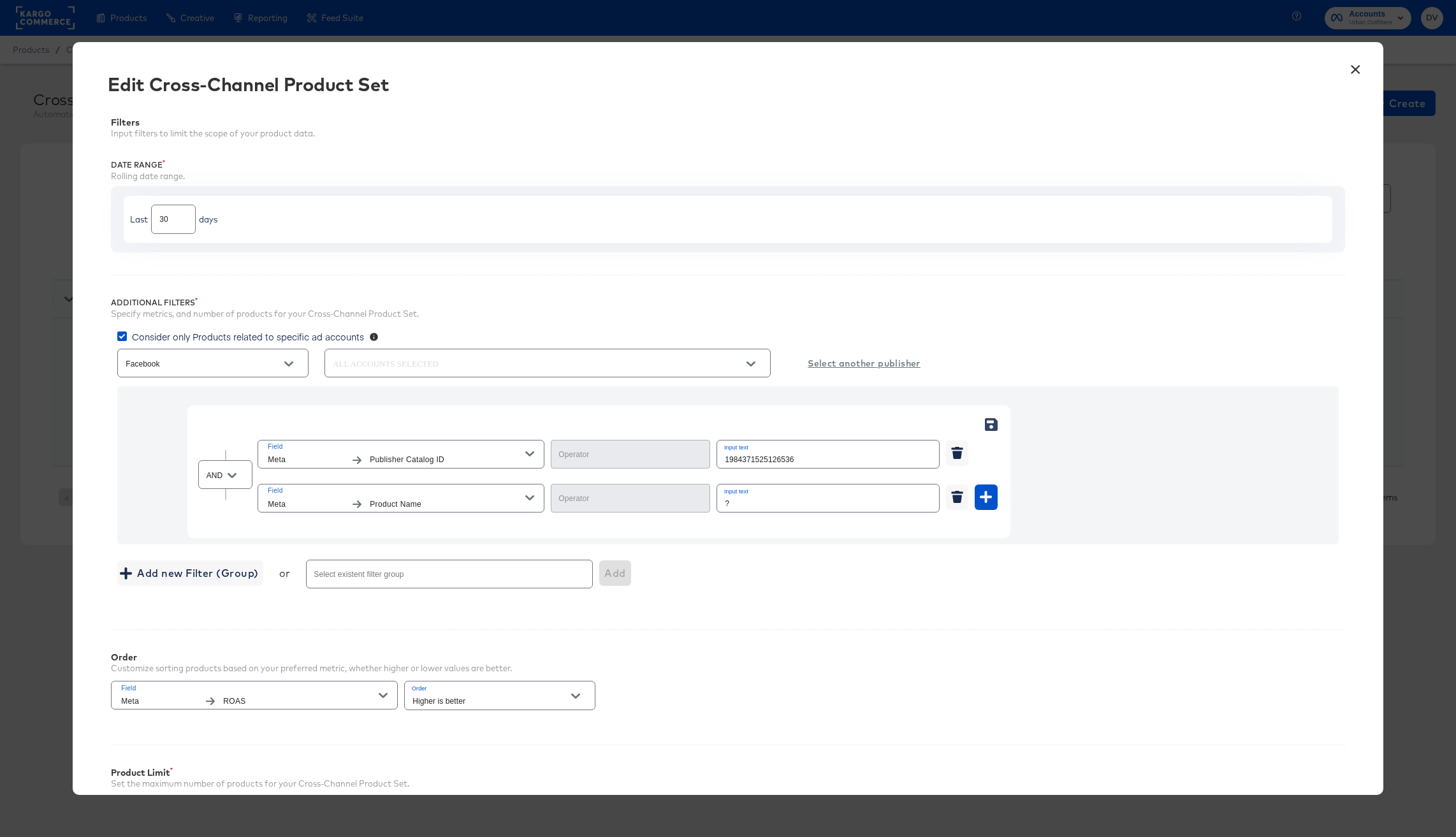
type input "Equal"
type input "Not Equal"
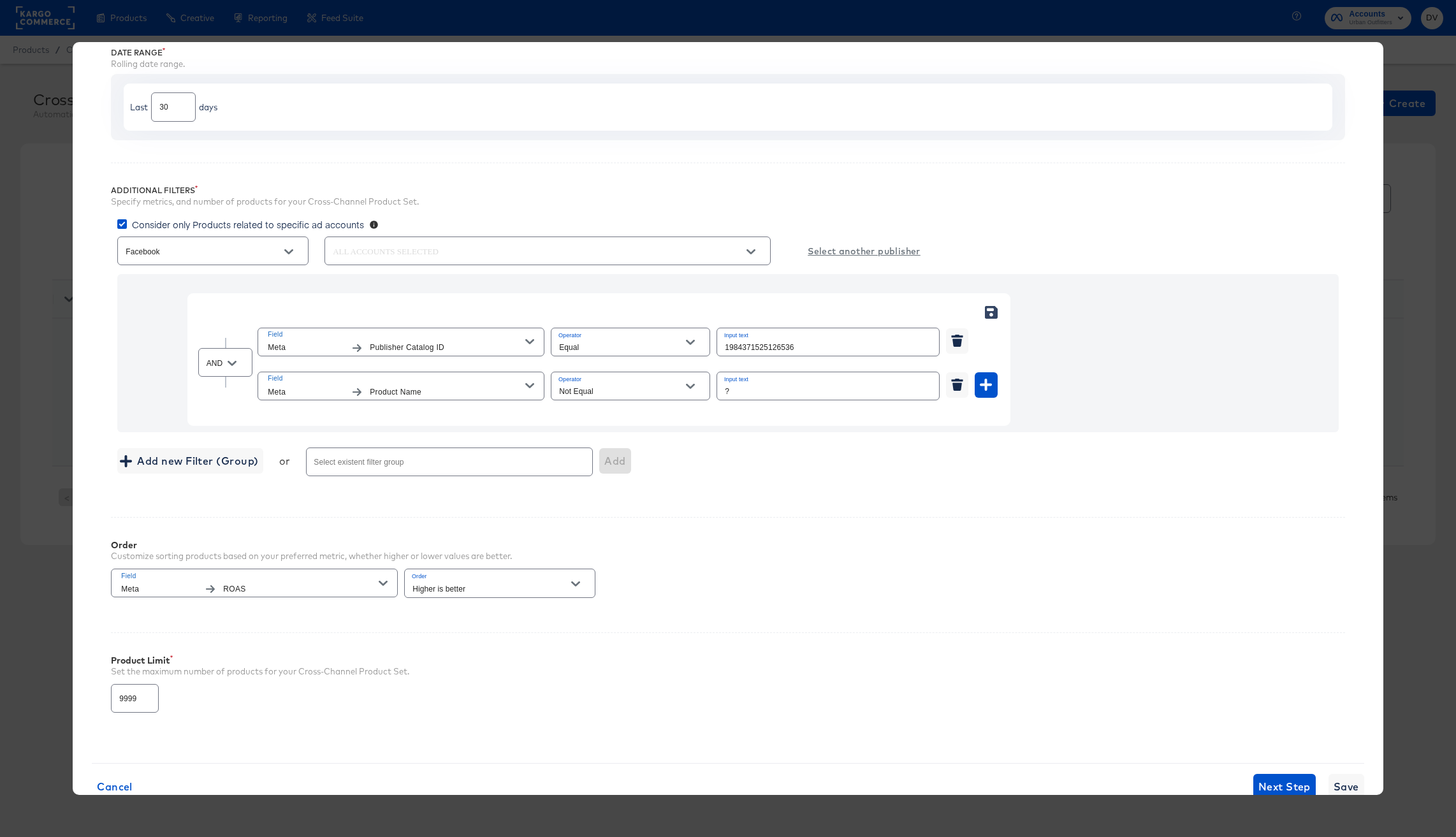
scroll to position [148, 0]
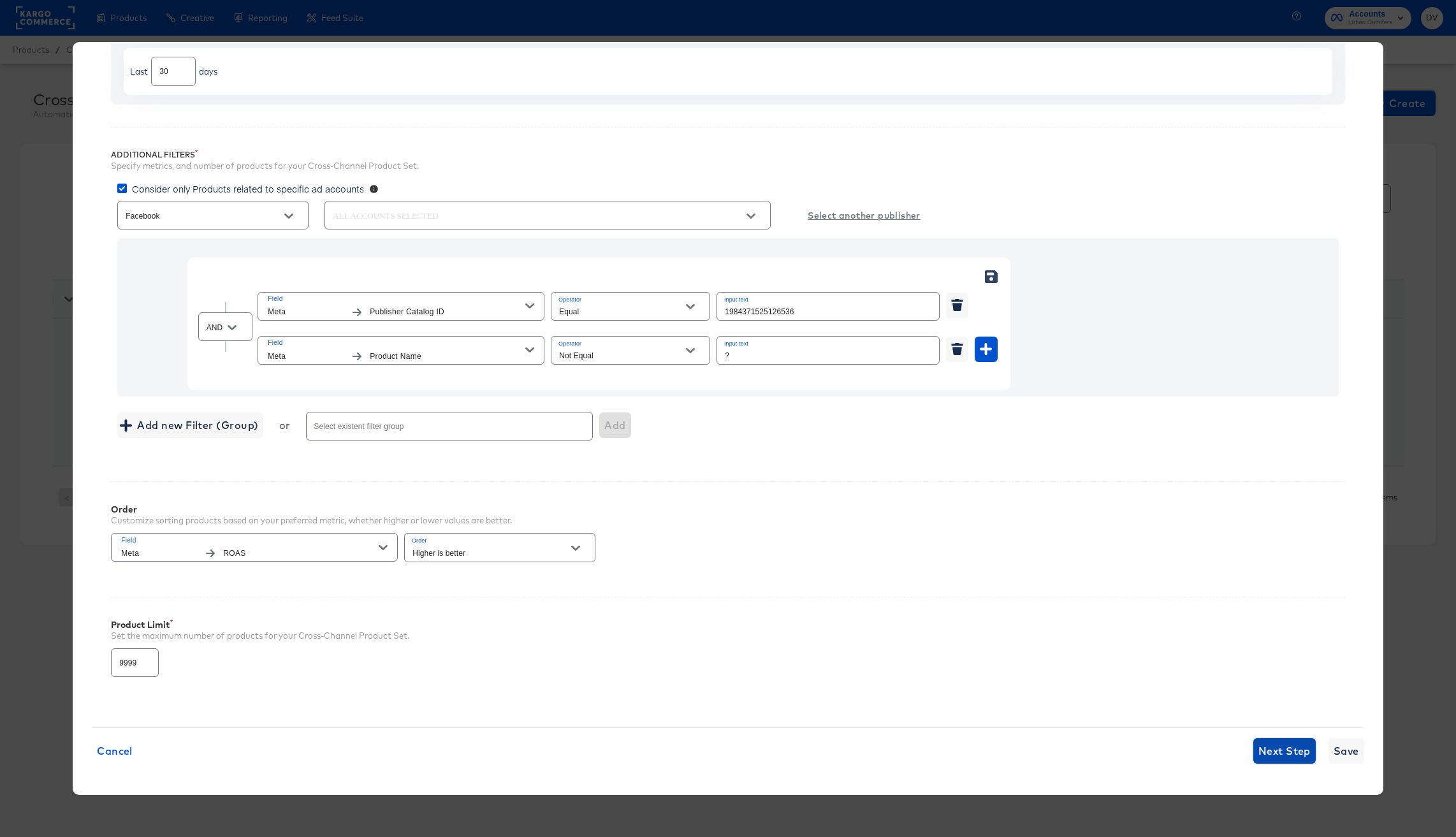
click at [1260, 752] on span "Next Step" at bounding box center [1284, 751] width 52 height 18
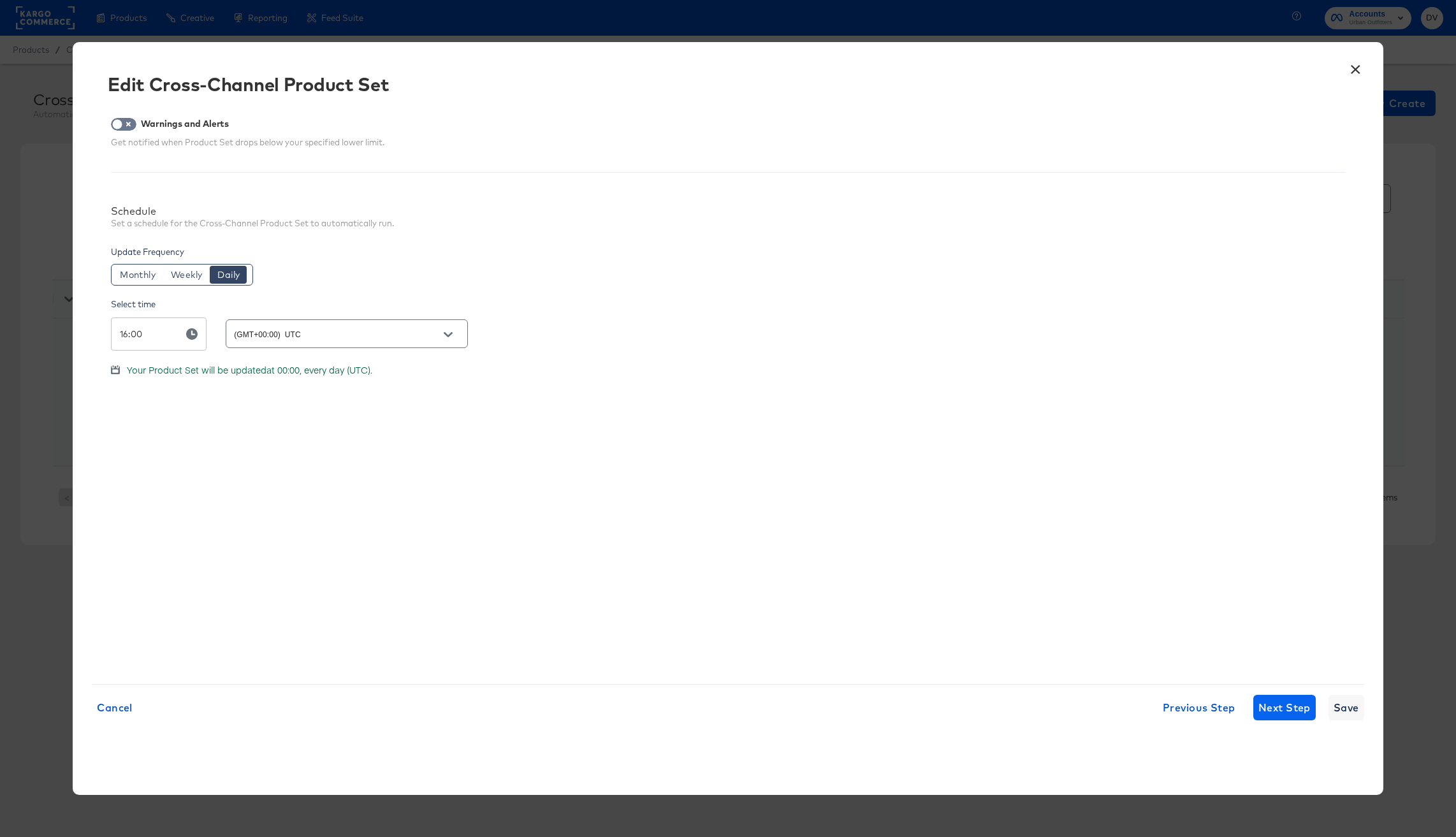
click at [1260, 752] on div "× Edit Cross-Channel Product Set Warnings and Alerts Get notified when Product …" at bounding box center [728, 418] width 1311 height 753
click at [1258, 700] on span "Next Step" at bounding box center [1284, 707] width 52 height 18
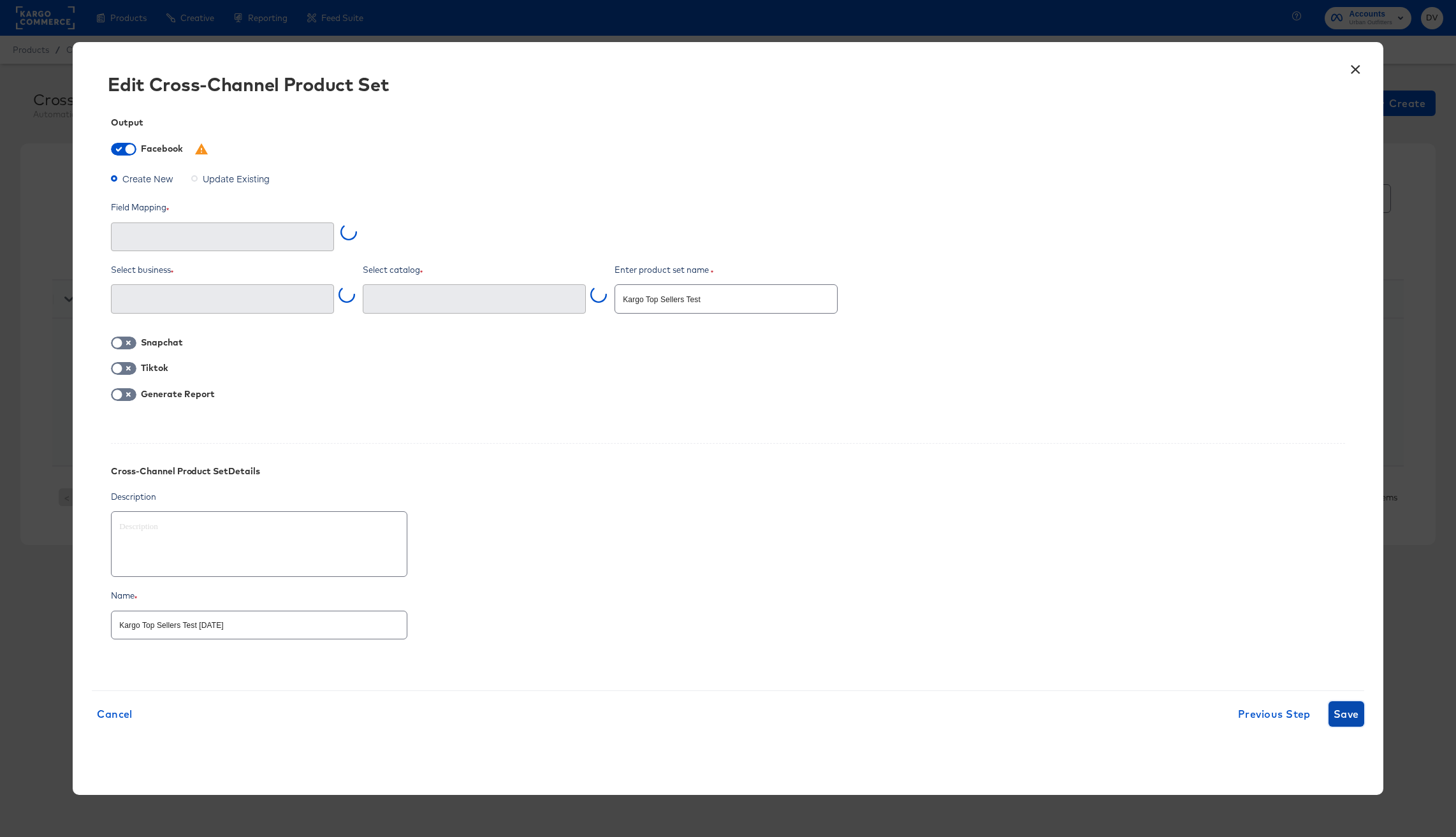
type input "Product item ID"
type input "Kargo Commerce - Formerly StitcherAds (638625946236073)"
click at [192, 179] on icon at bounding box center [194, 179] width 6 height 6
click at [0, 0] on input "Update Existing" at bounding box center [0, 0] width 0 height 0
click at [138, 179] on span "Create New" at bounding box center [148, 179] width 51 height 13
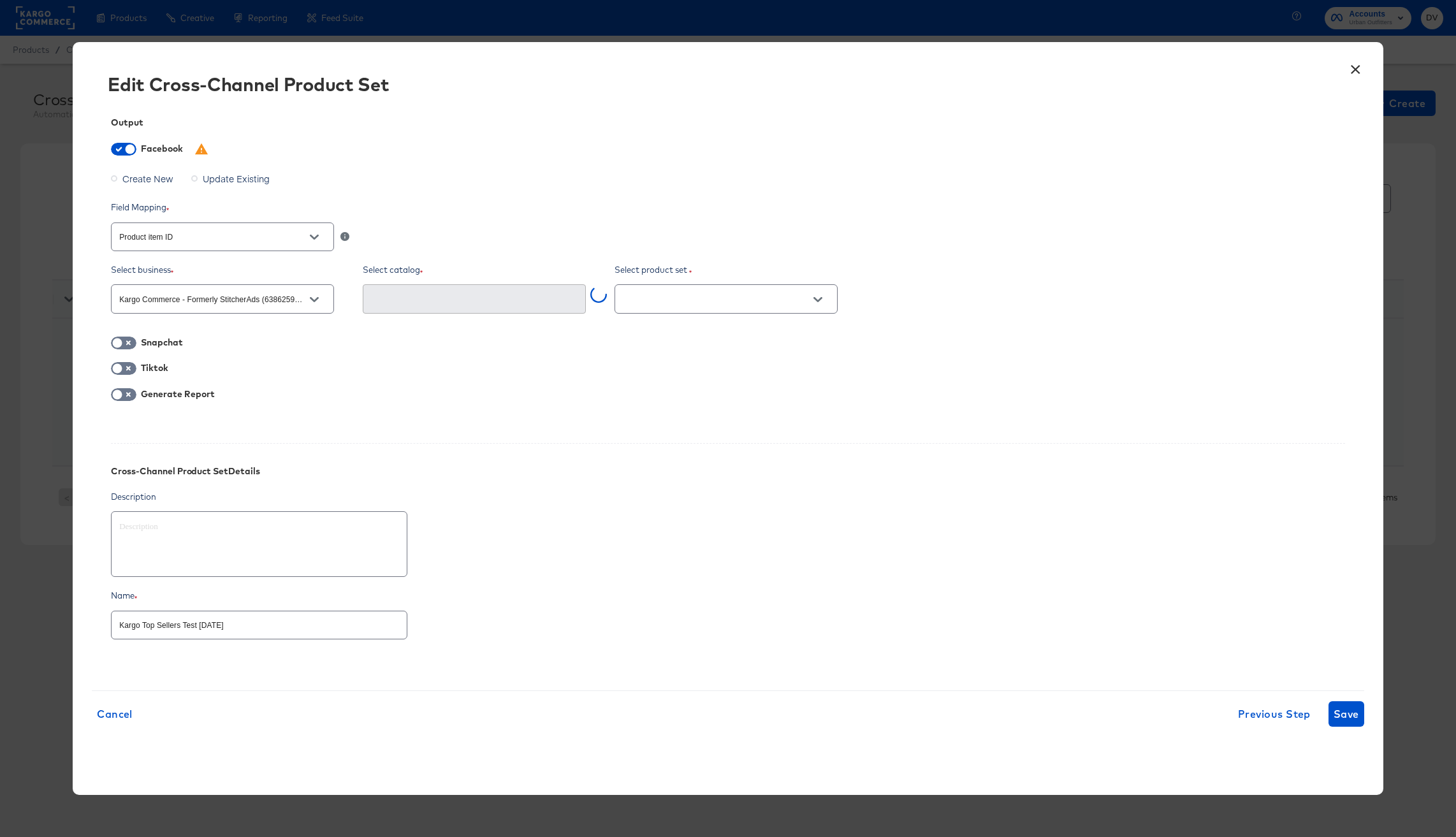
click at [0, 0] on input "Create New" at bounding box center [0, 0] width 0 height 0
type textarea "x"
click at [203, 623] on input "Kargo Top Sellers Test 8.13.25" at bounding box center [259, 620] width 295 height 27
click at [230, 628] on input "Kargo Top Sellers Test 8.13.25" at bounding box center [259, 620] width 295 height 27
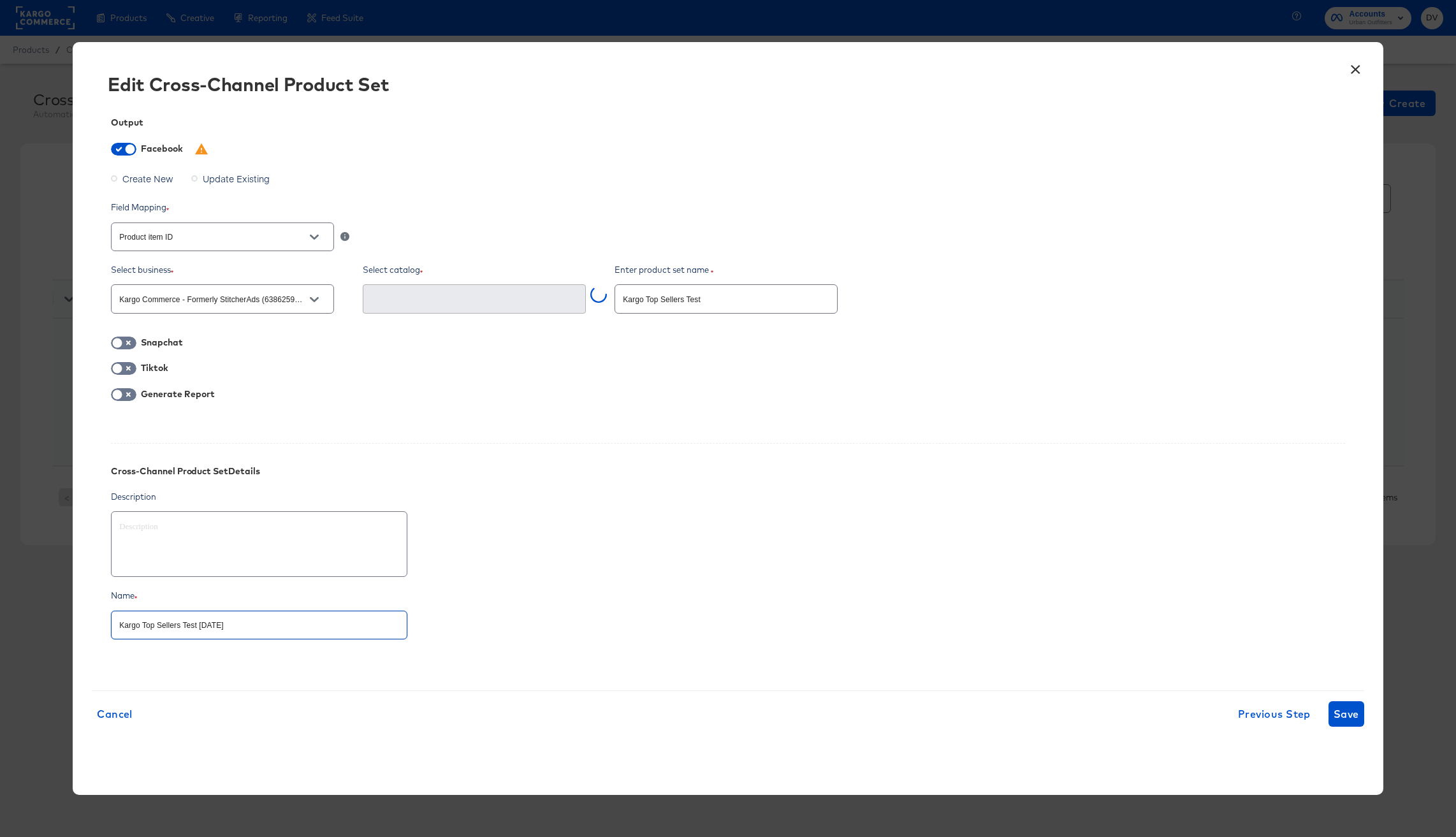
drag, startPoint x: 229, startPoint y: 628, endPoint x: 197, endPoint y: 626, distance: 32.1
click at [197, 626] on input "Kargo Top Sellers Test 8.13.25" at bounding box center [259, 620] width 295 height 27
type input "Kargo Top Sellers Test"
type textarea "x"
type input "Kargo Top Sellers Test"
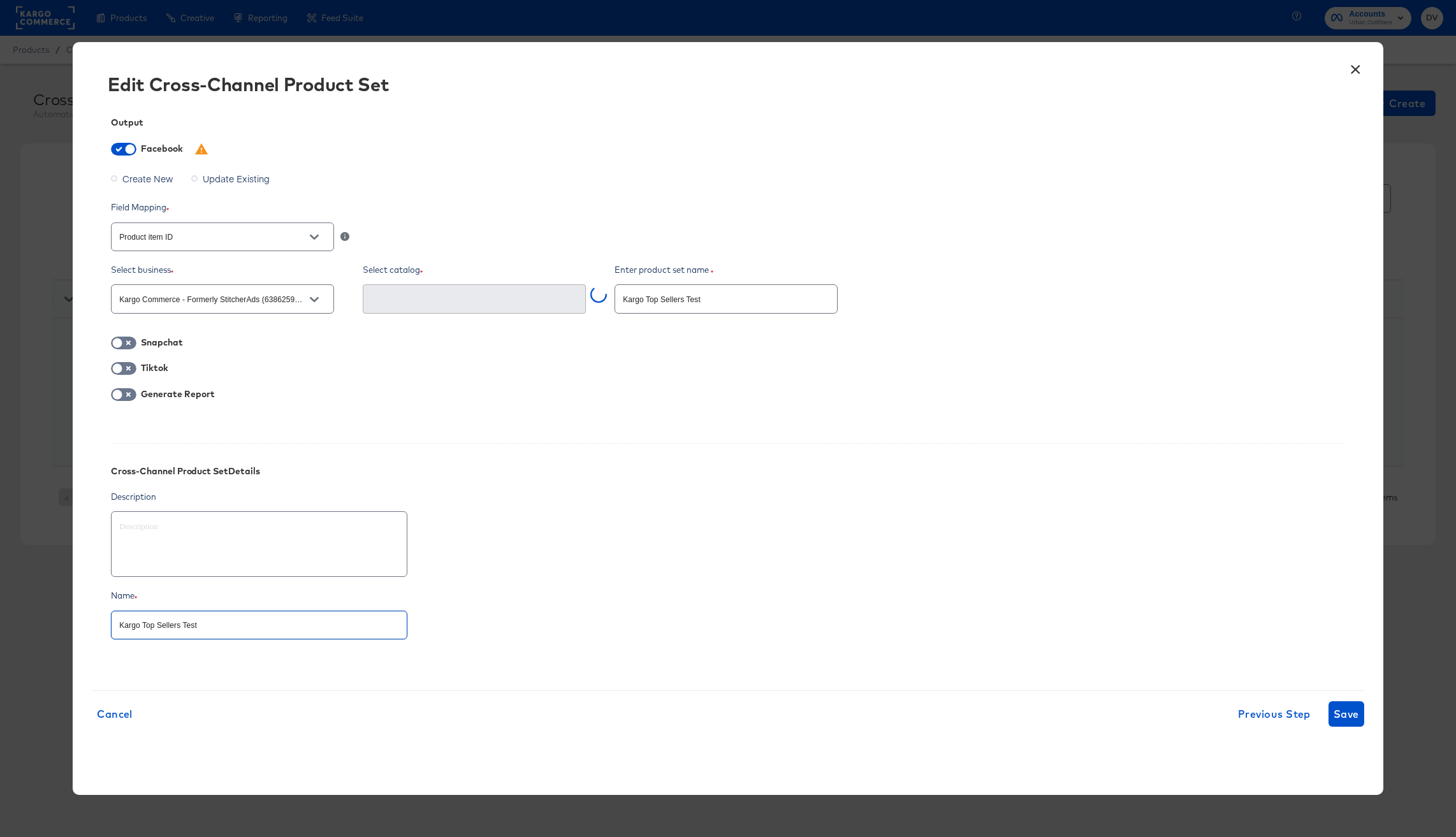
click at [802, 577] on div "x" at bounding box center [728, 544] width 1234 height 71
type input "UO-US-North America (1984371525126536)"
click at [1335, 720] on span "Save" at bounding box center [1346, 714] width 25 height 18
type textarea "x"
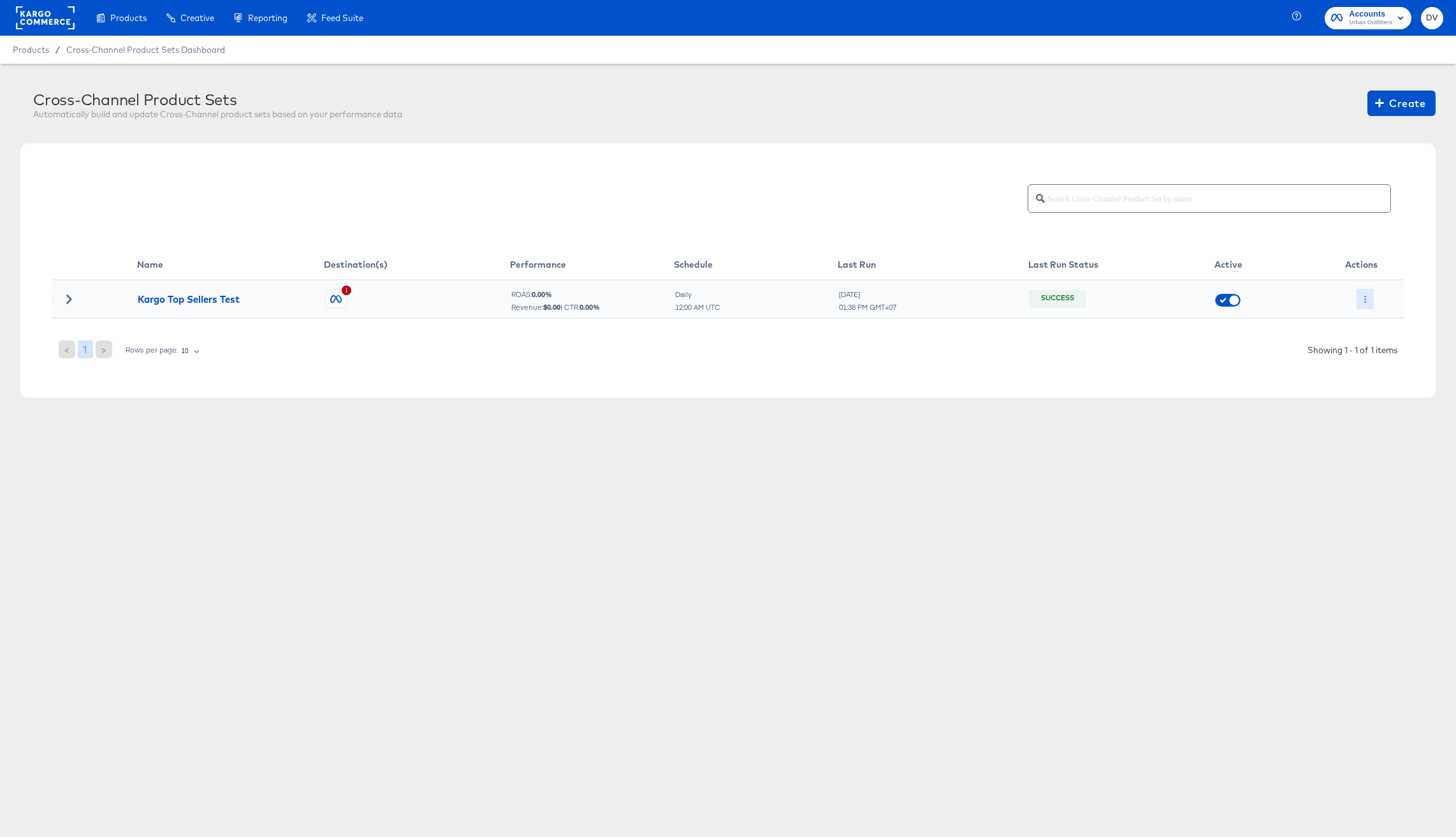
click at [1364, 295] on button "button" at bounding box center [1365, 299] width 17 height 20
click at [1381, 365] on li "Run Now" at bounding box center [1391, 367] width 68 height 21
click at [379, 361] on div "< 1 > Rows per page: 10 10 Showing 1 - 1 of 1 items" at bounding box center [728, 342] width 1352 height 47
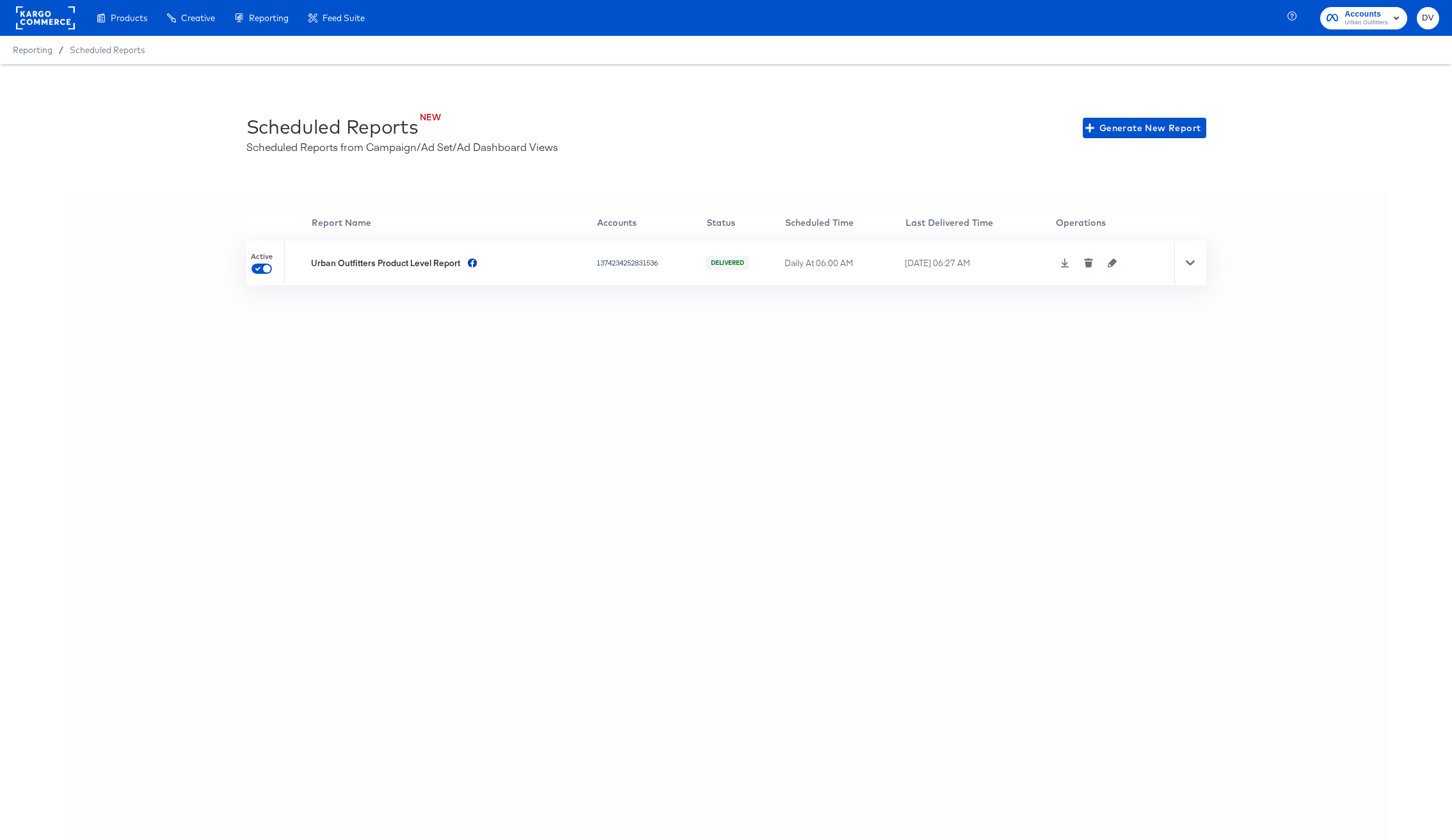
scroll to position [28, 0]
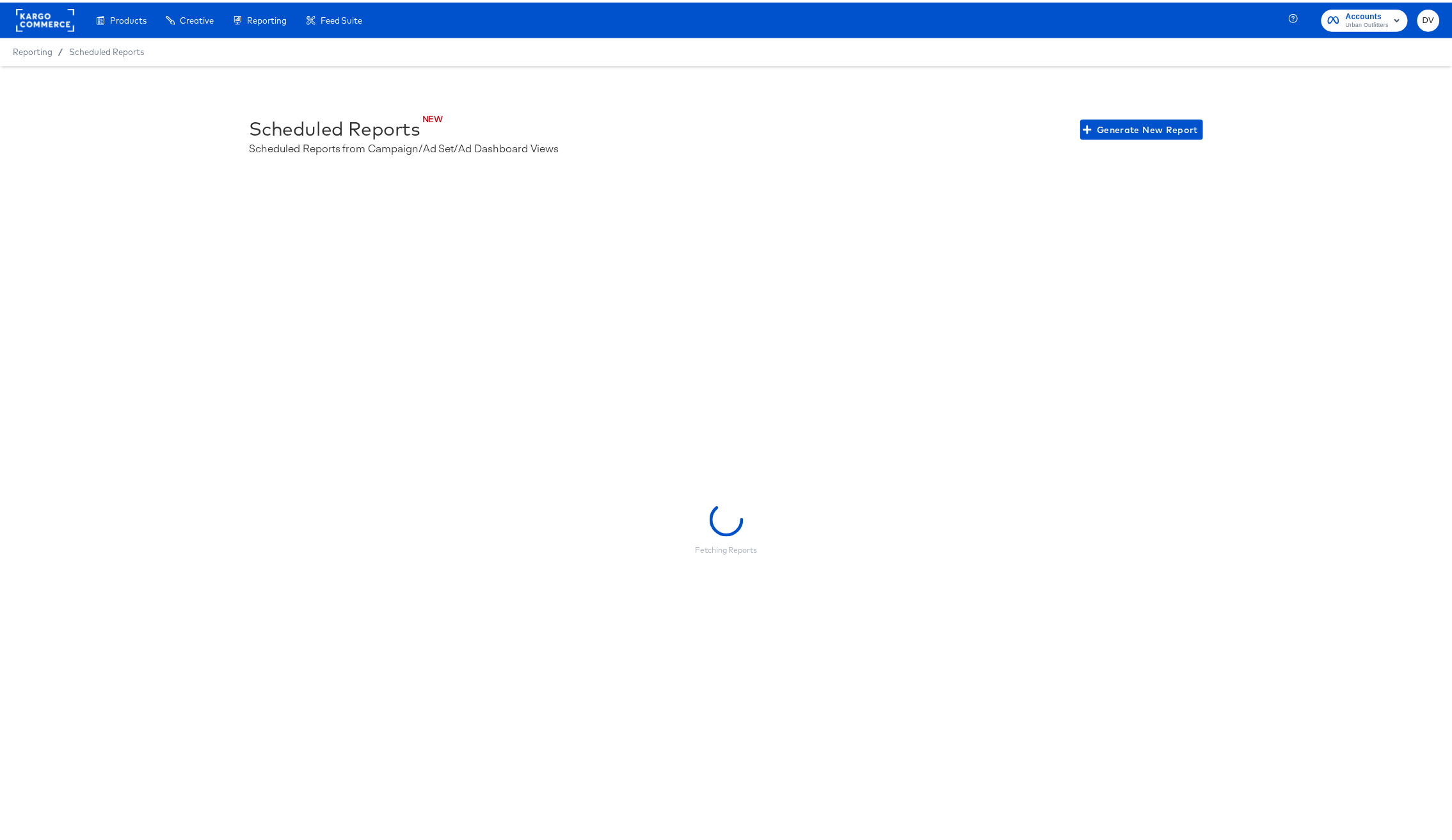
scroll to position [28, 0]
